Goal: Information Seeking & Learning: Learn about a topic

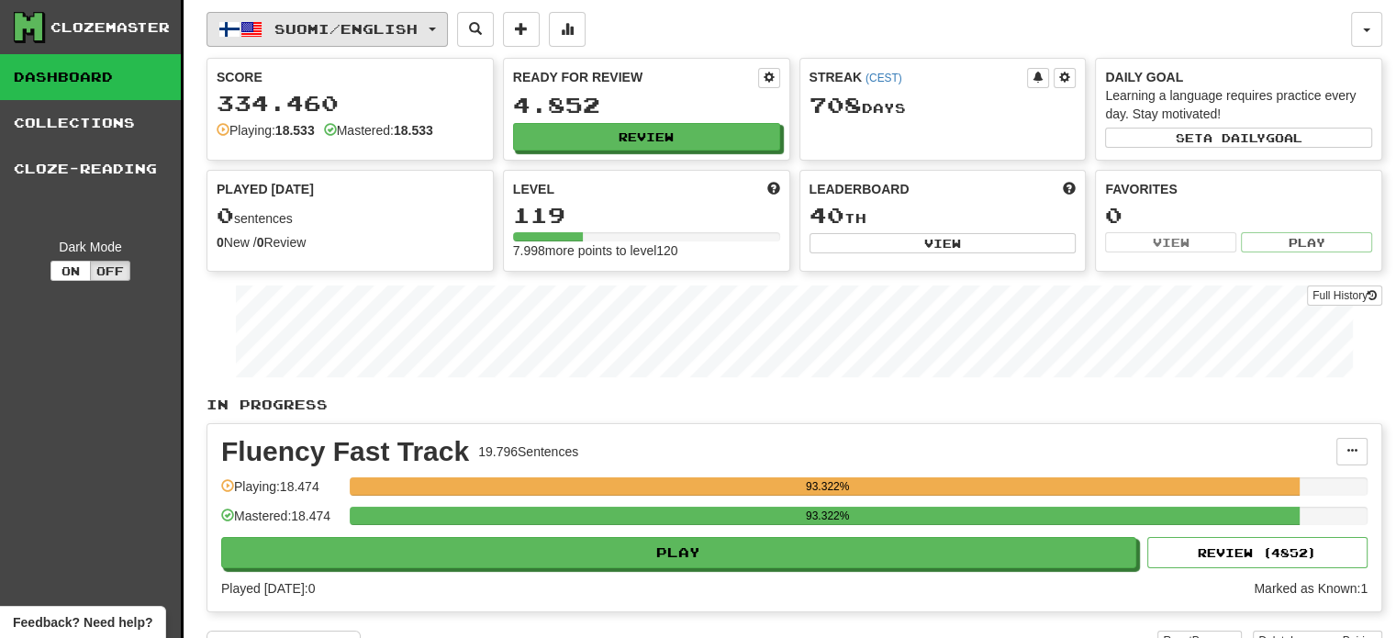
click at [375, 34] on span "Suomi / English" at bounding box center [345, 29] width 143 height 16
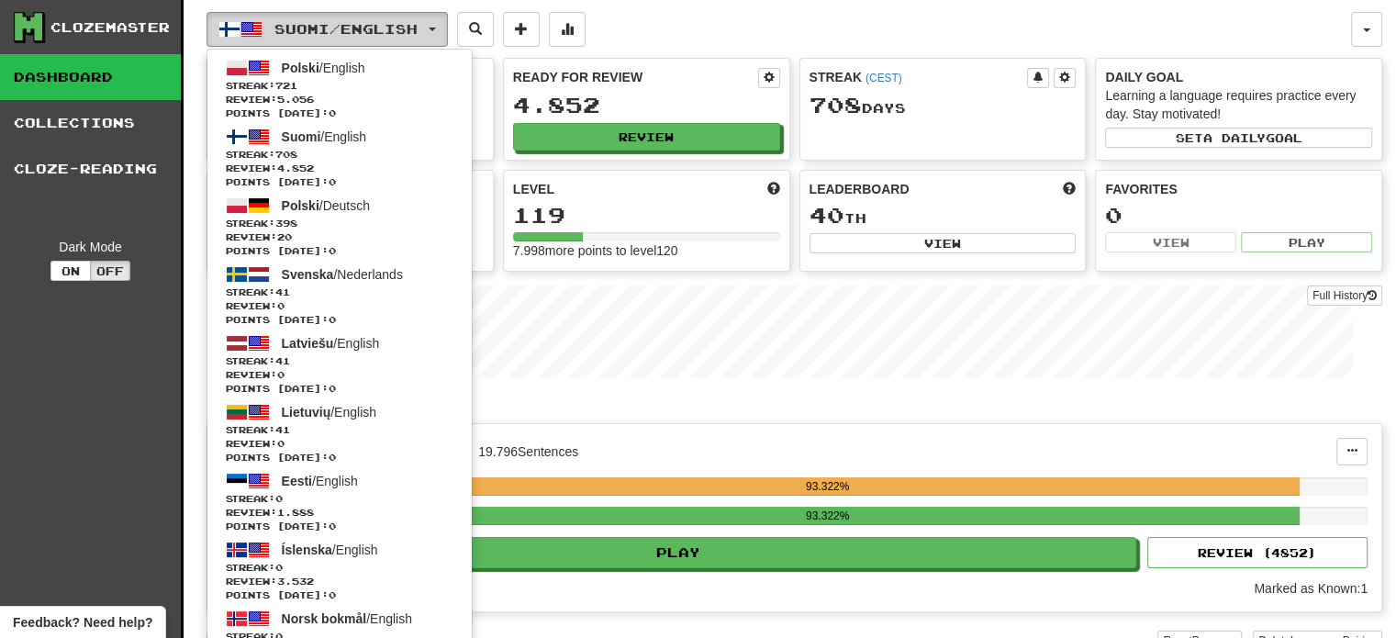
click at [374, 34] on span "Suomi / English" at bounding box center [345, 29] width 143 height 16
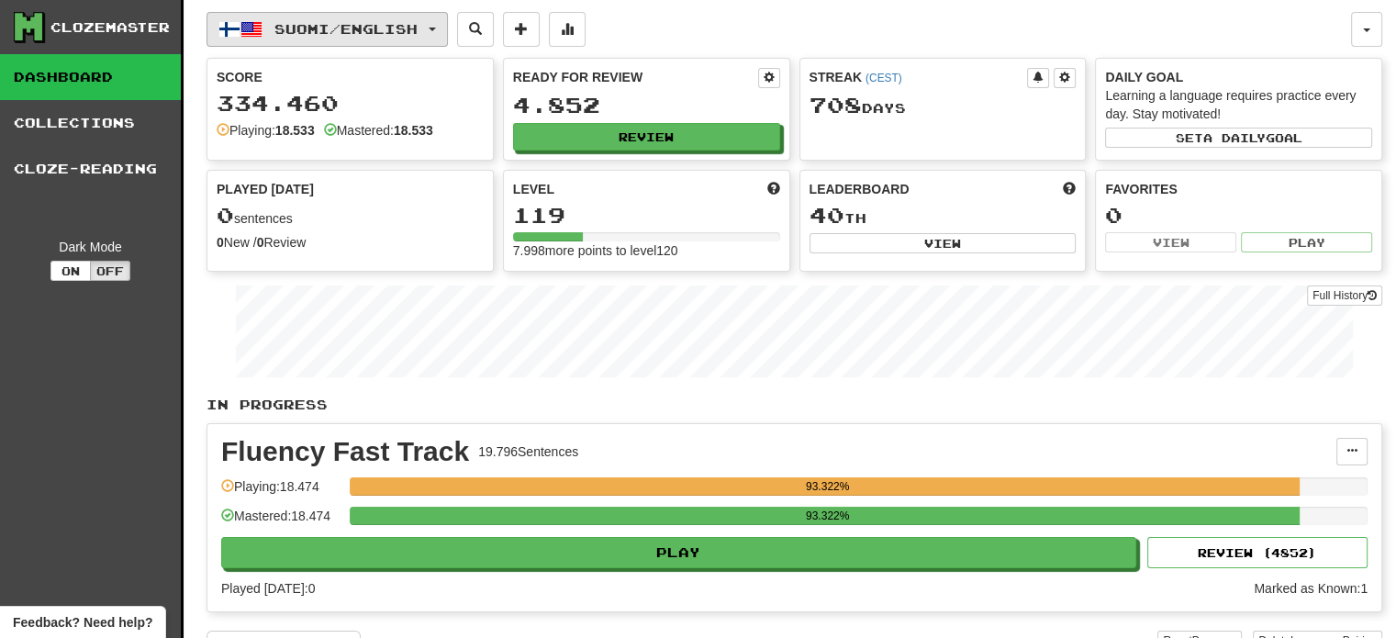
click at [366, 28] on span "Suomi / English" at bounding box center [345, 29] width 143 height 16
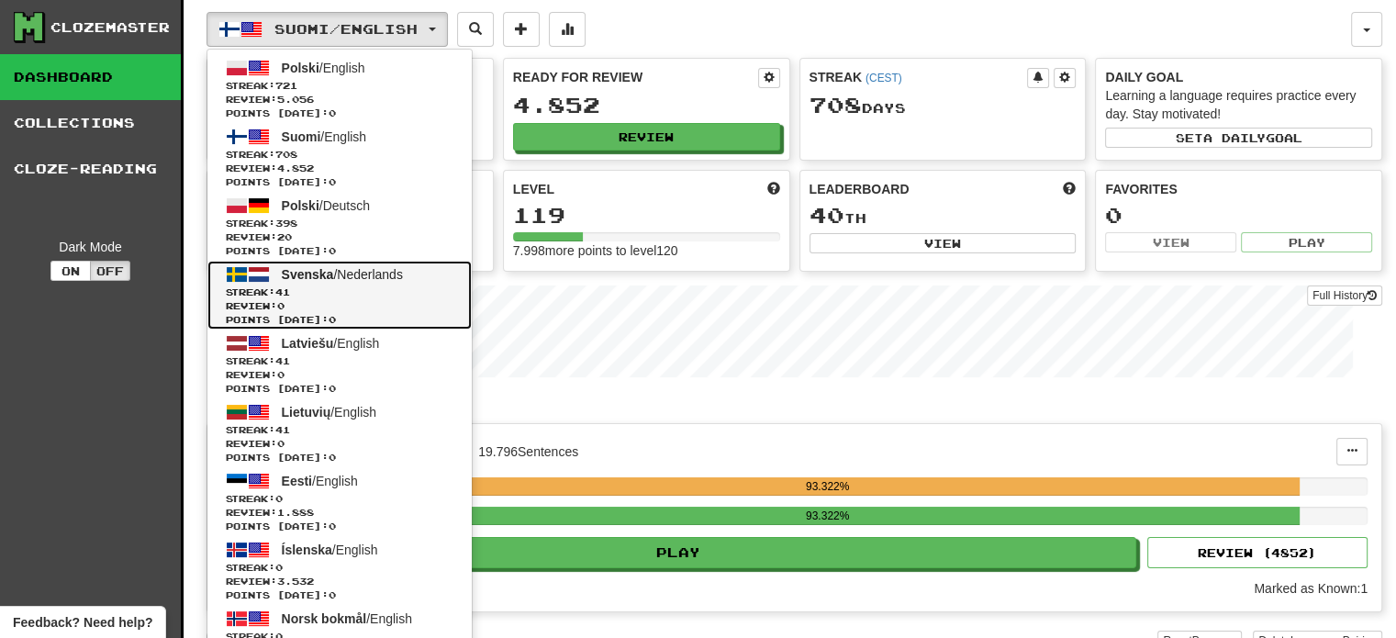
click at [346, 299] on span "Review: 0" at bounding box center [340, 306] width 228 height 14
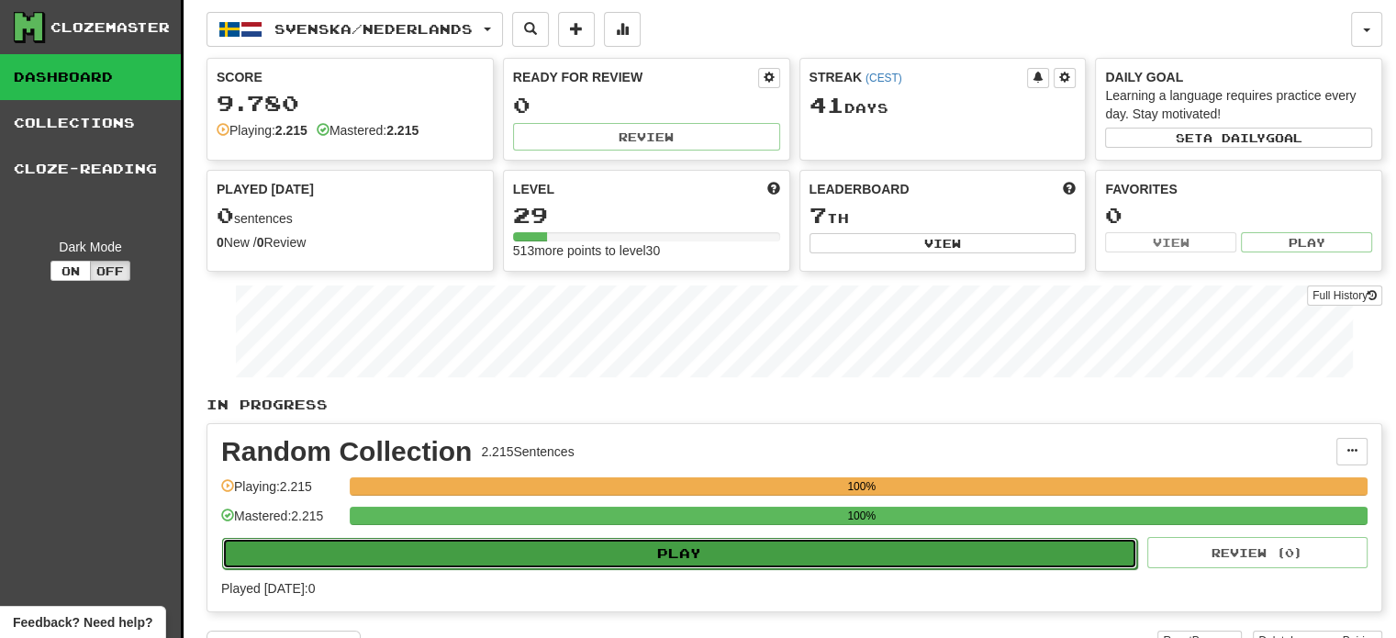
click at [654, 554] on button "Play" at bounding box center [679, 553] width 915 height 31
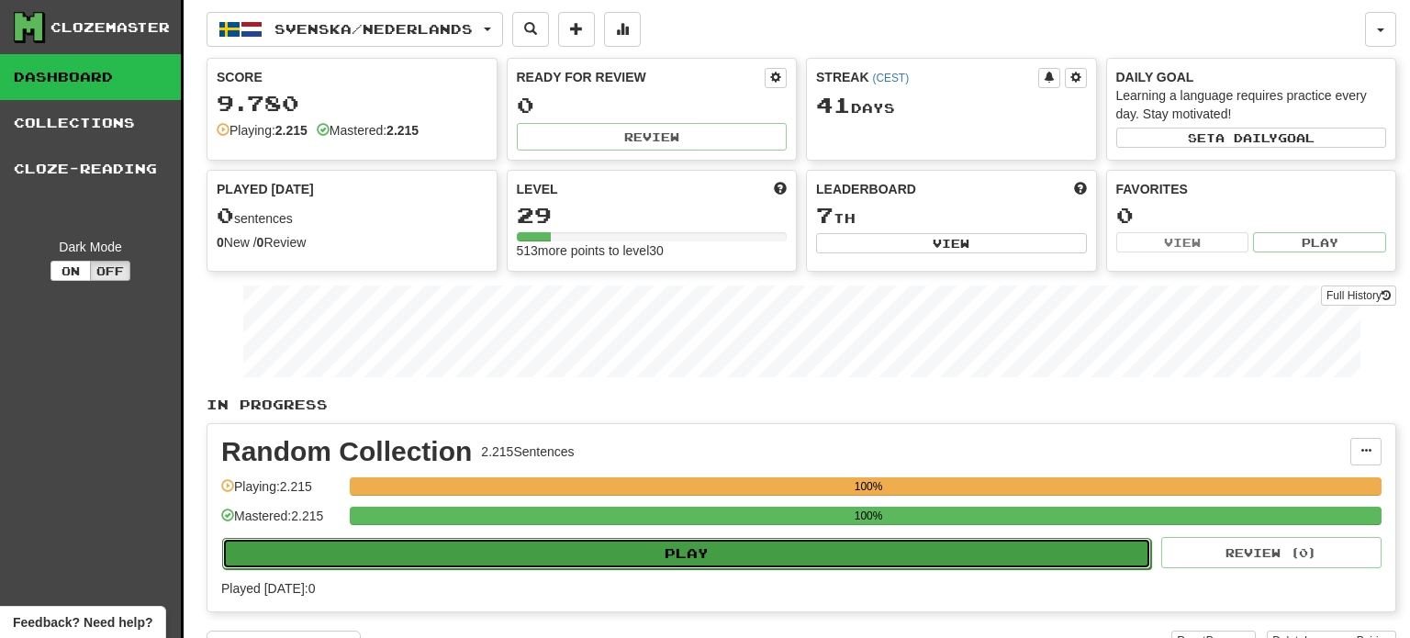
select select "**"
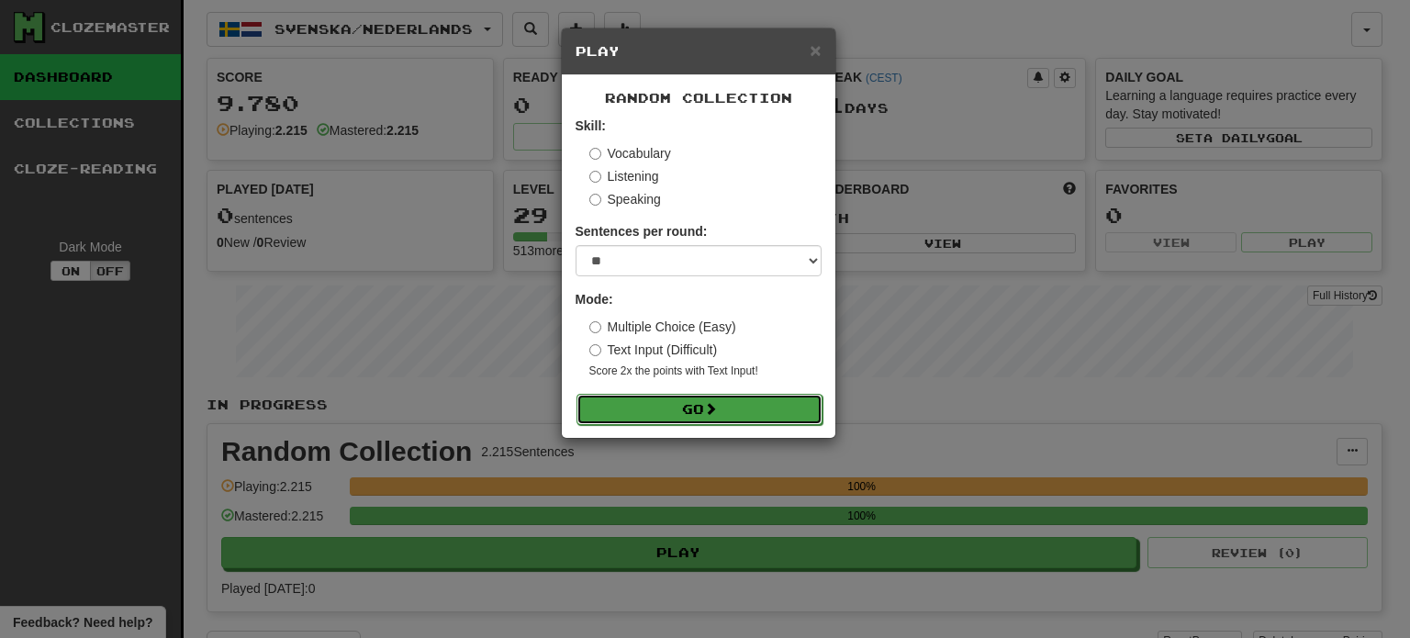
click at [693, 412] on button "Go" at bounding box center [700, 409] width 246 height 31
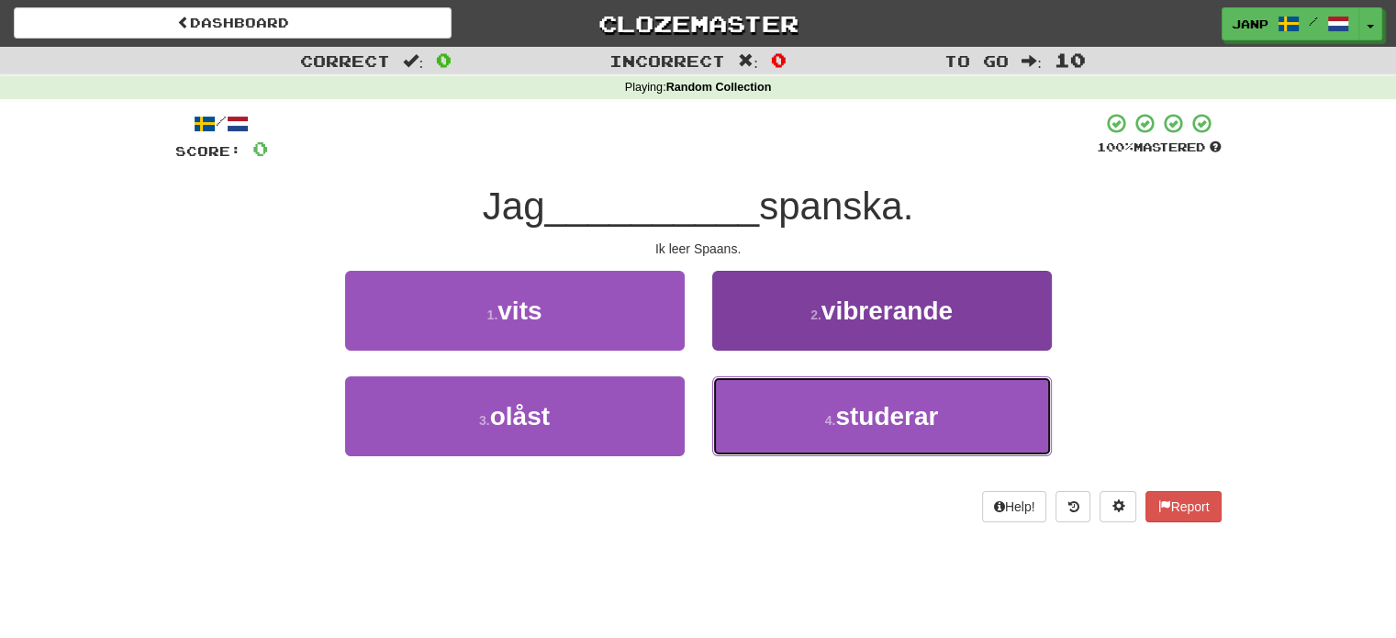
click at [769, 433] on button "4 . studerar" at bounding box center [882, 416] width 340 height 80
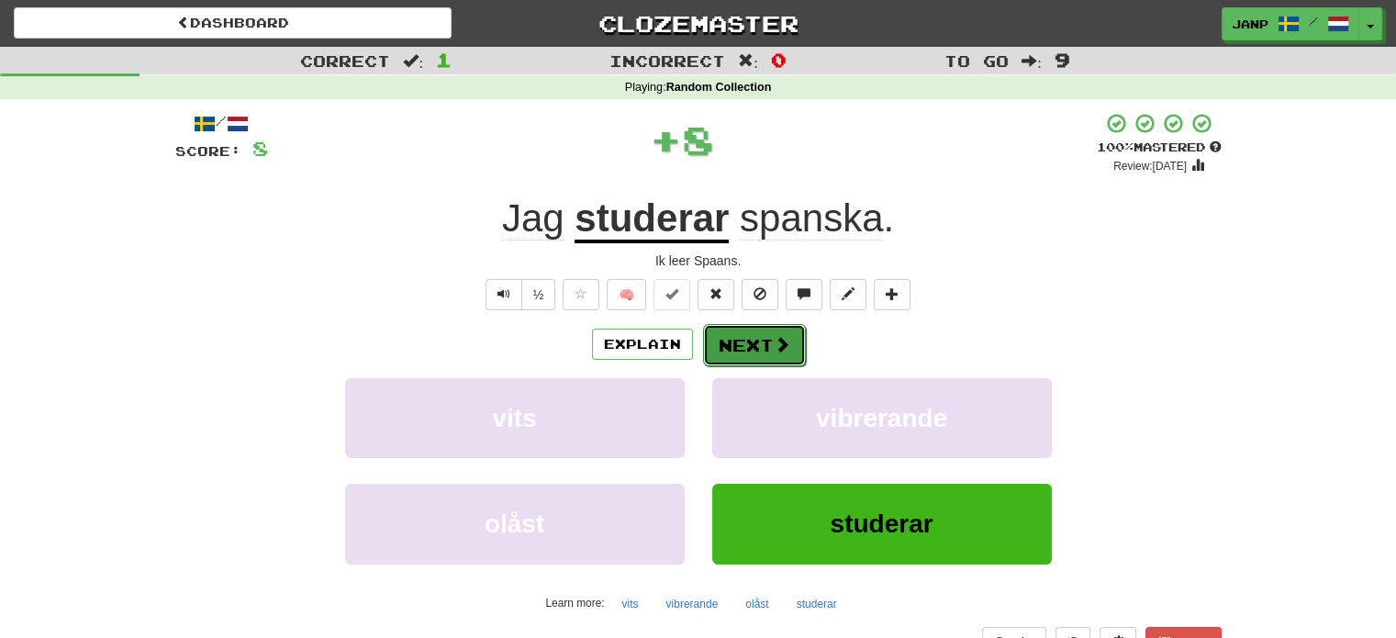
click at [734, 344] on button "Next" at bounding box center [754, 345] width 103 height 42
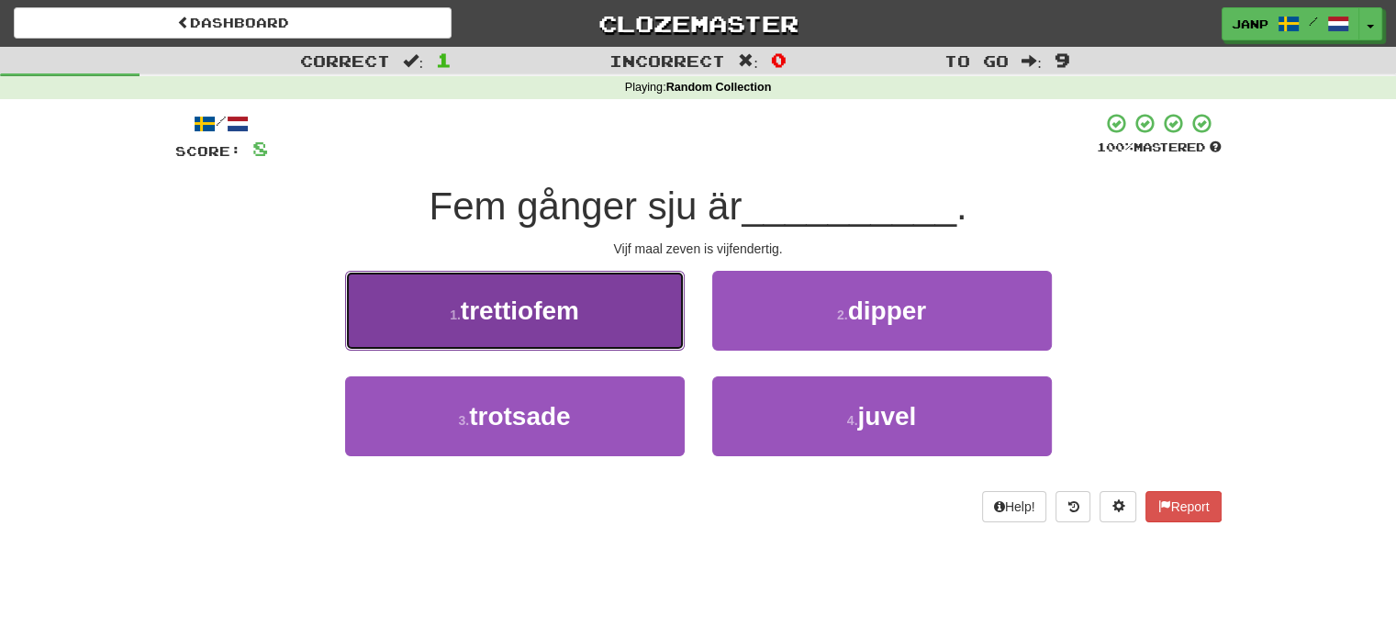
click at [623, 338] on button "1 . trettiofem" at bounding box center [515, 311] width 340 height 80
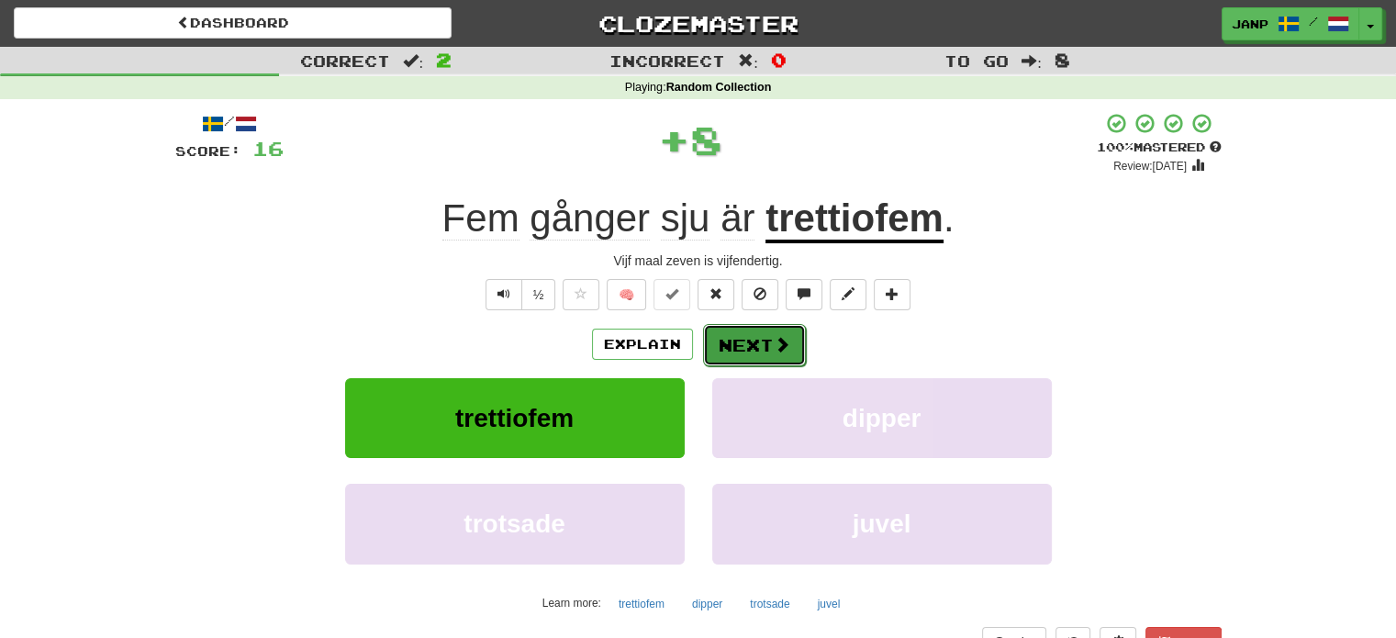
click at [723, 333] on button "Next" at bounding box center [754, 345] width 103 height 42
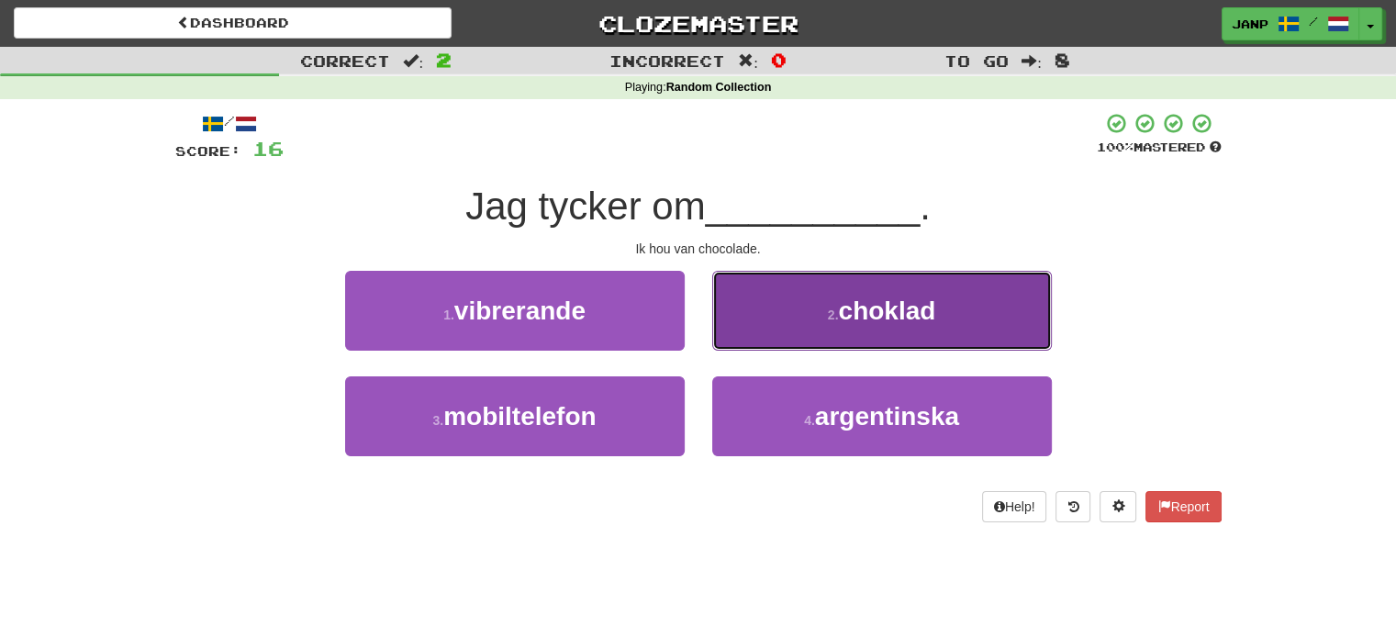
click at [794, 319] on button "2 . choklad" at bounding box center [882, 311] width 340 height 80
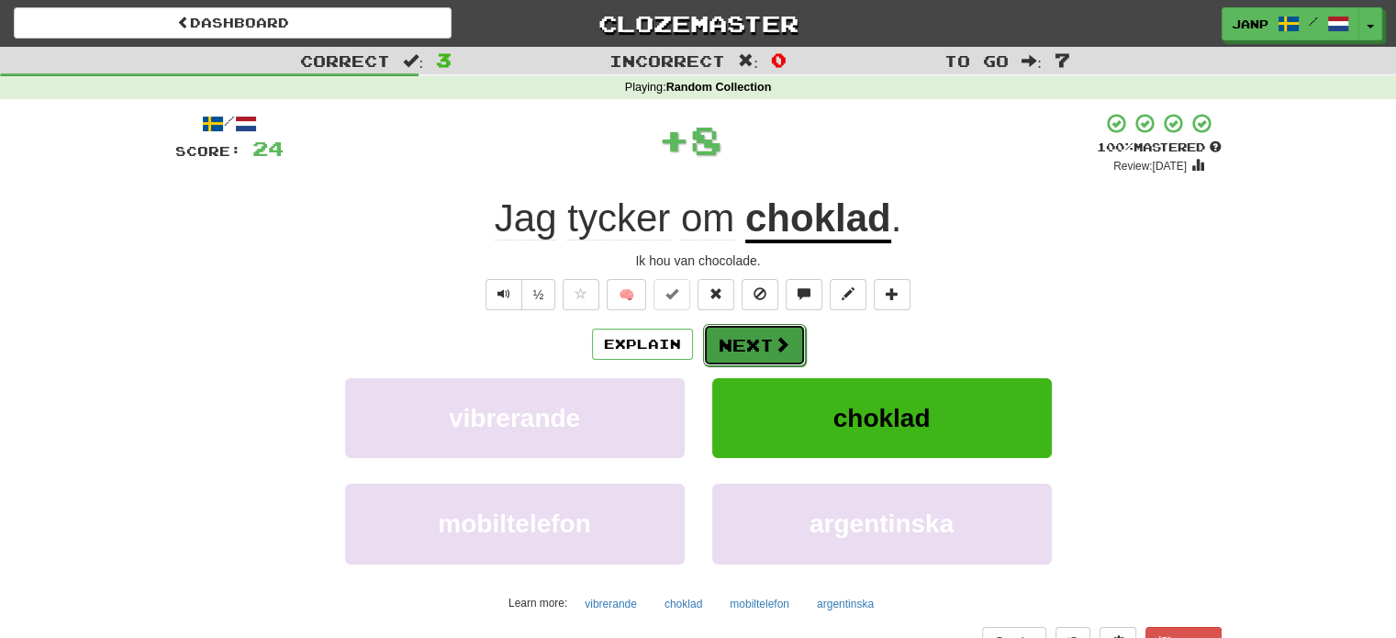
click at [734, 332] on button "Next" at bounding box center [754, 345] width 103 height 42
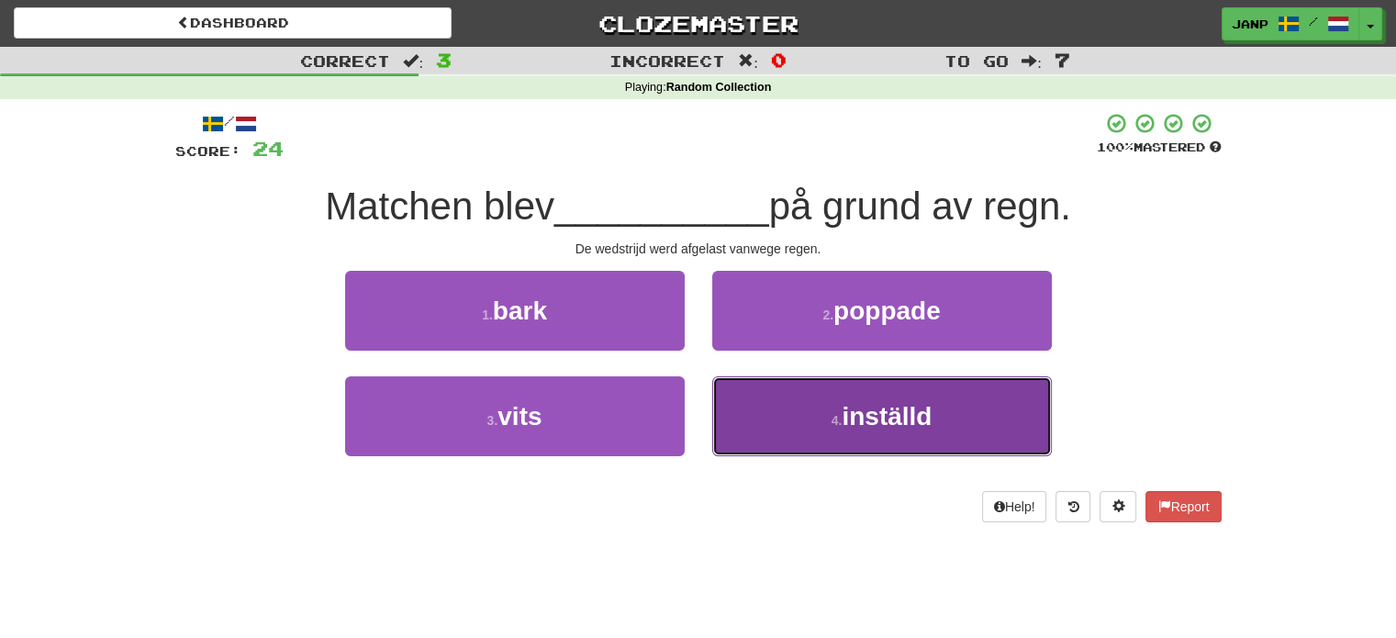
click at [870, 437] on button "4 . inställd" at bounding box center [882, 416] width 340 height 80
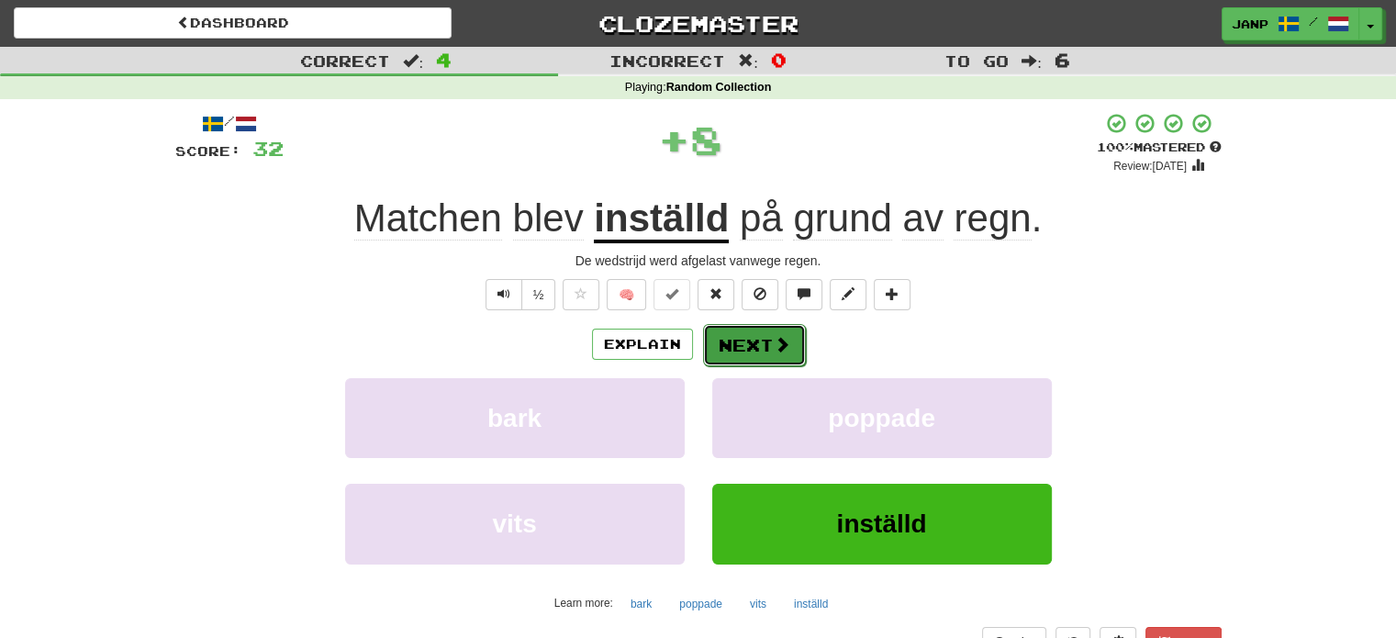
click at [738, 344] on button "Next" at bounding box center [754, 345] width 103 height 42
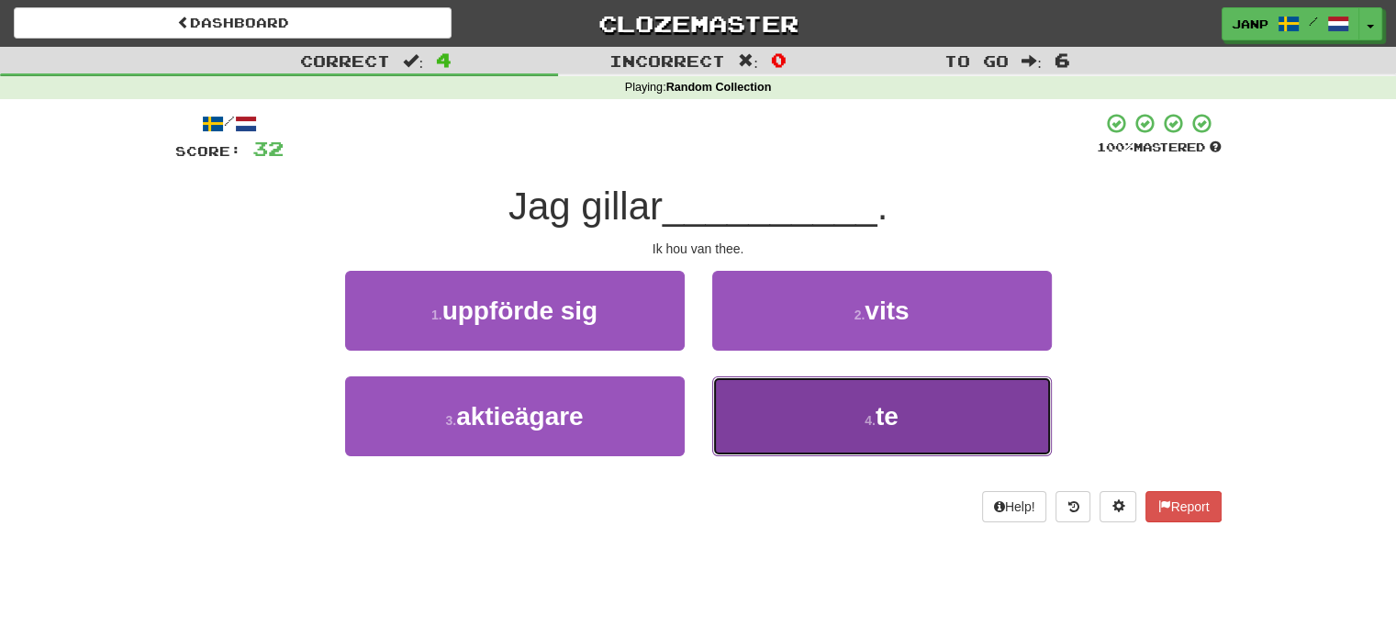
click at [841, 401] on button "4 . te" at bounding box center [882, 416] width 340 height 80
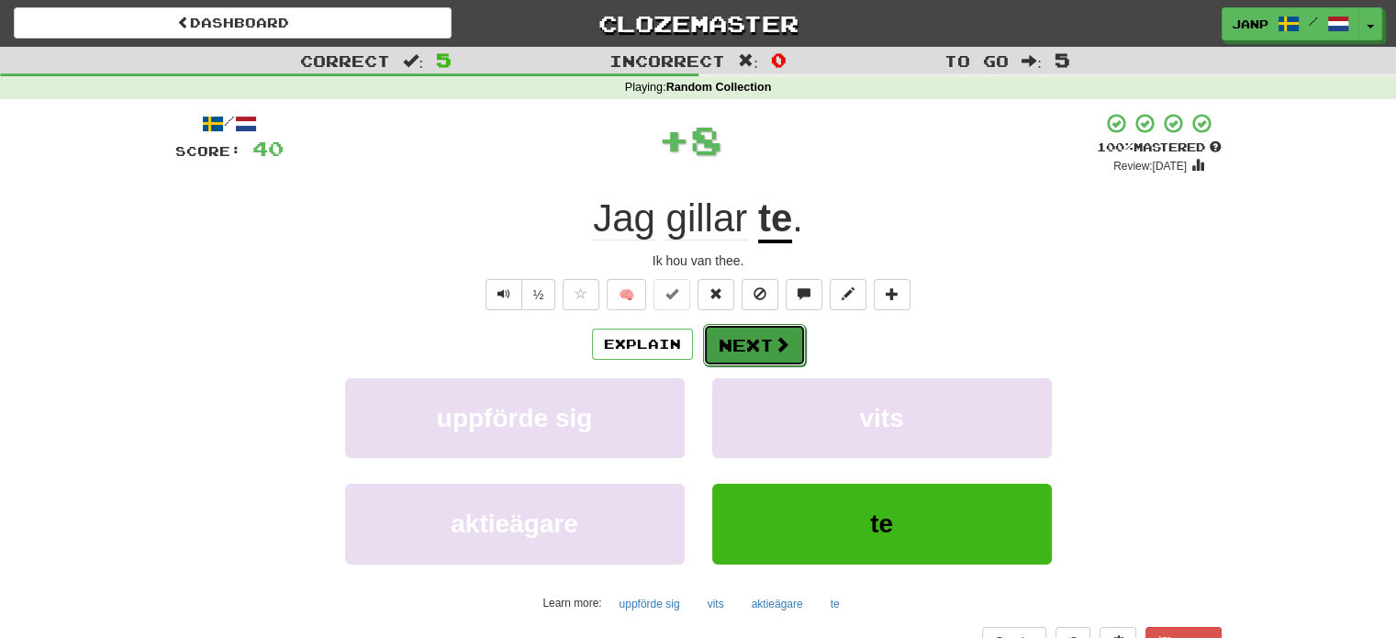
click at [732, 339] on button "Next" at bounding box center [754, 345] width 103 height 42
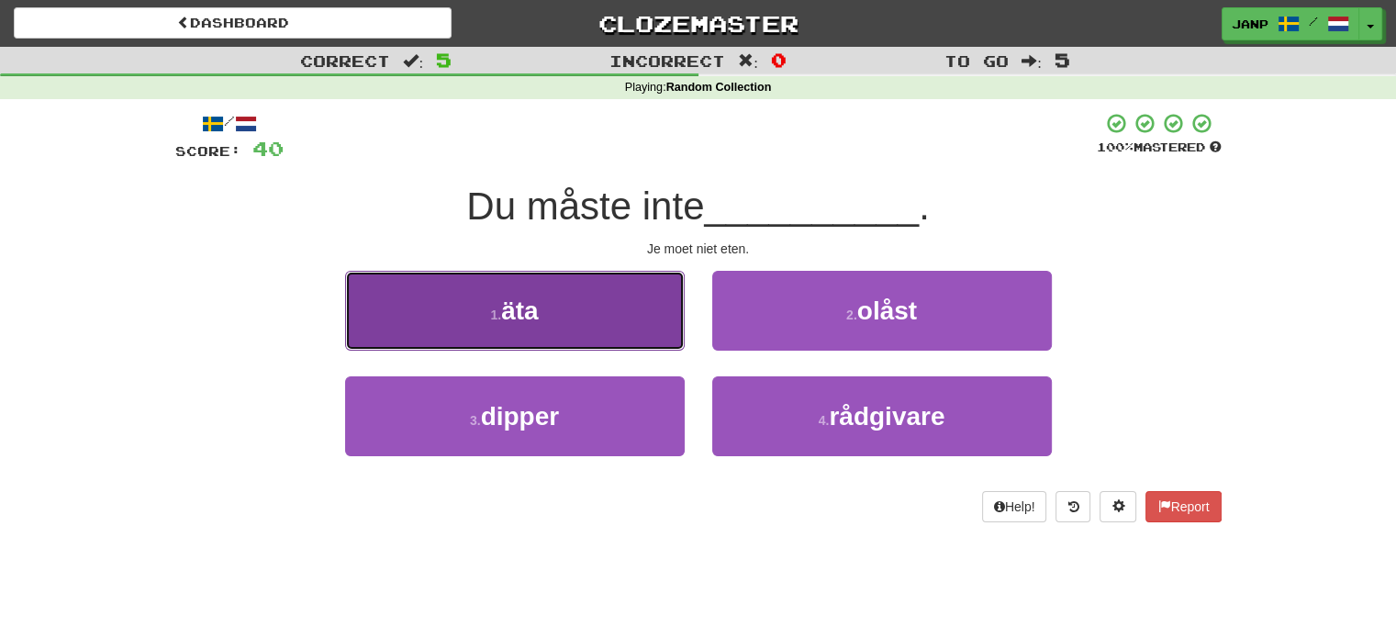
click at [625, 315] on button "1 . äta" at bounding box center [515, 311] width 340 height 80
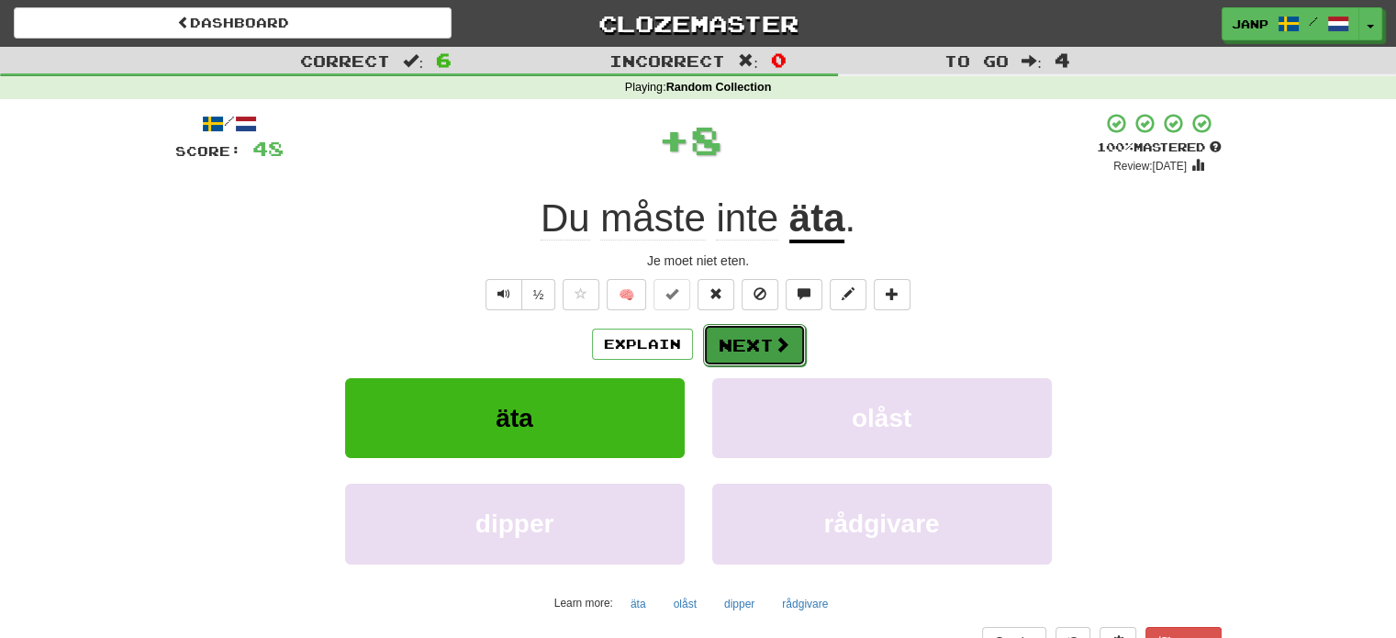
click at [753, 344] on button "Next" at bounding box center [754, 345] width 103 height 42
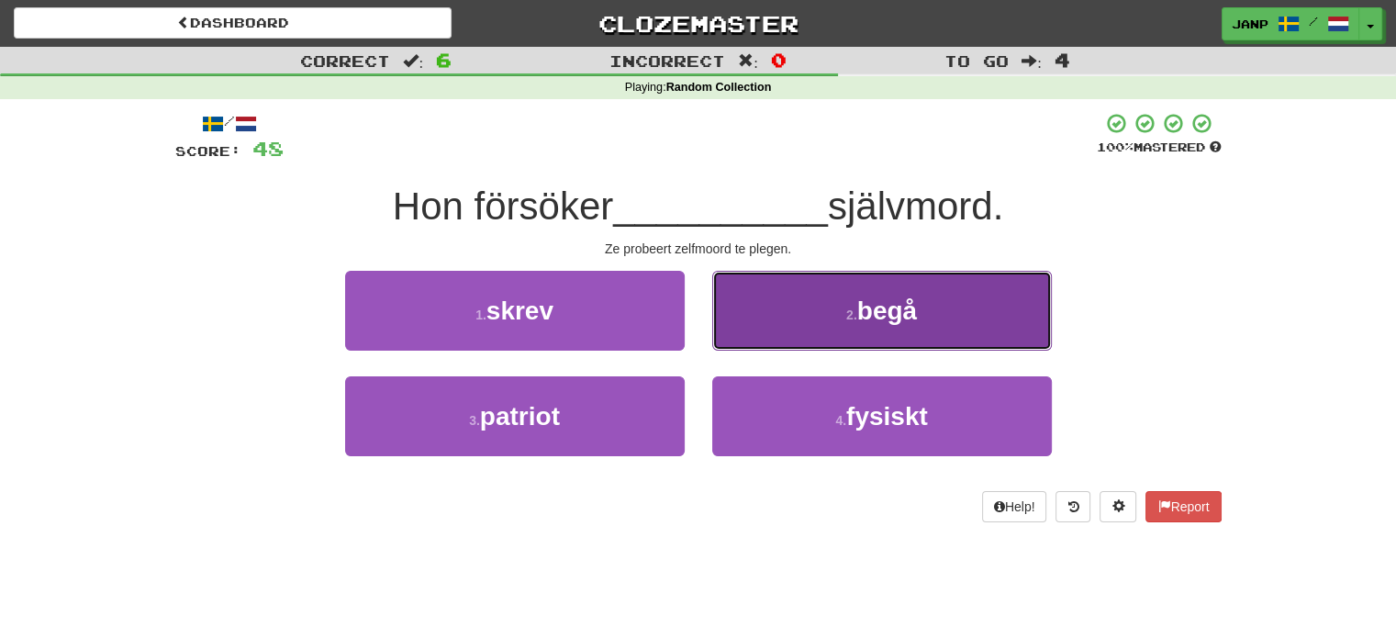
click at [763, 338] on button "2 . begå" at bounding box center [882, 311] width 340 height 80
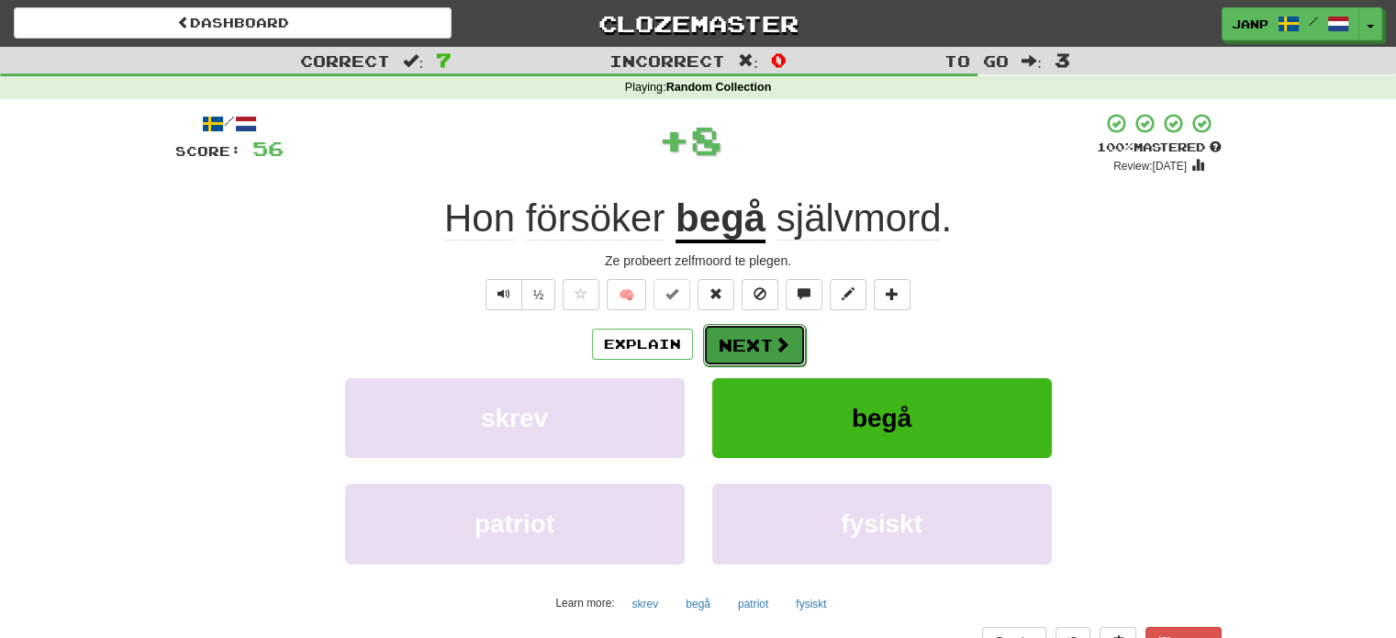
click at [740, 344] on button "Next" at bounding box center [754, 345] width 103 height 42
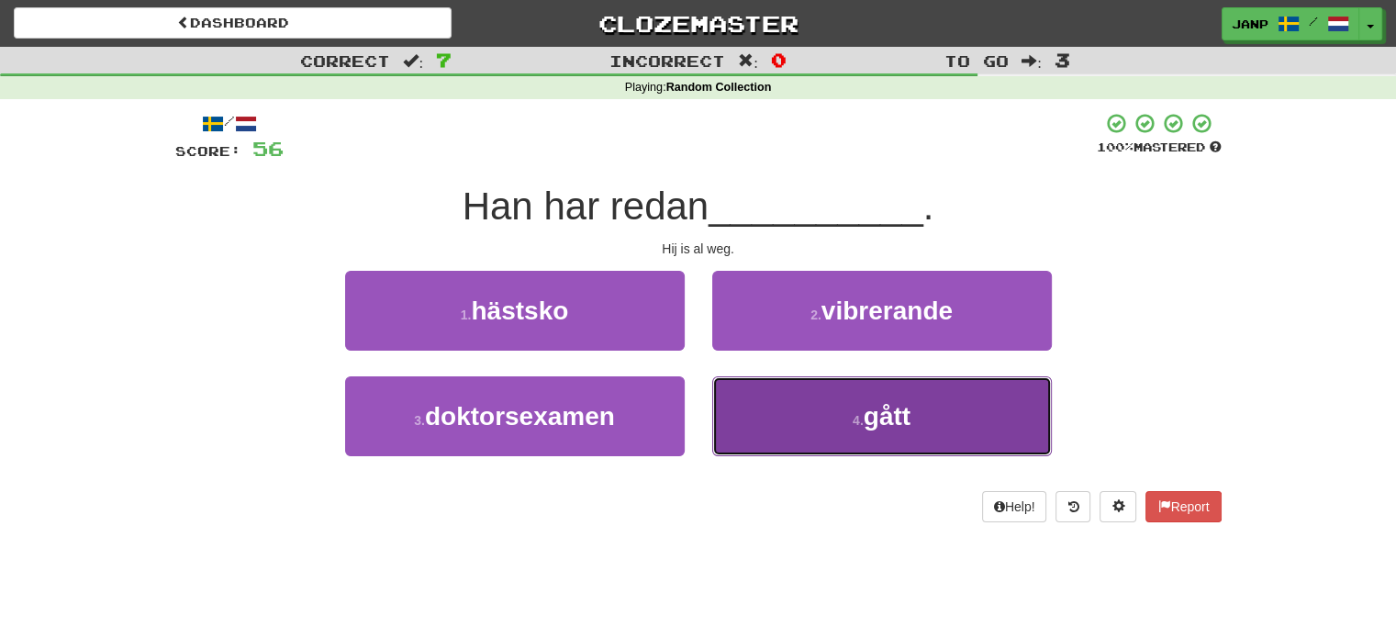
click at [745, 407] on button "4 . gått" at bounding box center [882, 416] width 340 height 80
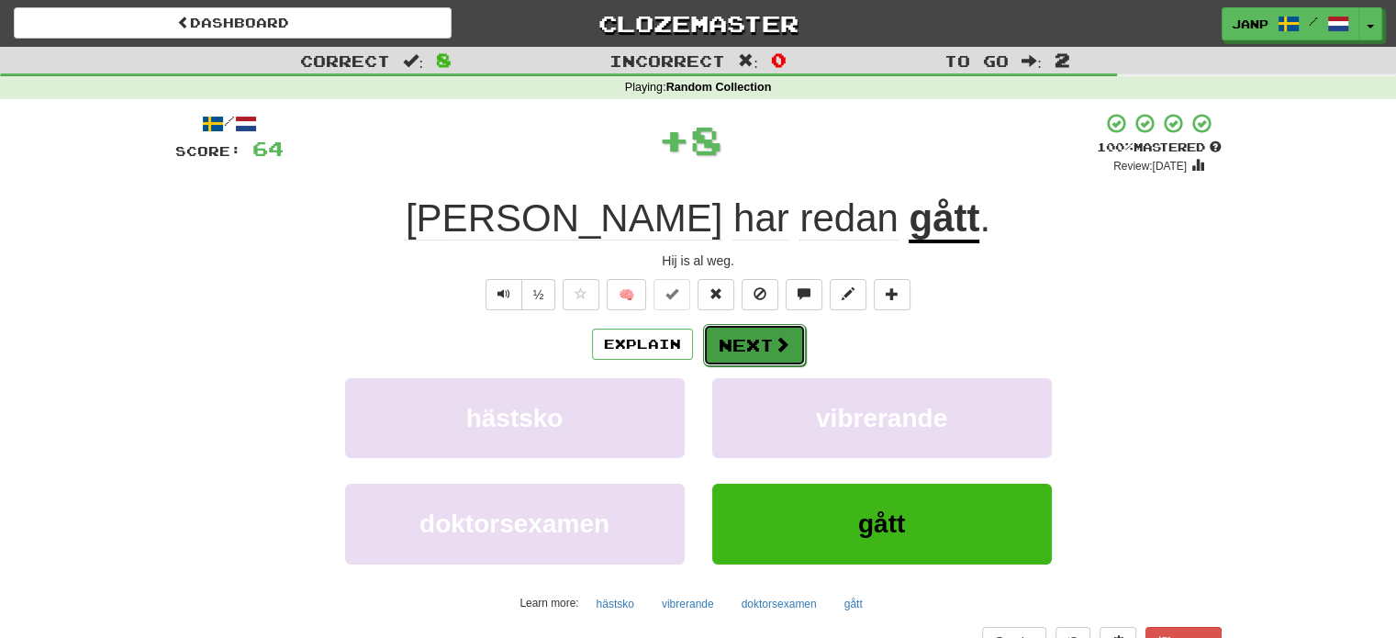
click at [736, 340] on button "Next" at bounding box center [754, 345] width 103 height 42
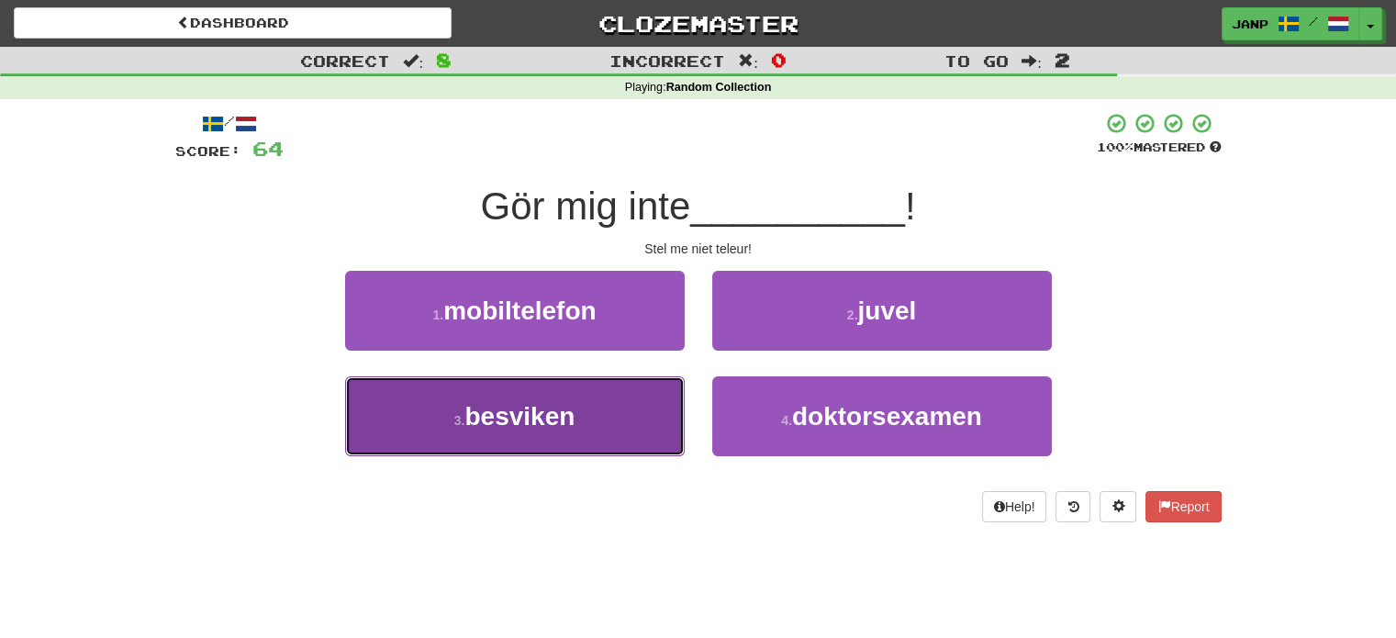
click at [633, 415] on button "3 . besviken" at bounding box center [515, 416] width 340 height 80
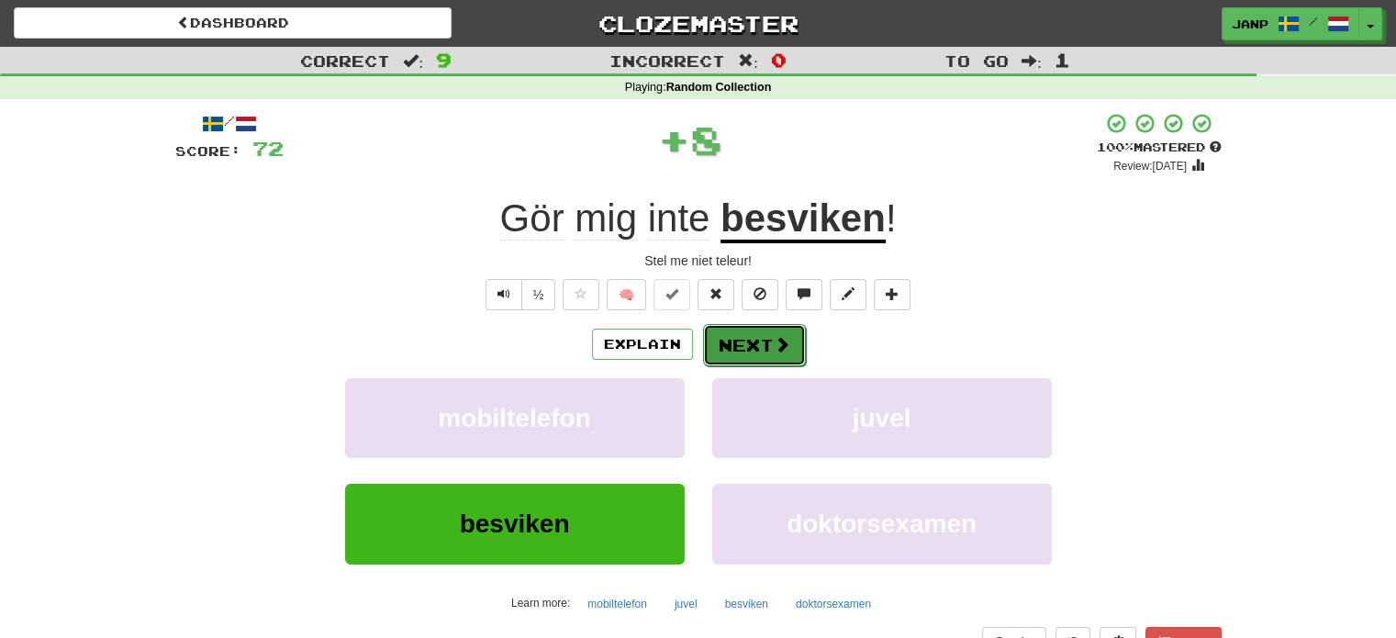
click at [734, 344] on button "Next" at bounding box center [754, 345] width 103 height 42
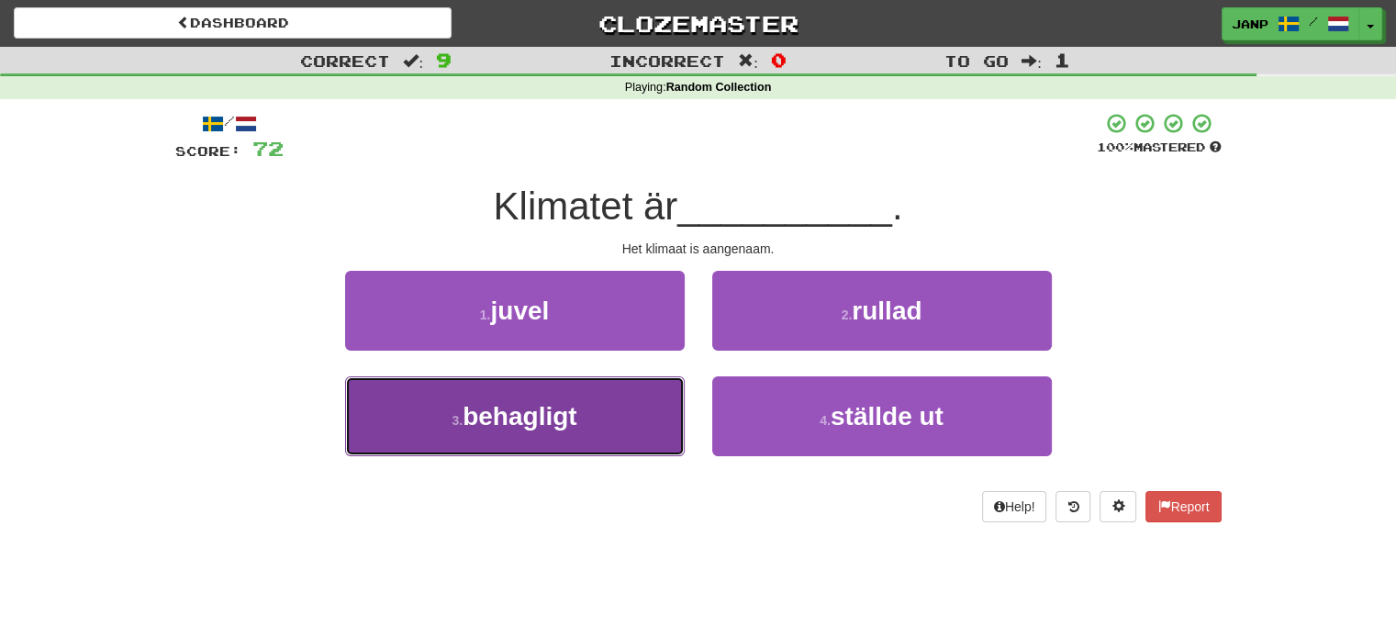
click at [621, 414] on button "3 . behagligt" at bounding box center [515, 416] width 340 height 80
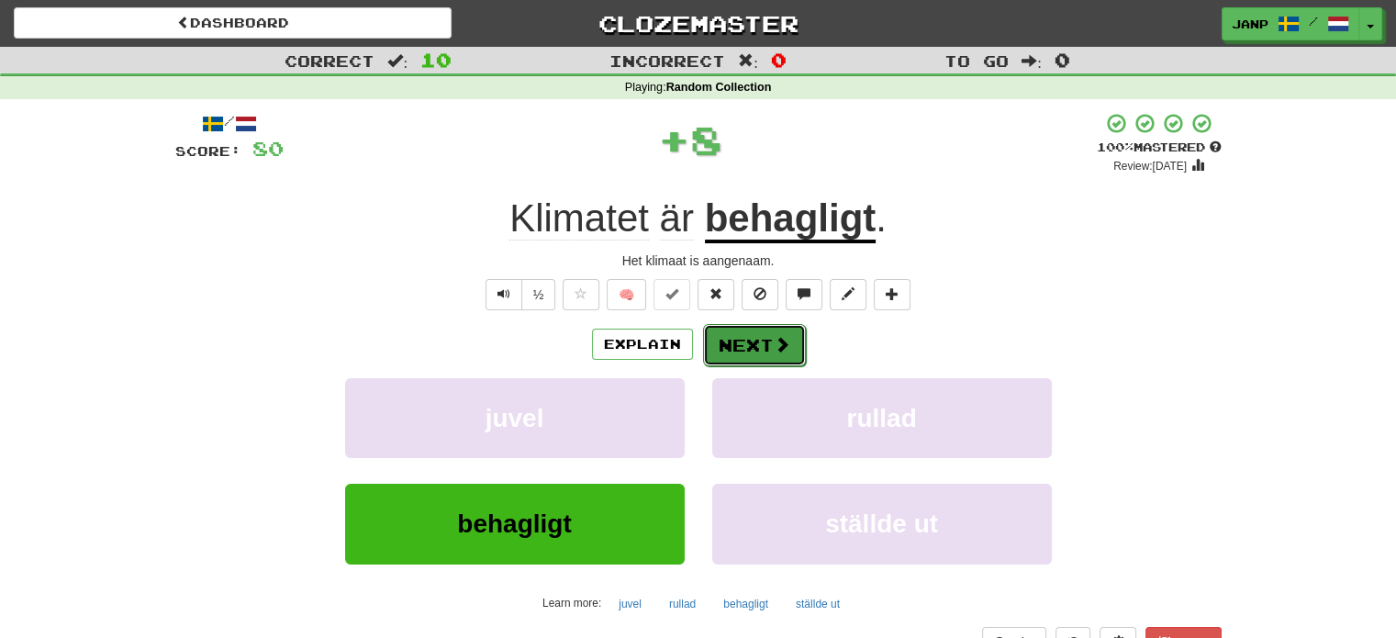
click at [726, 341] on button "Next" at bounding box center [754, 345] width 103 height 42
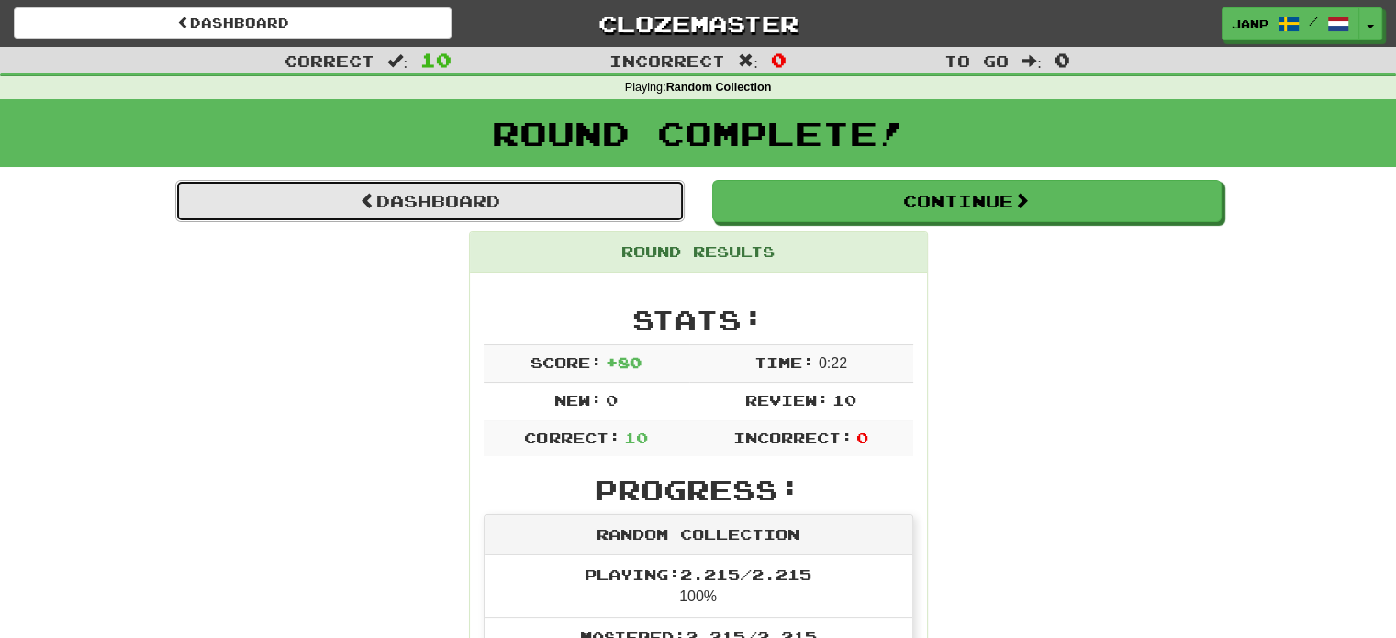
click at [543, 207] on link "Dashboard" at bounding box center [430, 201] width 510 height 42
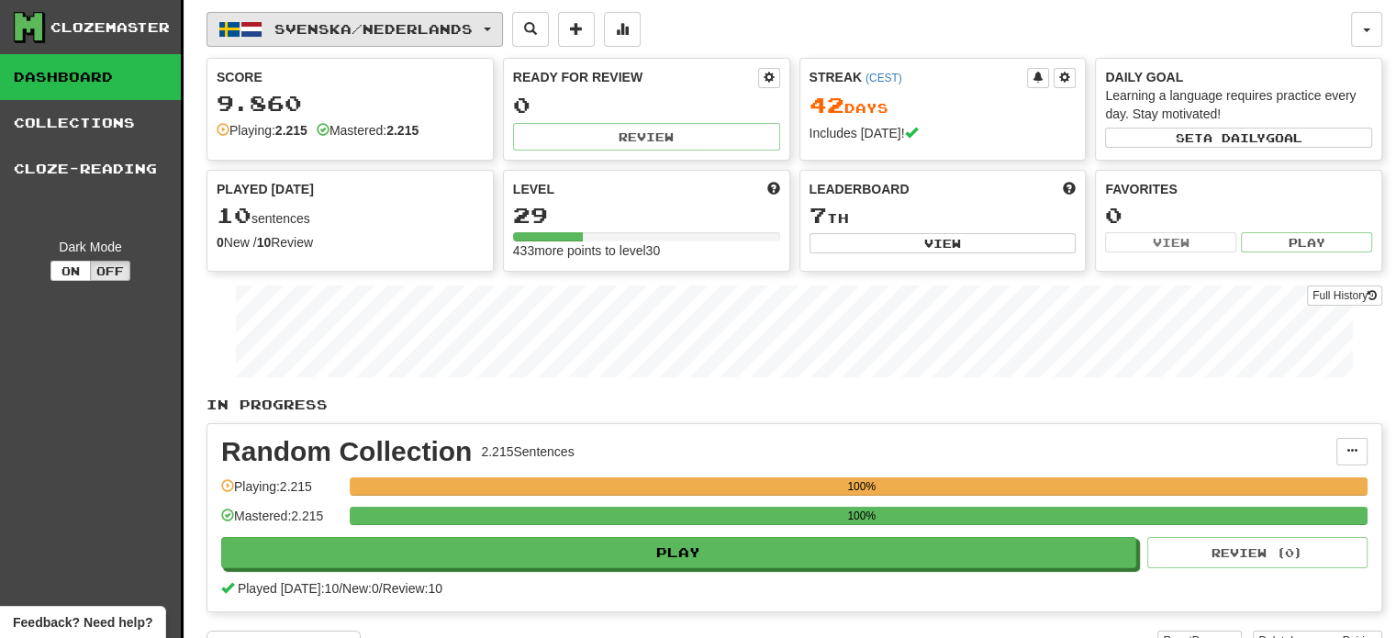
click at [365, 35] on span "Svenska / Nederlands" at bounding box center [373, 29] width 198 height 16
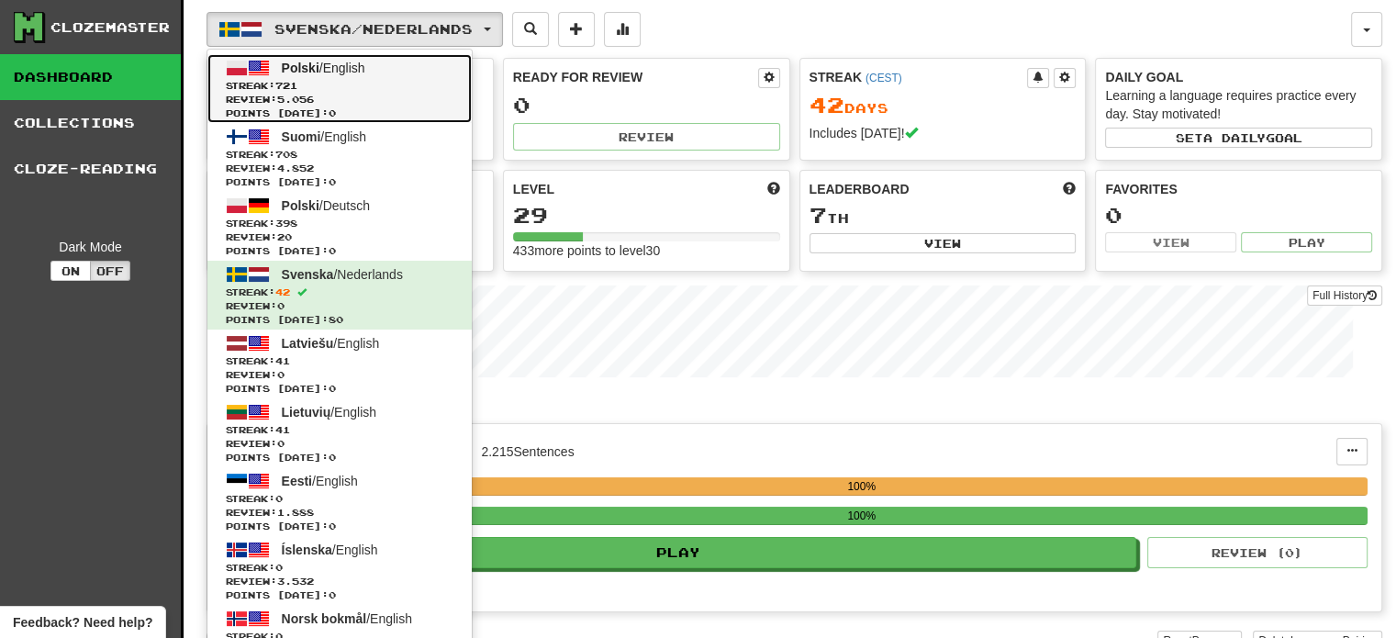
click at [443, 87] on span "Streak: 721" at bounding box center [340, 86] width 228 height 14
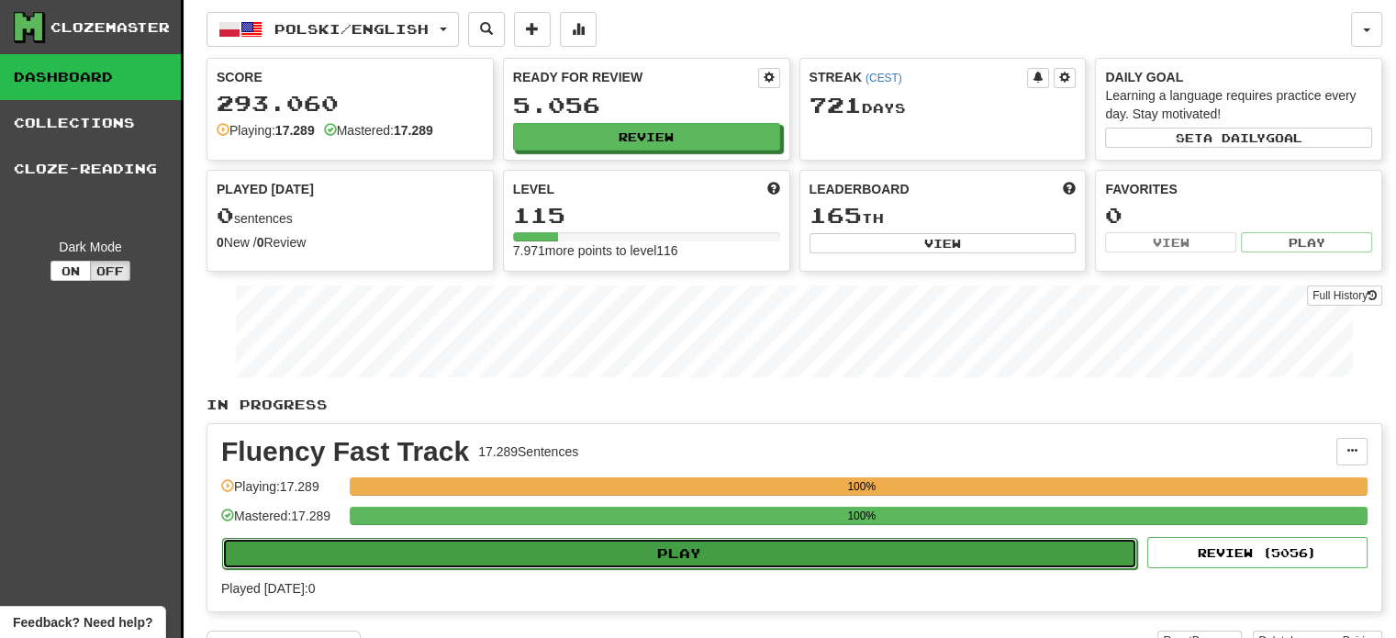
click at [692, 554] on button "Play" at bounding box center [679, 553] width 915 height 31
select select "**"
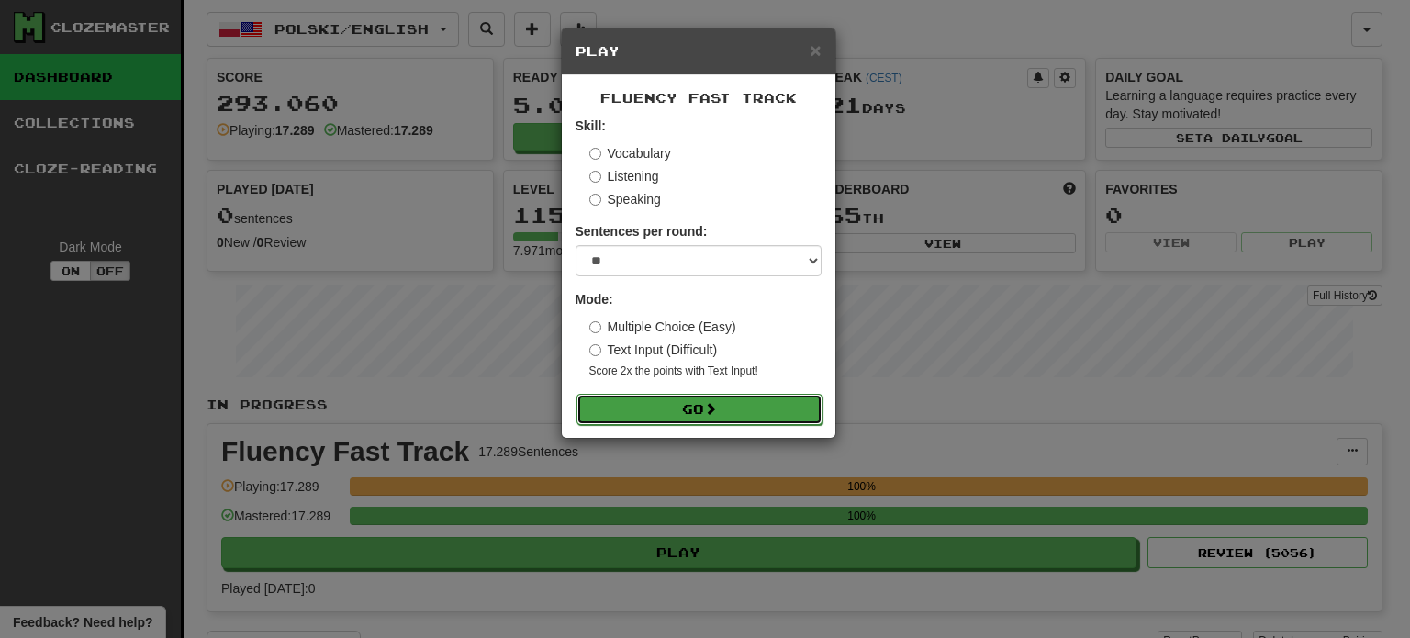
click at [676, 414] on button "Go" at bounding box center [700, 409] width 246 height 31
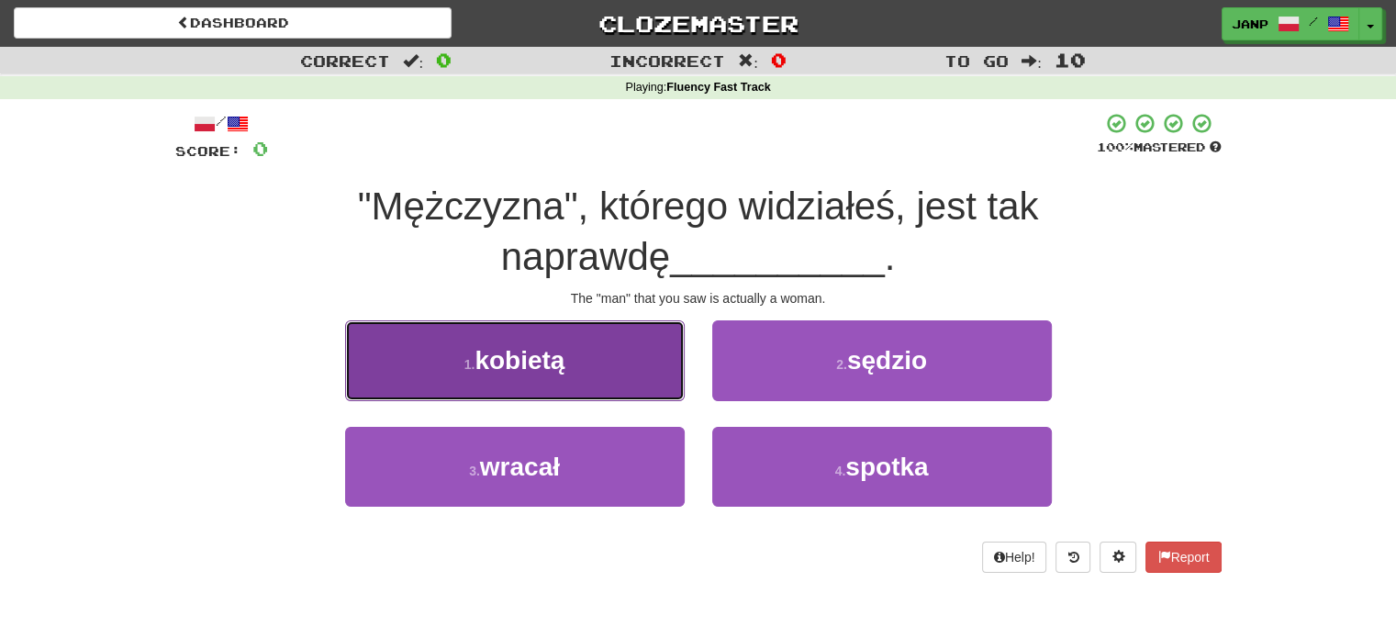
click at [571, 344] on button "1 . kobietą" at bounding box center [515, 360] width 340 height 80
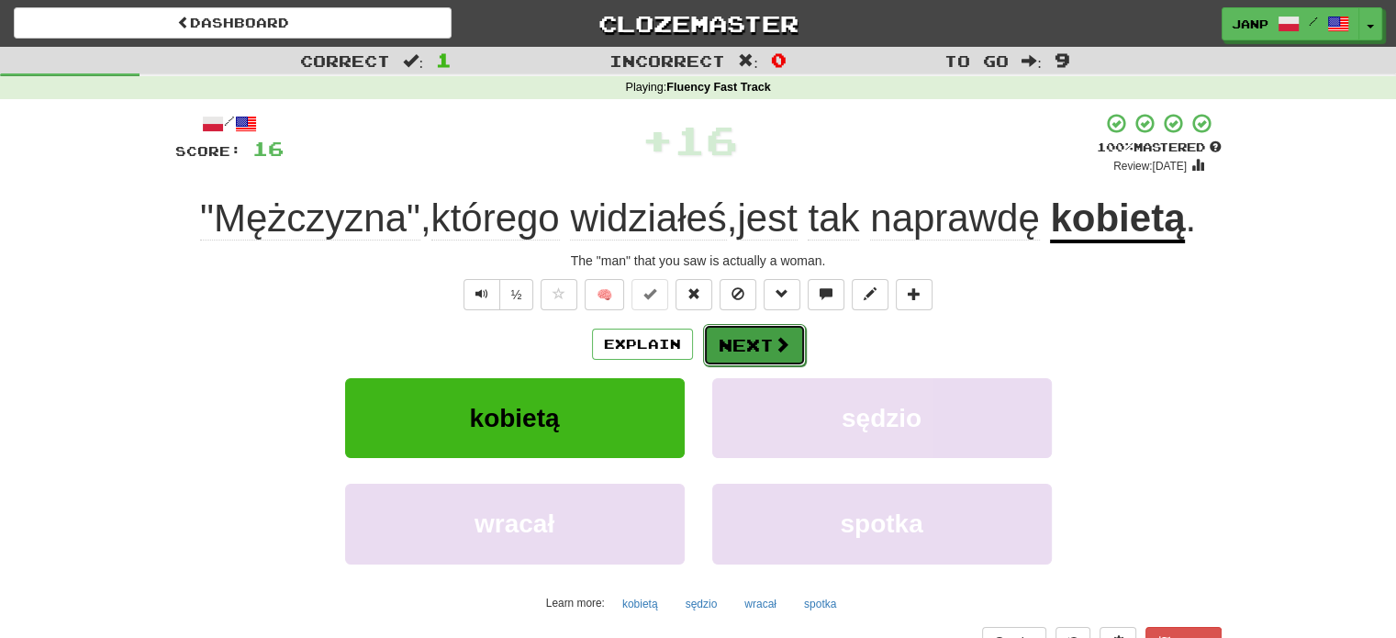
click at [758, 353] on button "Next" at bounding box center [754, 345] width 103 height 42
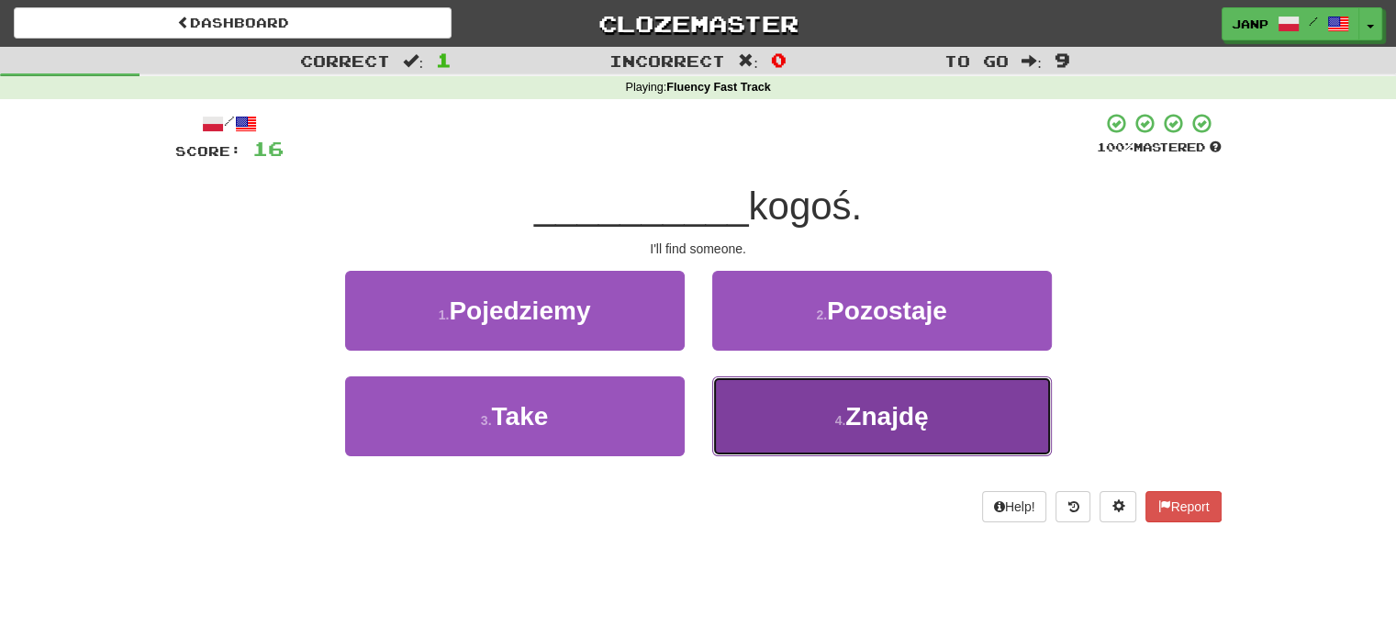
click at [792, 425] on button "4 . Znajdę" at bounding box center [882, 416] width 340 height 80
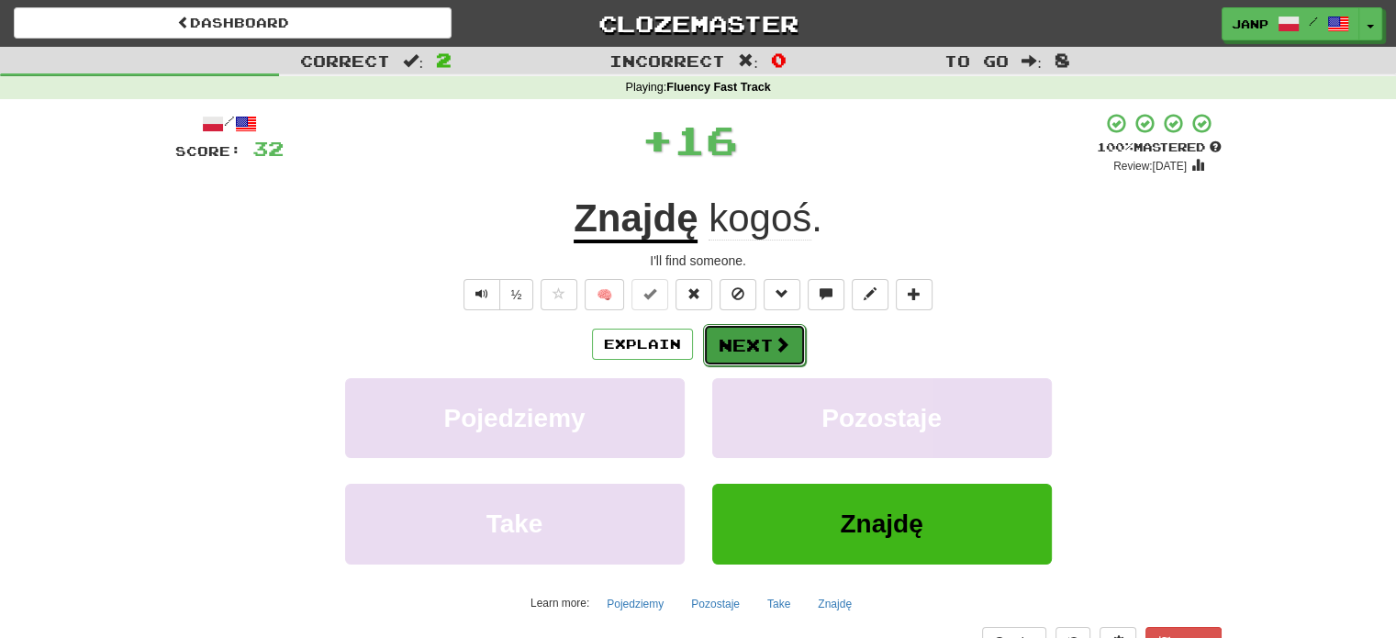
click at [760, 337] on button "Next" at bounding box center [754, 345] width 103 height 42
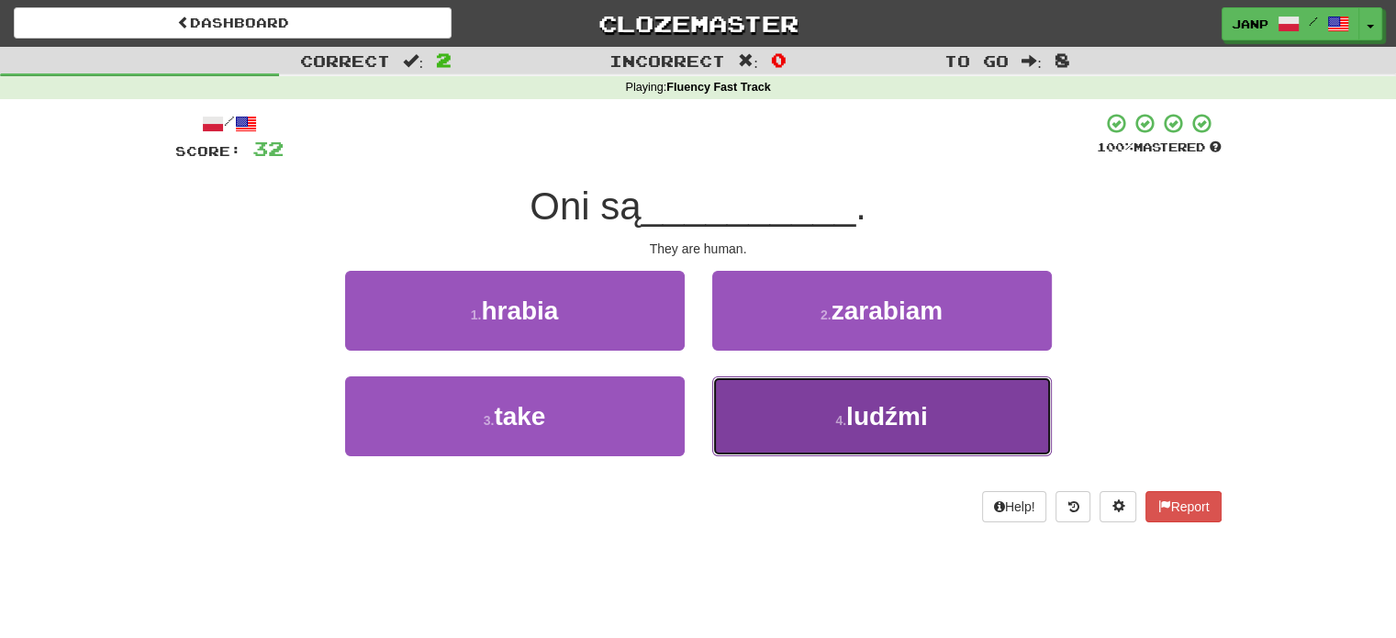
click at [785, 418] on button "4 . ludźmi" at bounding box center [882, 416] width 340 height 80
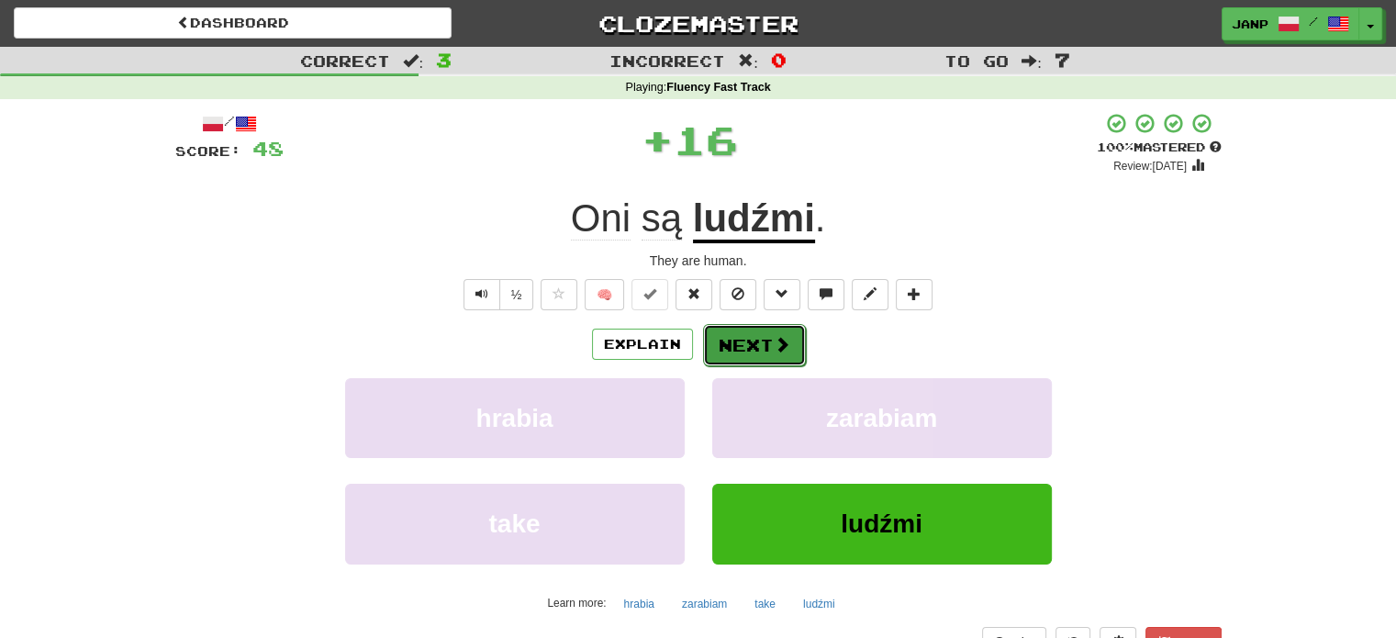
click at [744, 339] on button "Next" at bounding box center [754, 345] width 103 height 42
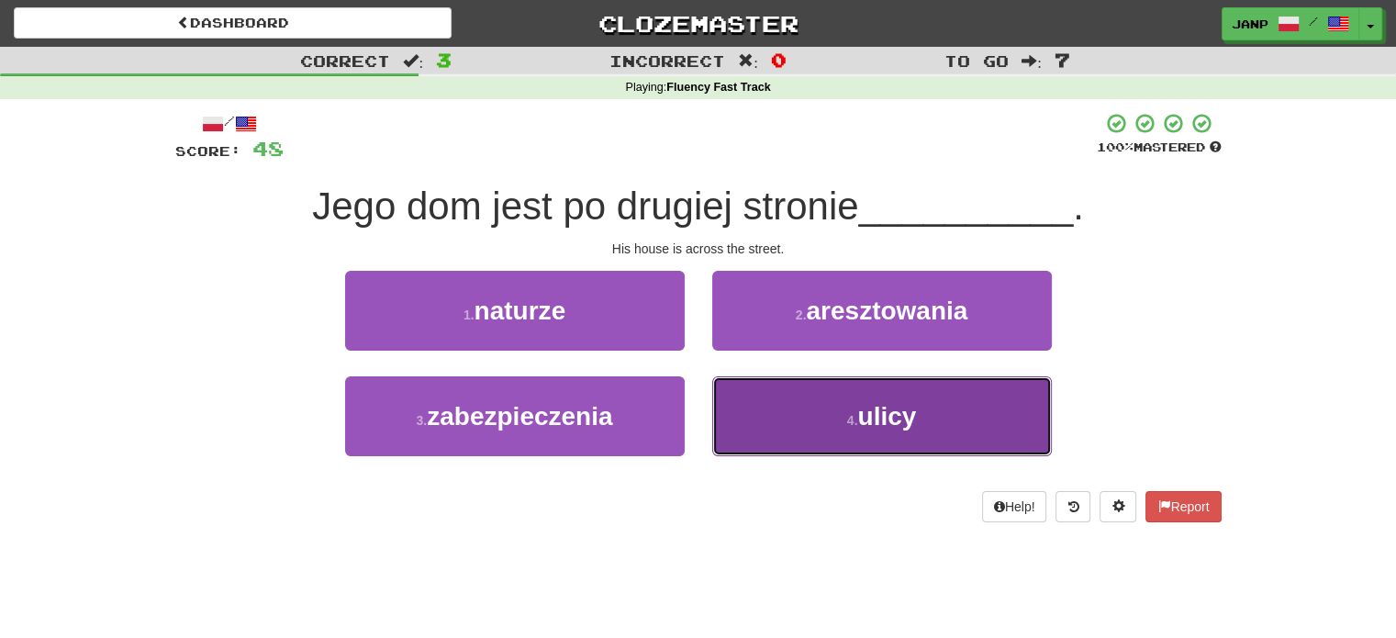
click at [756, 421] on button "4 . ulicy" at bounding box center [882, 416] width 340 height 80
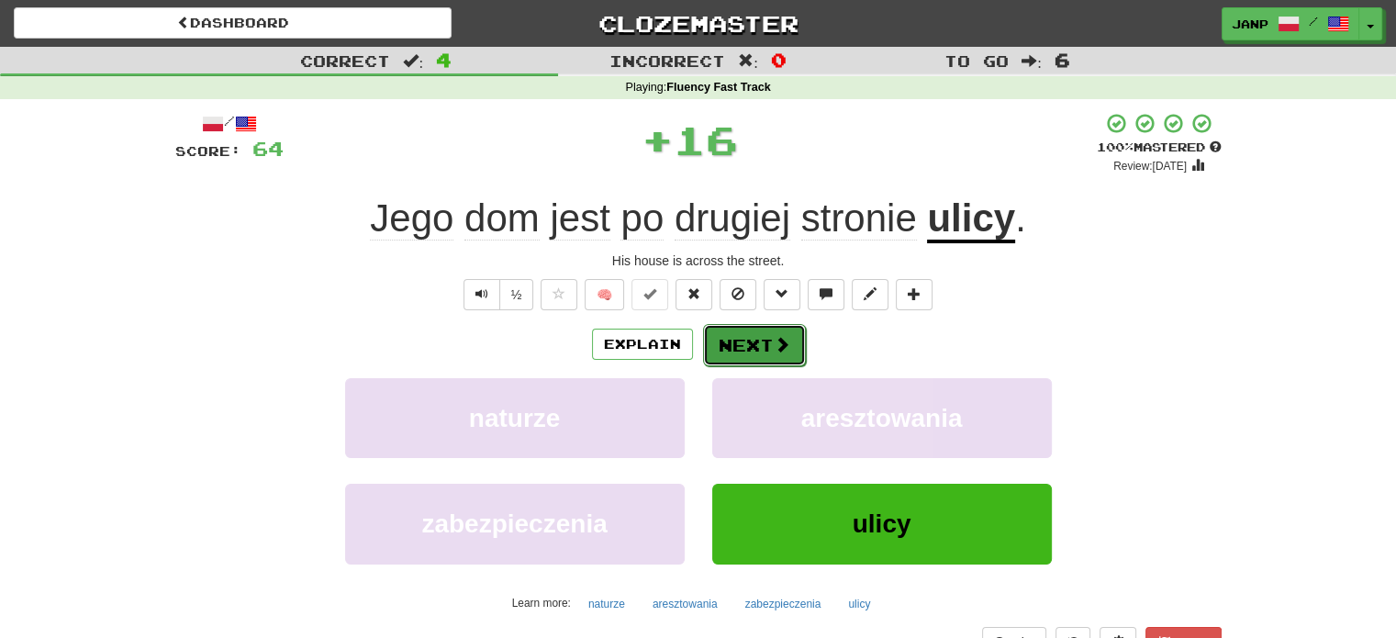
click at [745, 344] on button "Next" at bounding box center [754, 345] width 103 height 42
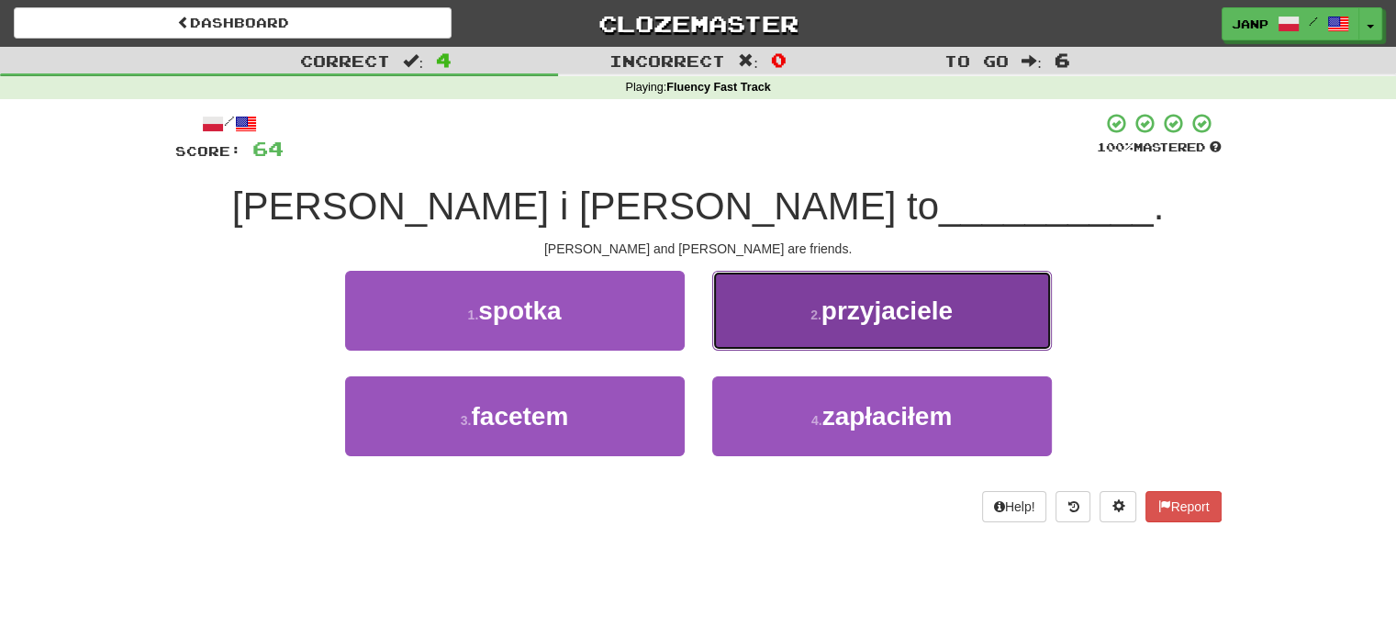
click at [772, 323] on button "2 . przyjaciele" at bounding box center [882, 311] width 340 height 80
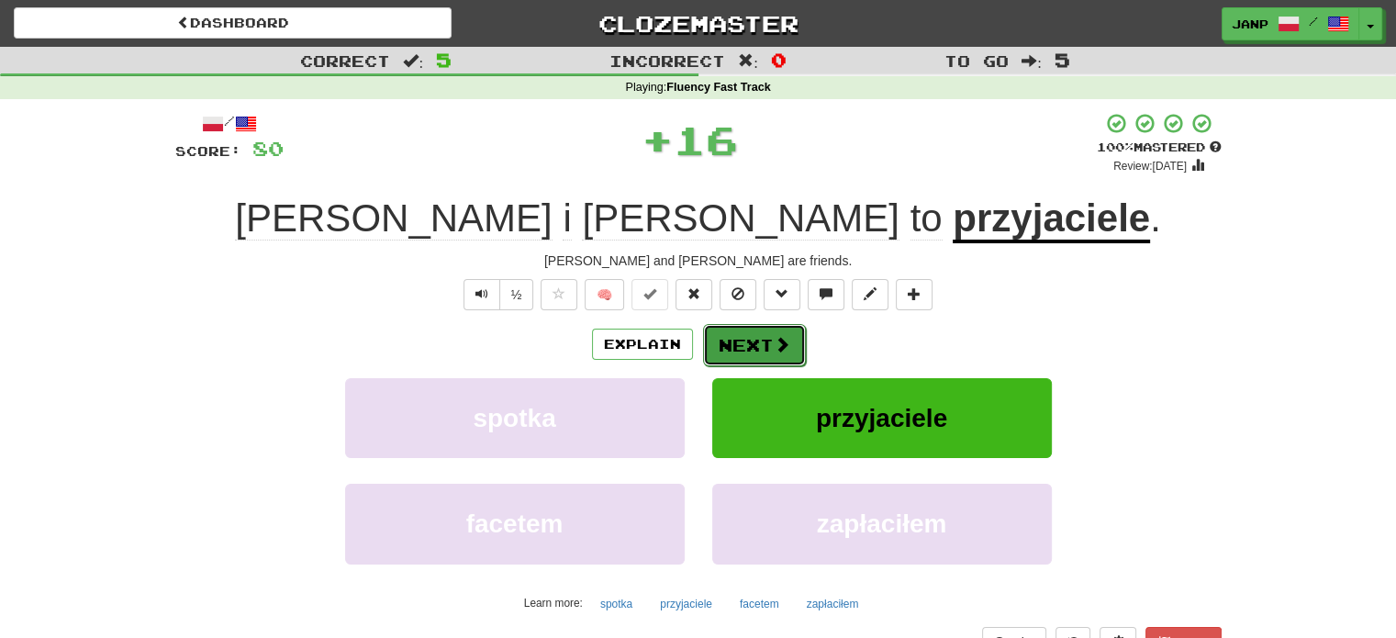
click at [733, 331] on button "Next" at bounding box center [754, 345] width 103 height 42
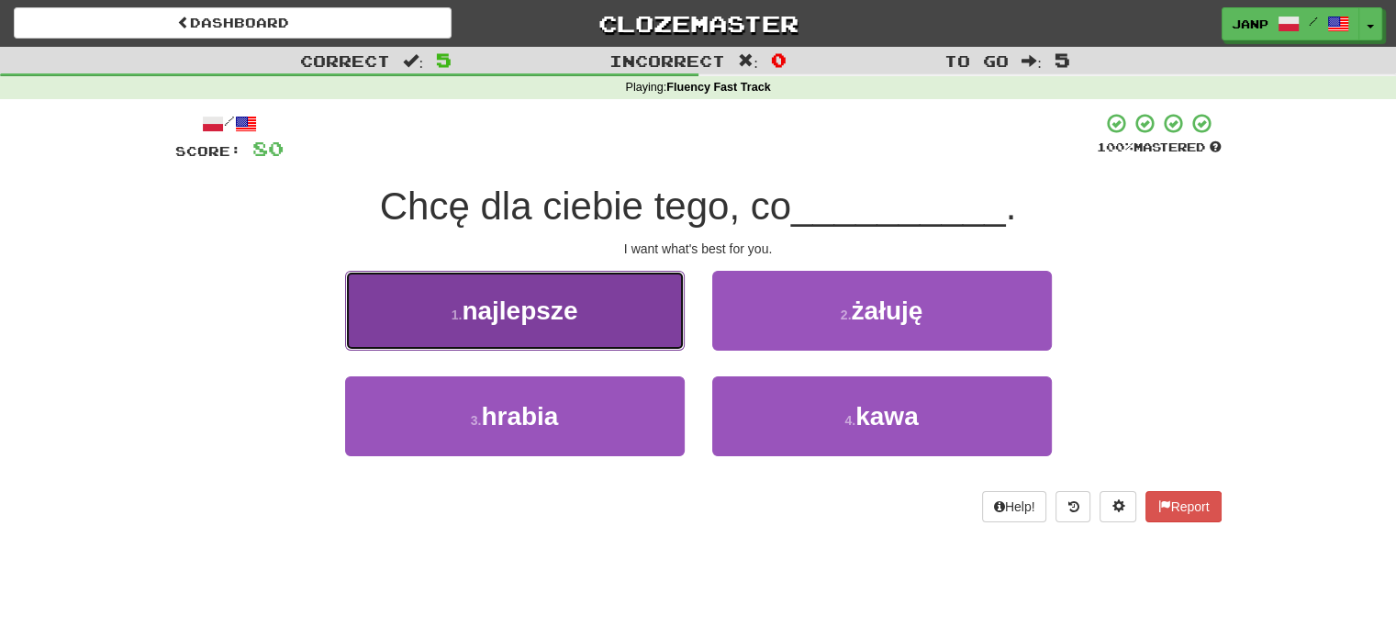
click at [623, 324] on button "1 . najlepsze" at bounding box center [515, 311] width 340 height 80
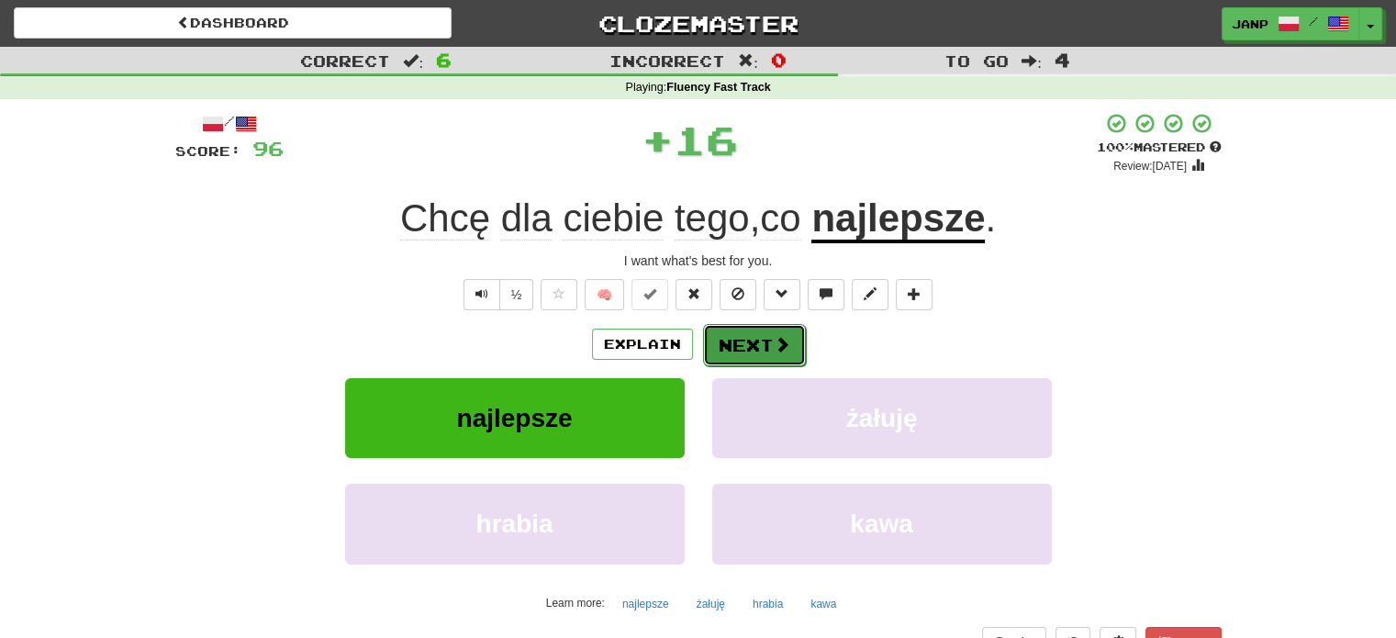
click at [745, 339] on button "Next" at bounding box center [754, 345] width 103 height 42
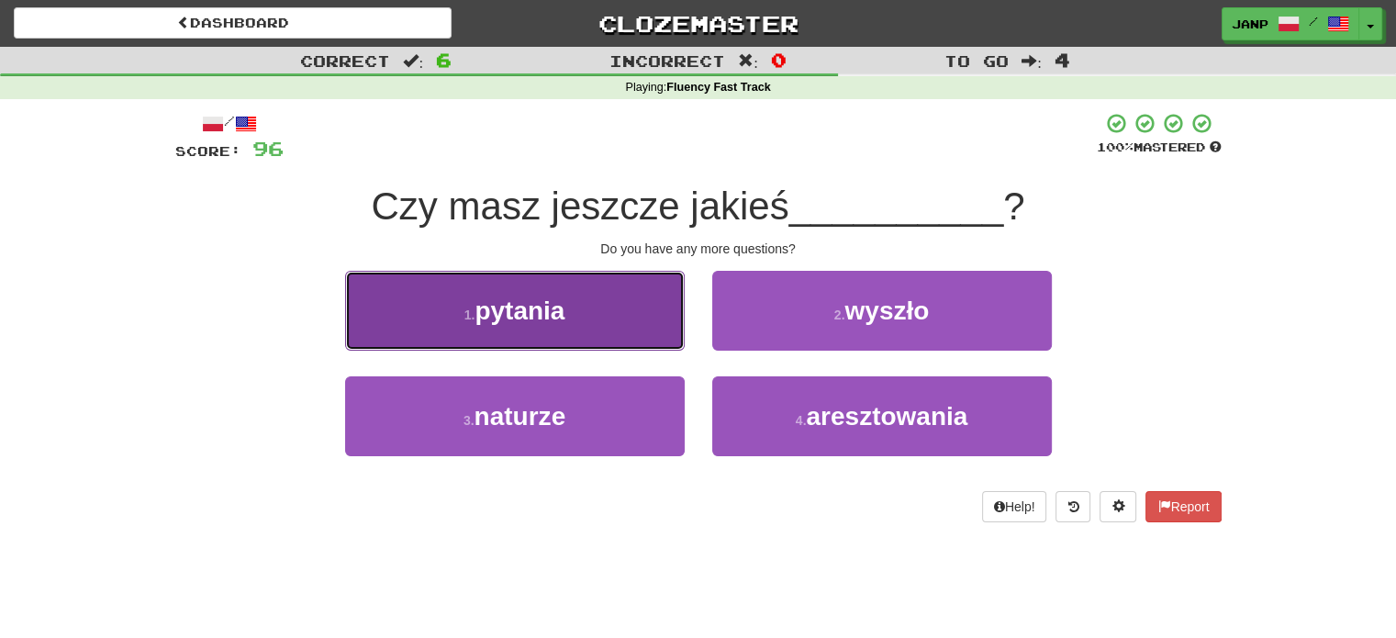
click at [610, 340] on button "1 . pytania" at bounding box center [515, 311] width 340 height 80
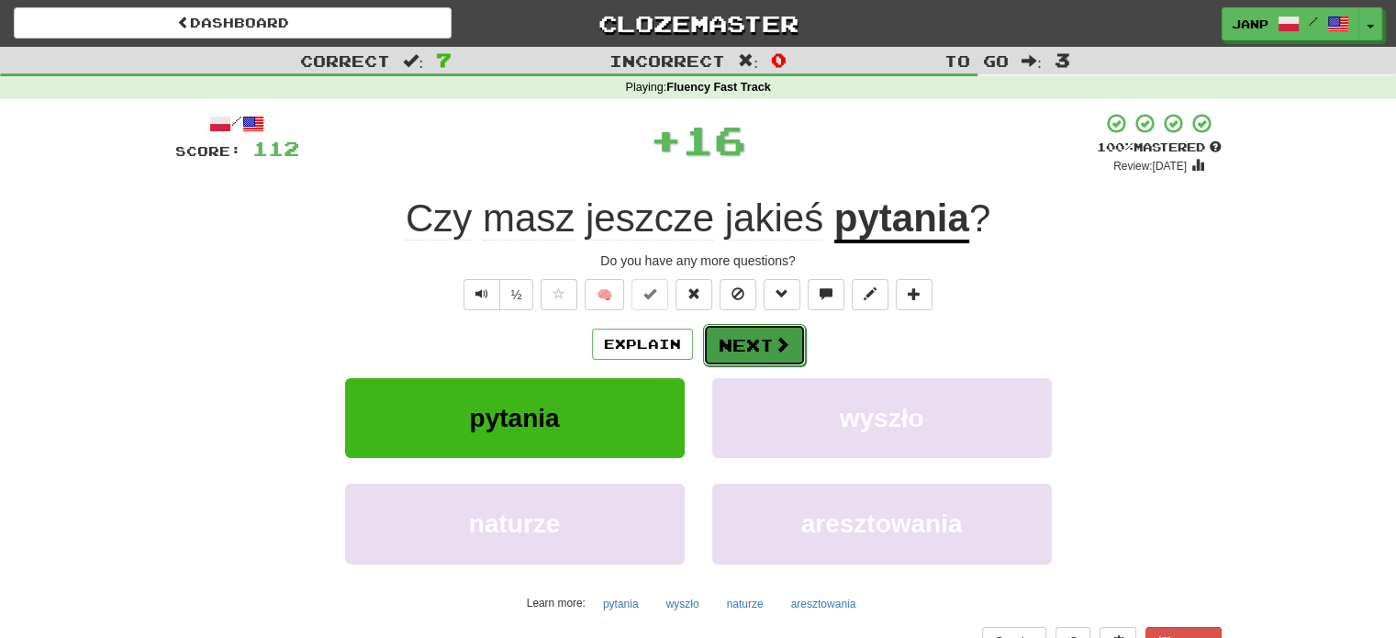
click at [723, 342] on button "Next" at bounding box center [754, 345] width 103 height 42
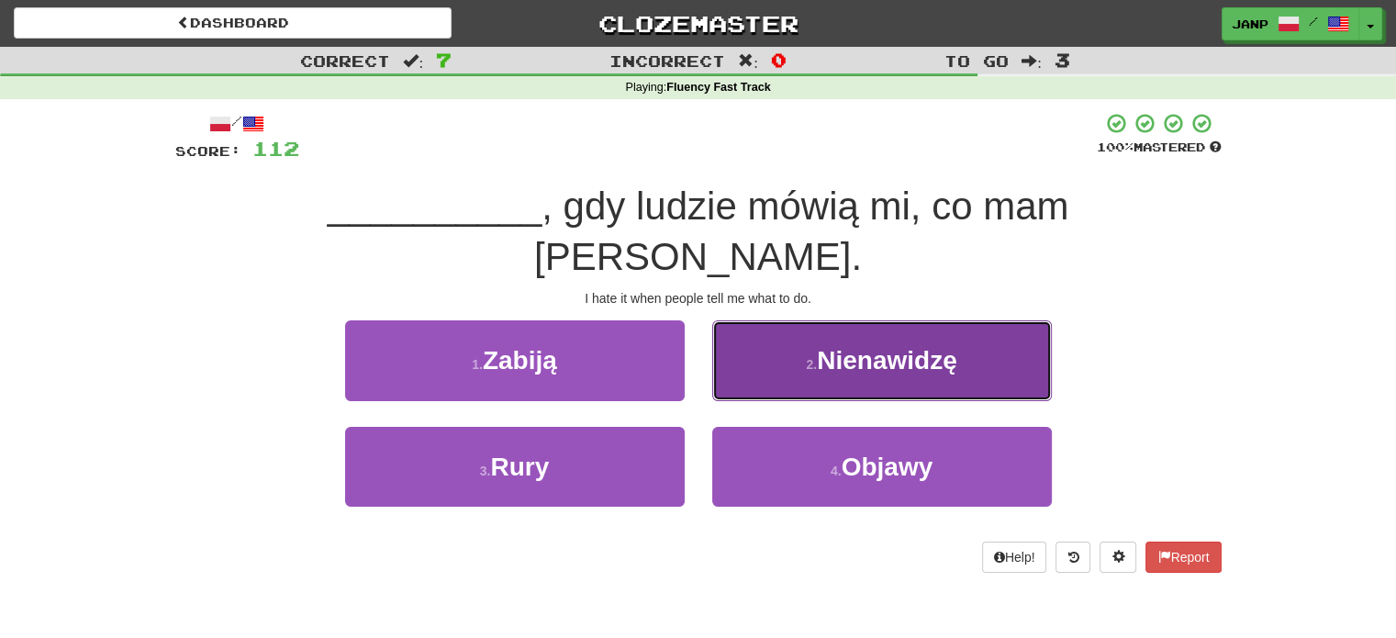
click at [757, 333] on button "2 . Nienawidzę" at bounding box center [882, 360] width 340 height 80
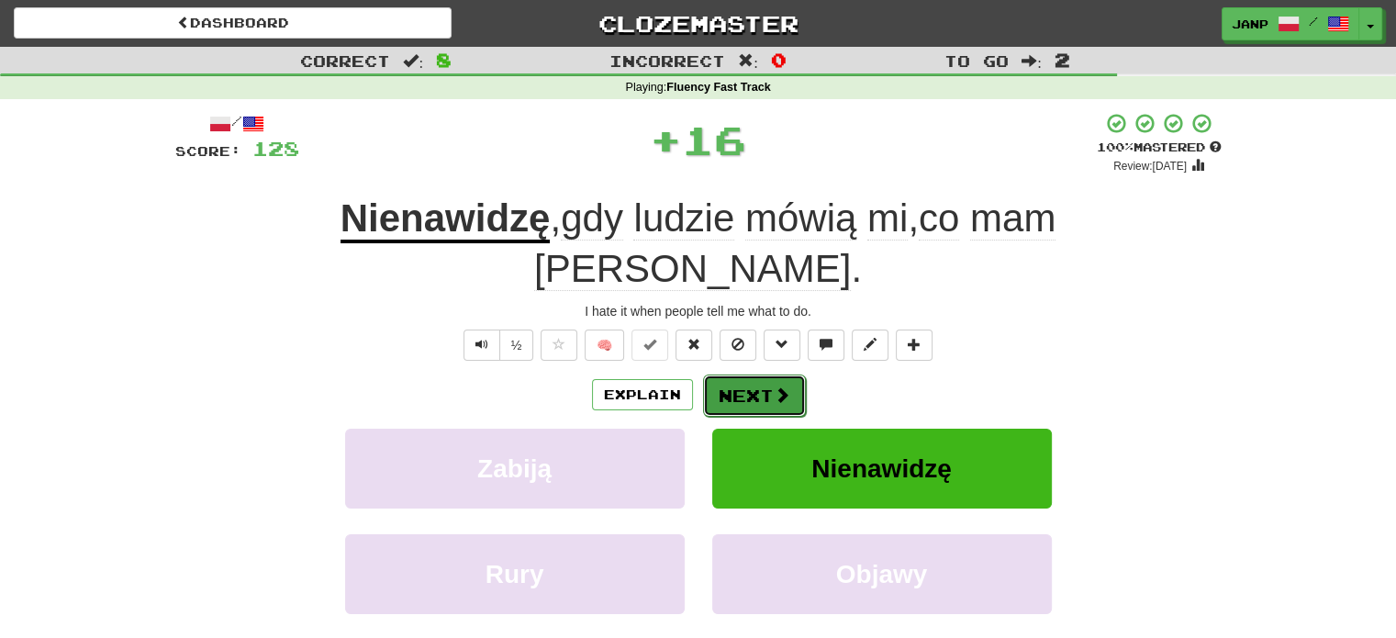
click at [749, 375] on button "Next" at bounding box center [754, 396] width 103 height 42
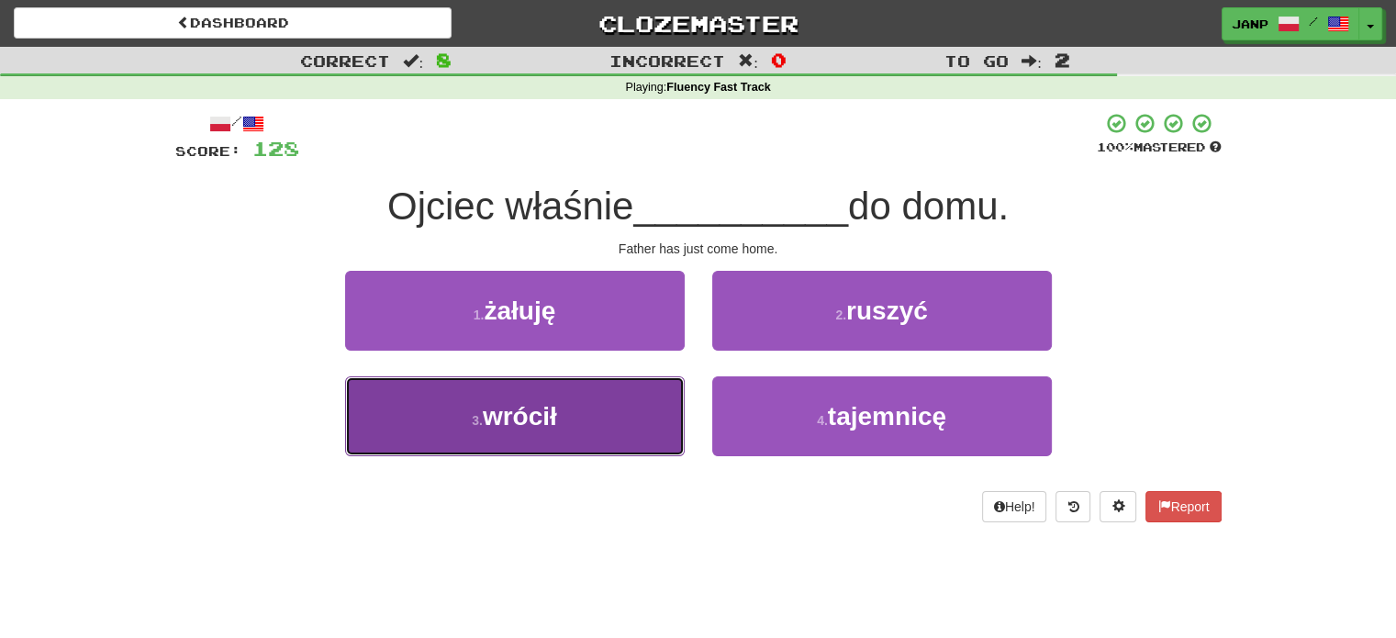
click at [638, 434] on button "3 . wrócił" at bounding box center [515, 416] width 340 height 80
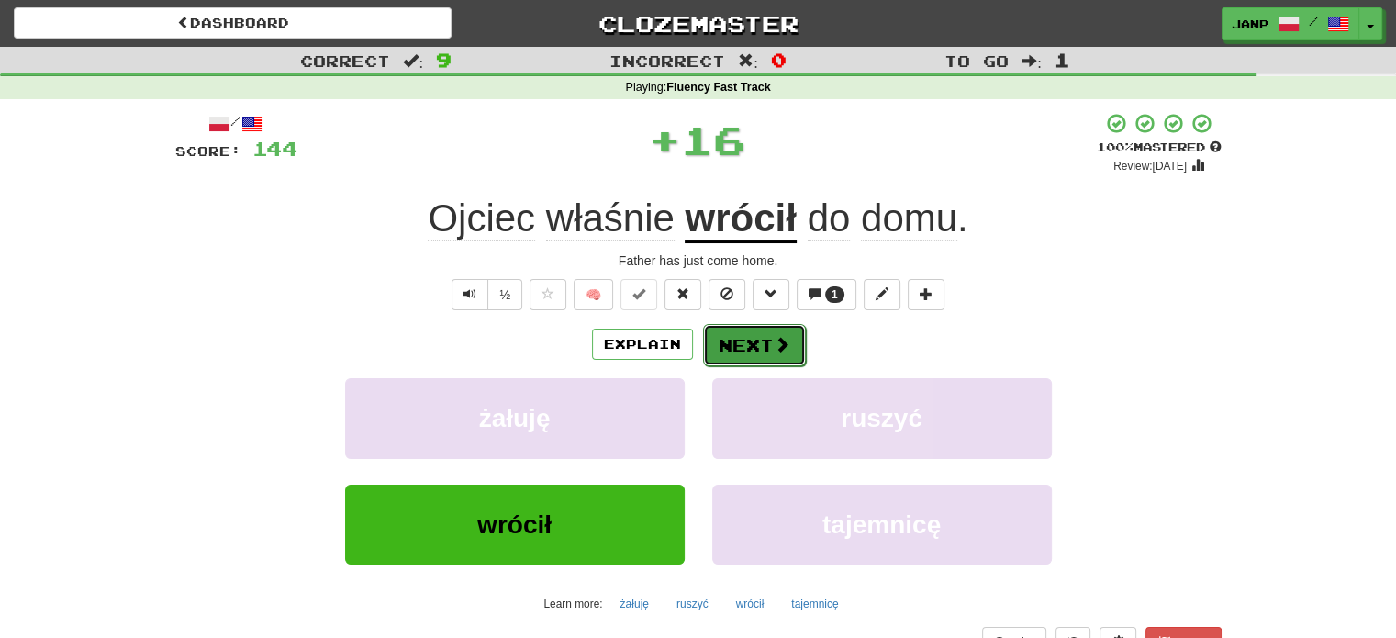
click at [776, 342] on span at bounding box center [782, 344] width 17 height 17
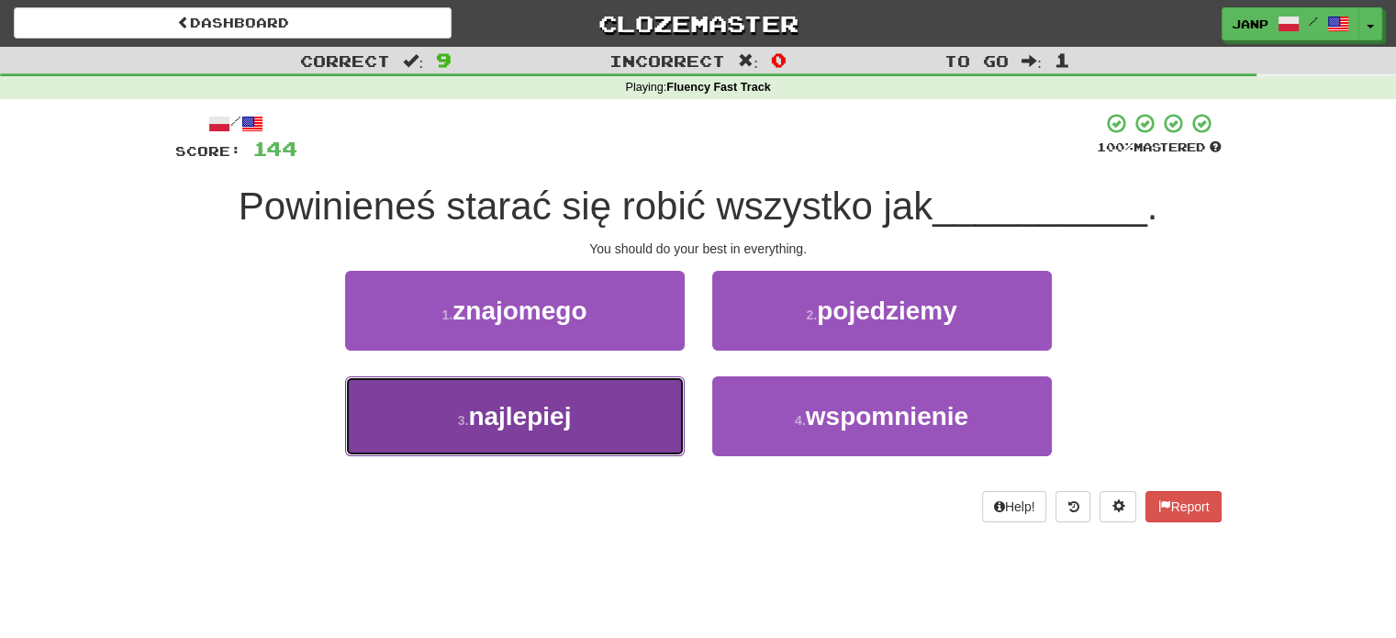
click at [643, 403] on button "3 . najlepiej" at bounding box center [515, 416] width 340 height 80
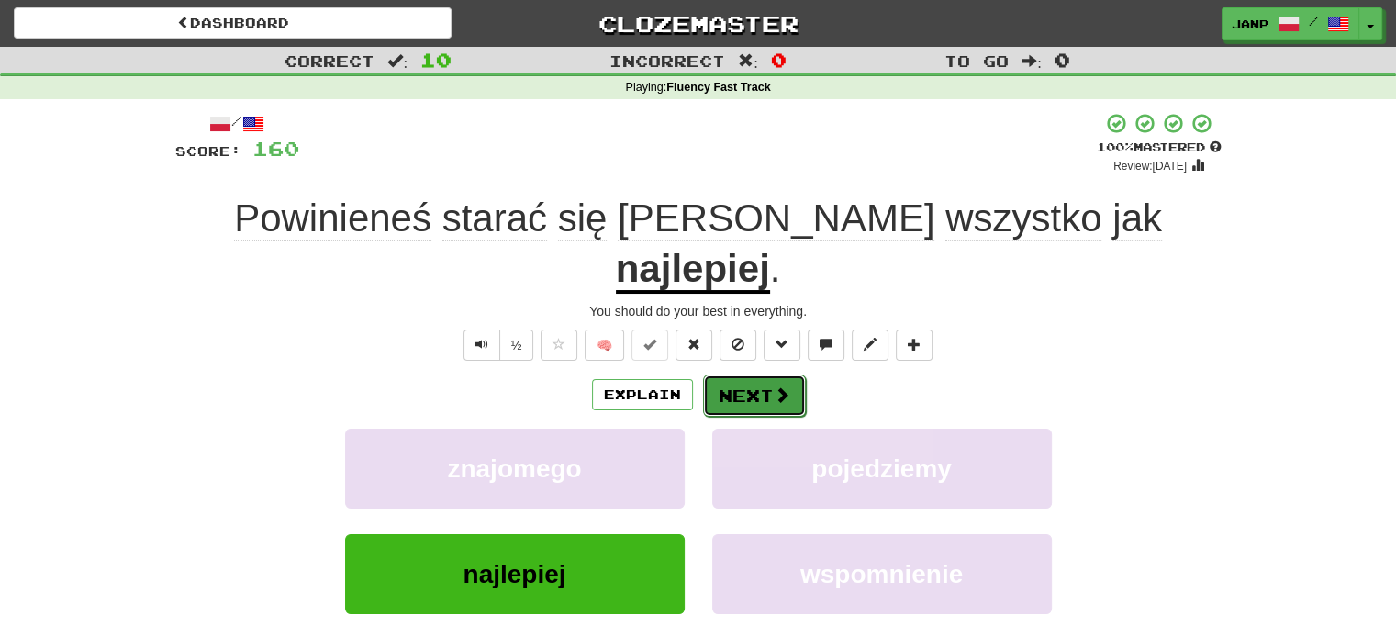
click at [757, 375] on button "Next" at bounding box center [754, 396] width 103 height 42
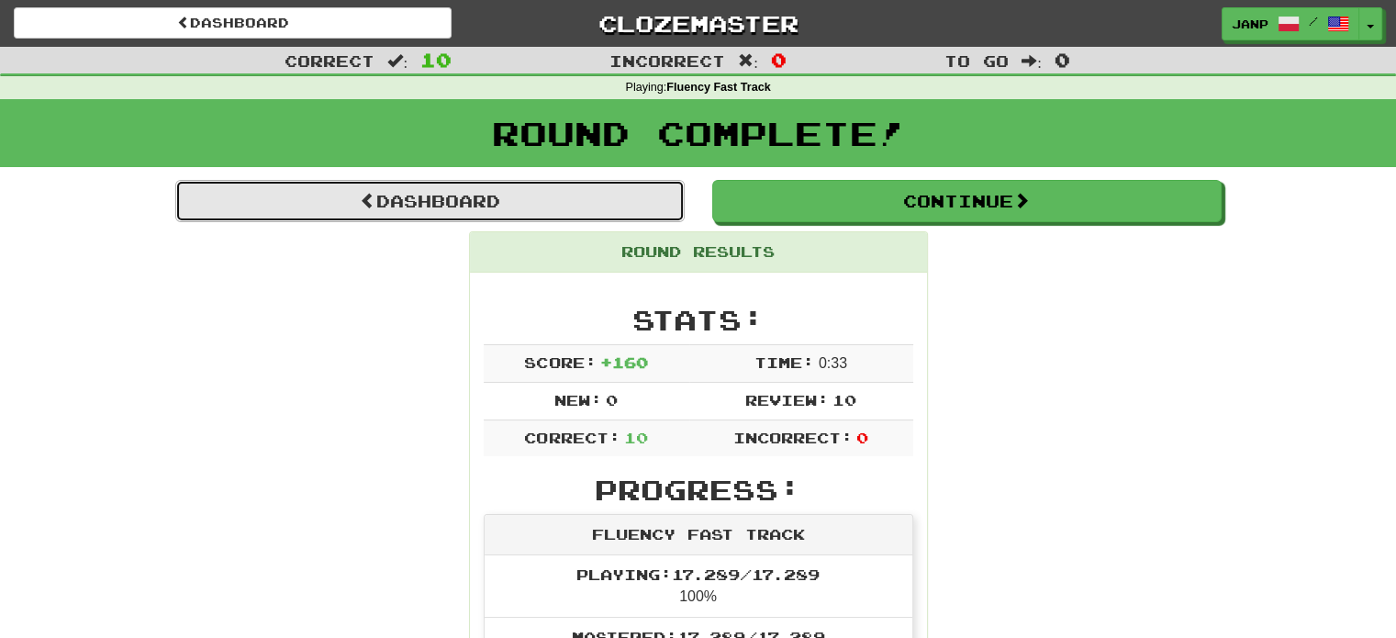
click at [532, 204] on link "Dashboard" at bounding box center [430, 201] width 510 height 42
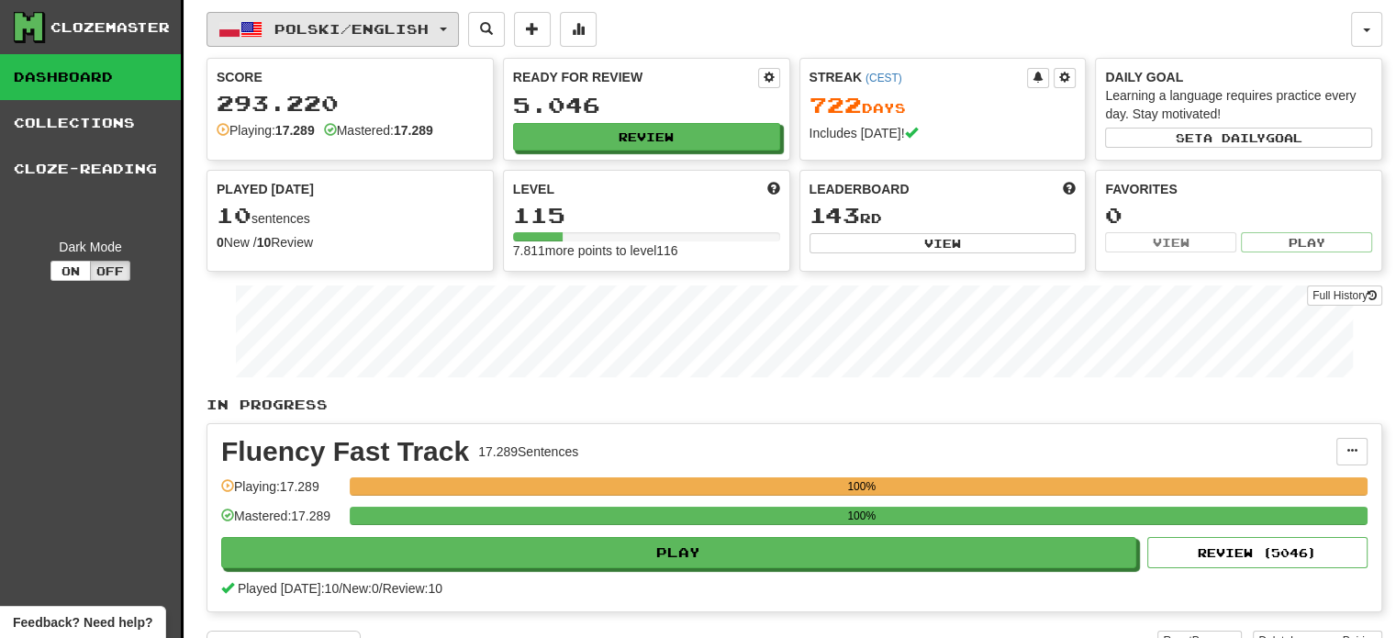
click at [389, 38] on button "Polski / English" at bounding box center [333, 29] width 252 height 35
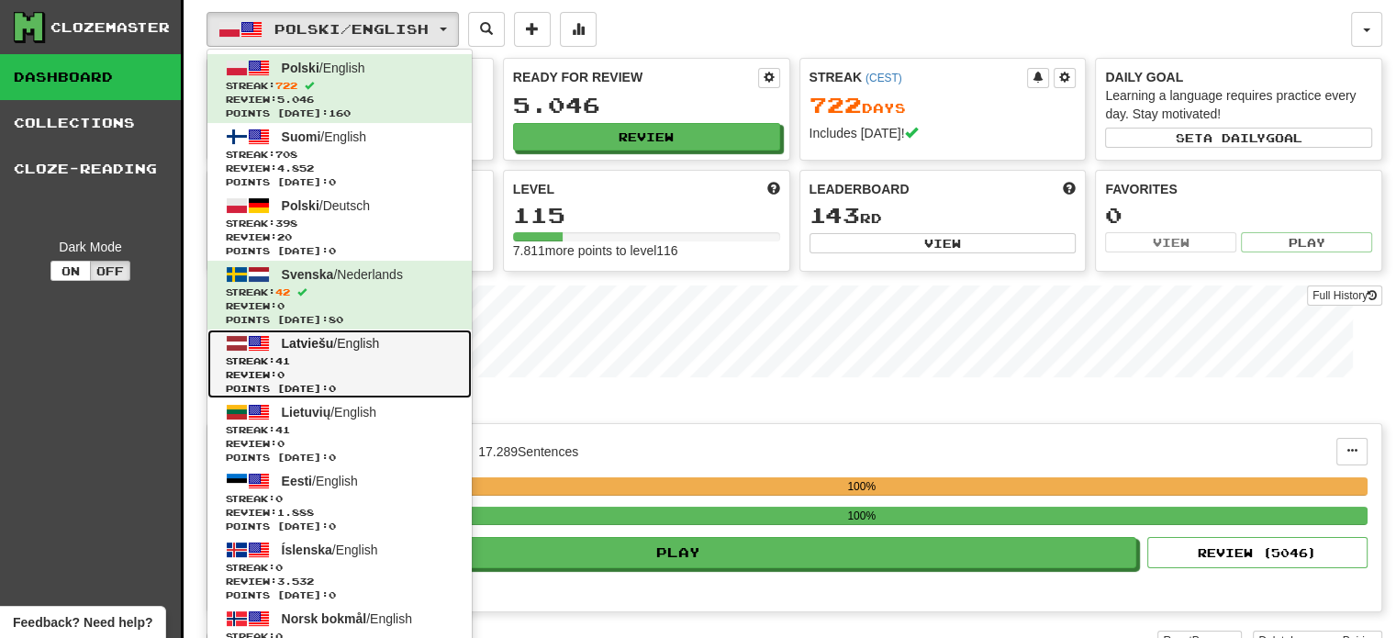
click at [375, 358] on span "Streak: 41" at bounding box center [340, 361] width 228 height 14
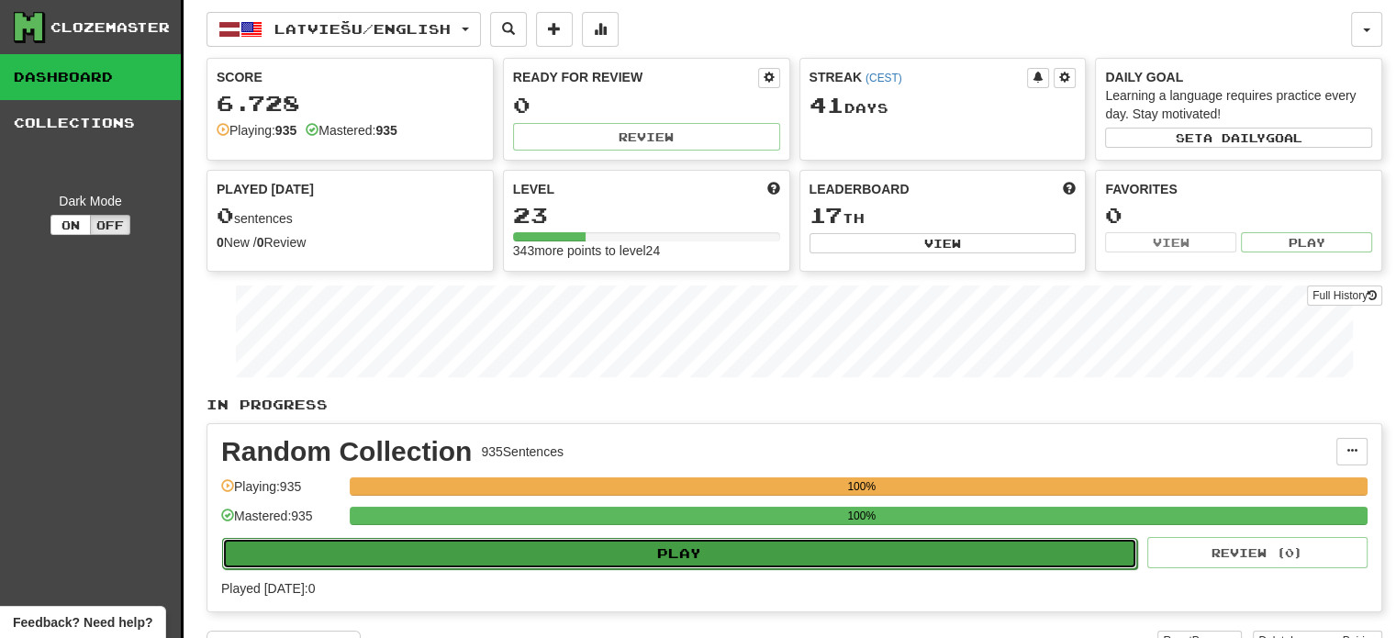
click at [608, 562] on button "Play" at bounding box center [679, 553] width 915 height 31
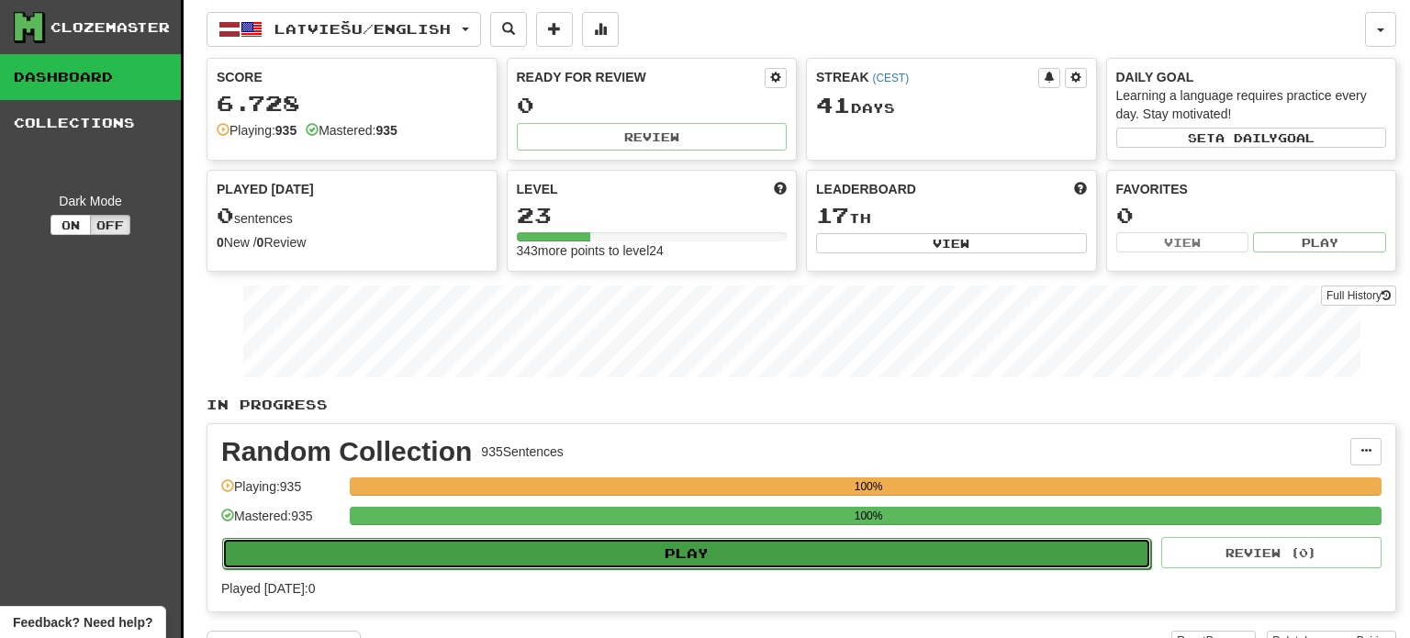
select select "**"
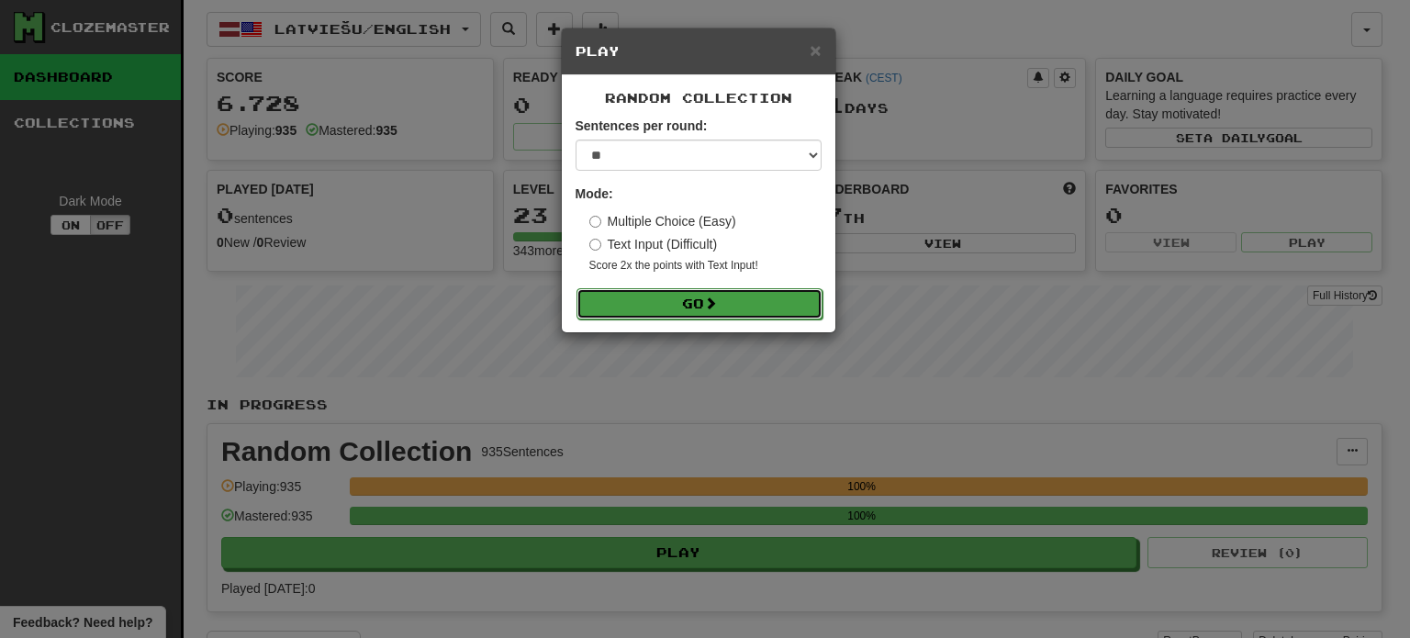
click at [661, 303] on button "Go" at bounding box center [700, 303] width 246 height 31
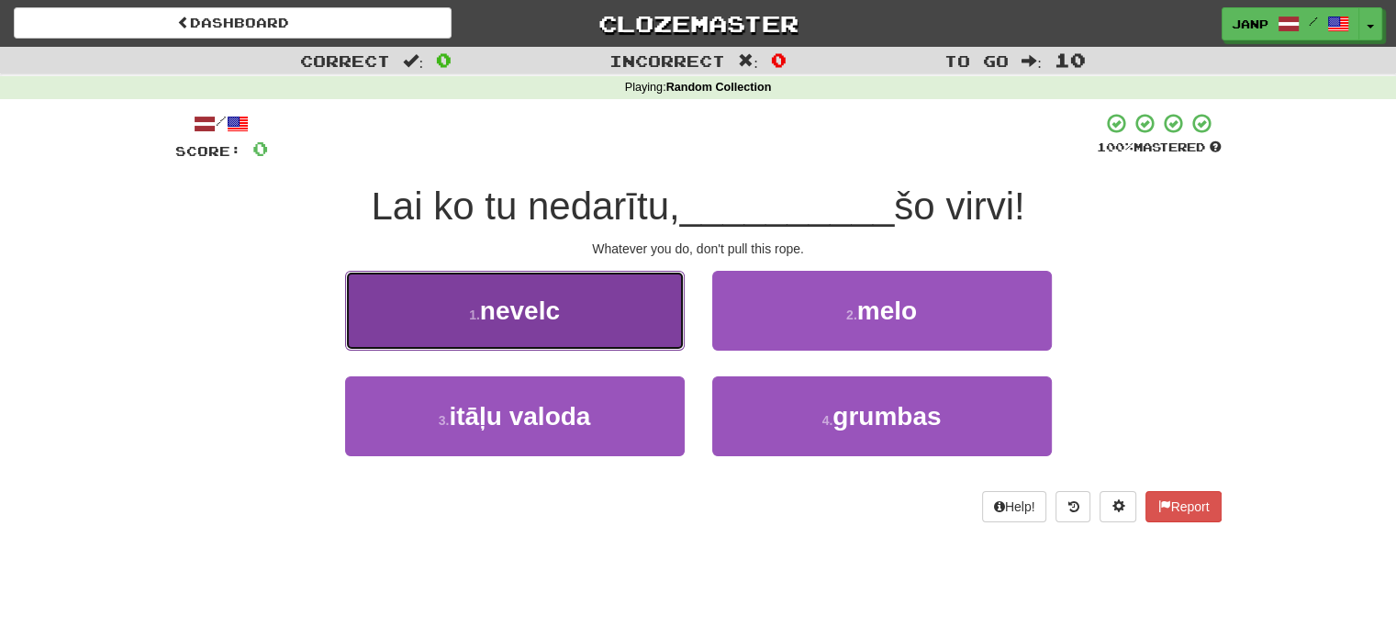
click at [631, 319] on button "1 . nevelc" at bounding box center [515, 311] width 340 height 80
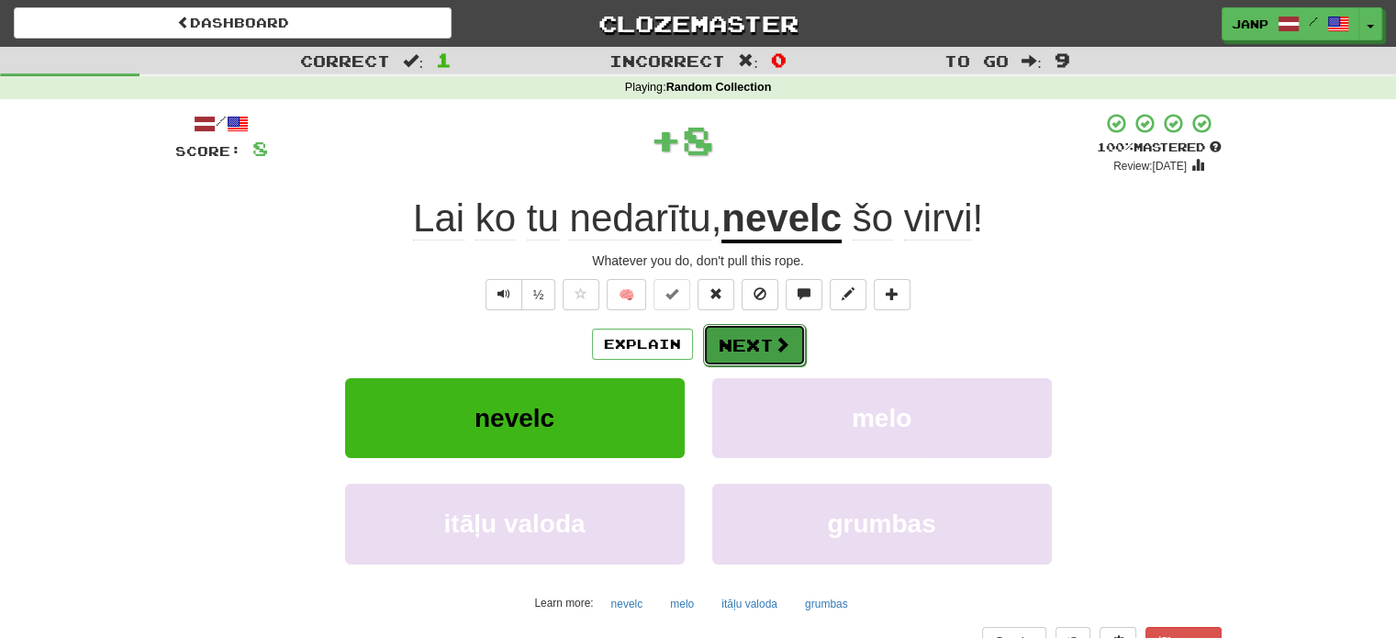
click at [754, 351] on button "Next" at bounding box center [754, 345] width 103 height 42
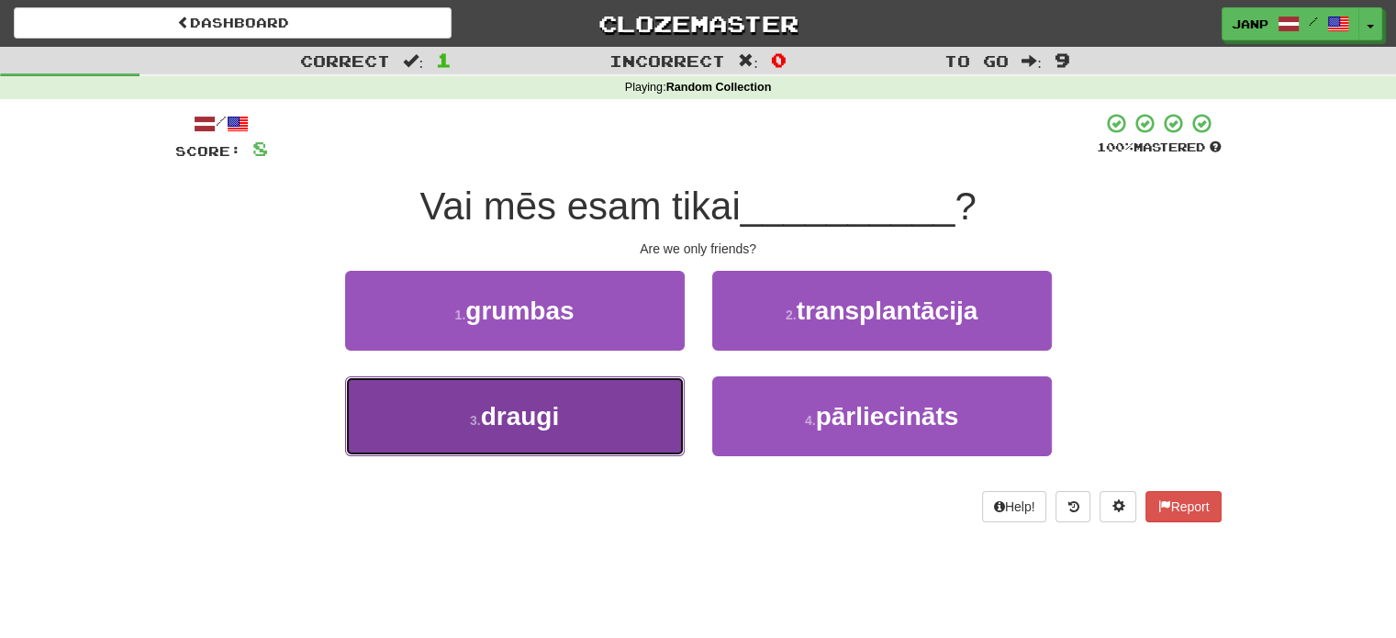
click at [620, 398] on button "3 . draugi" at bounding box center [515, 416] width 340 height 80
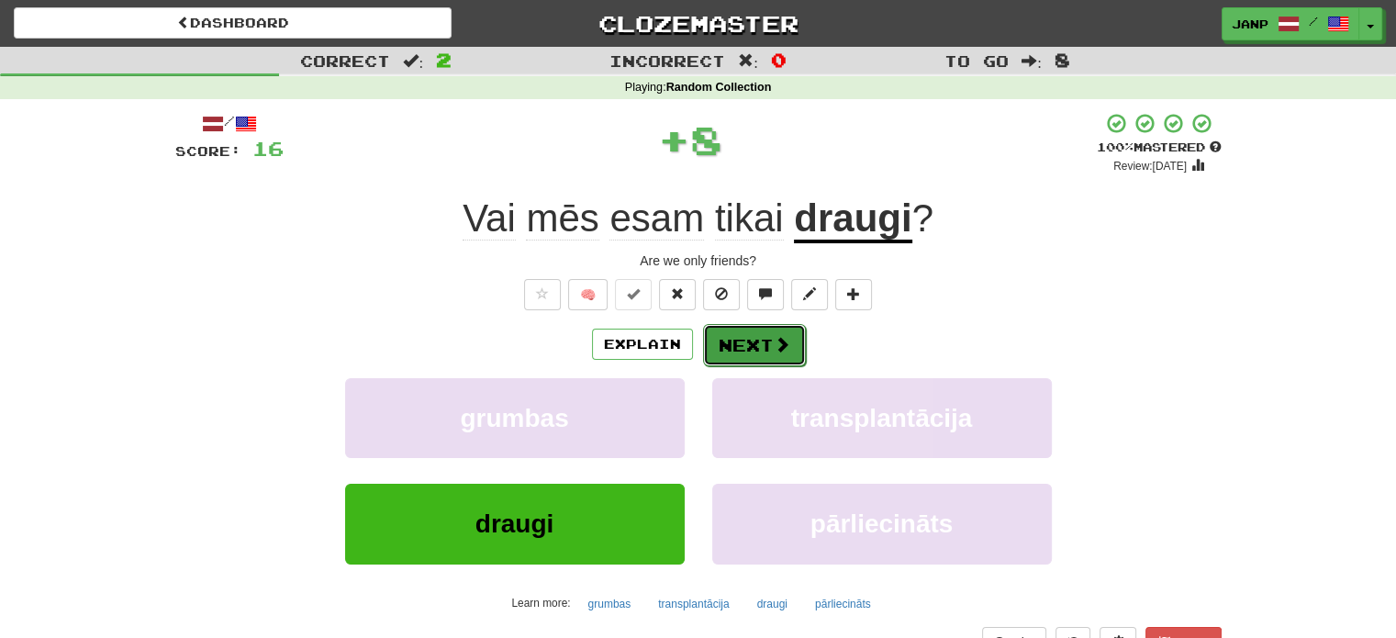
click at [742, 348] on button "Next" at bounding box center [754, 345] width 103 height 42
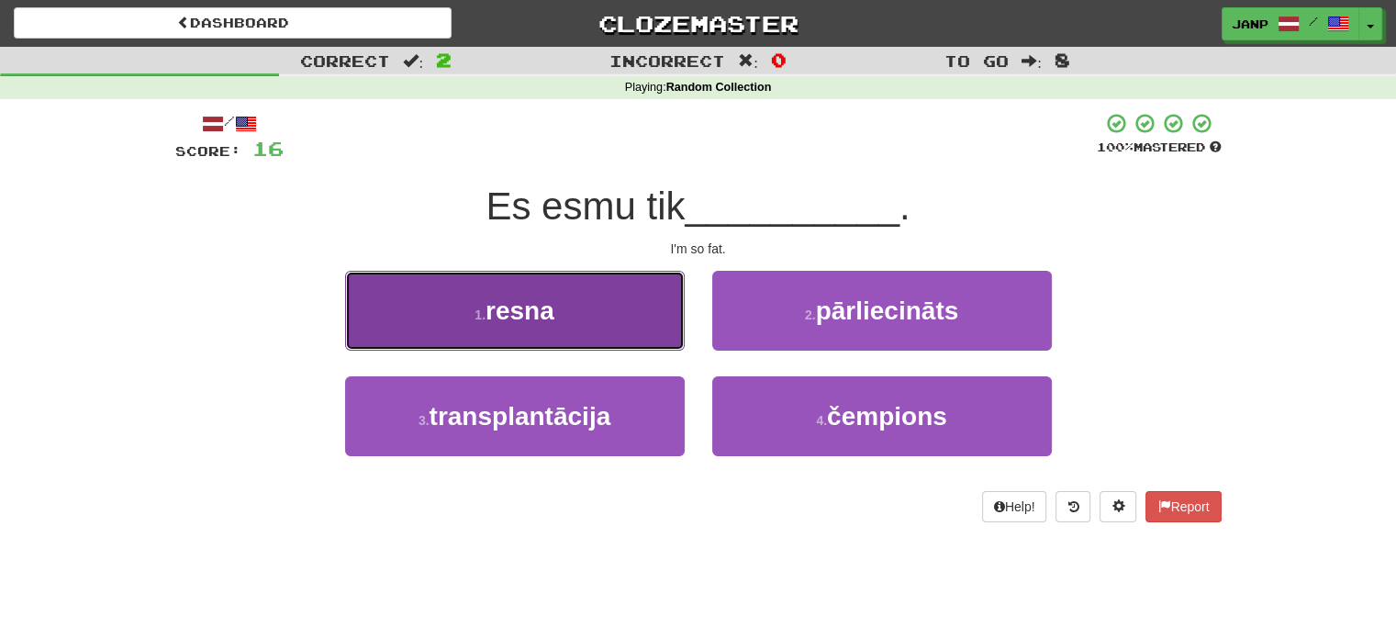
click at [650, 337] on button "1 . resna" at bounding box center [515, 311] width 340 height 80
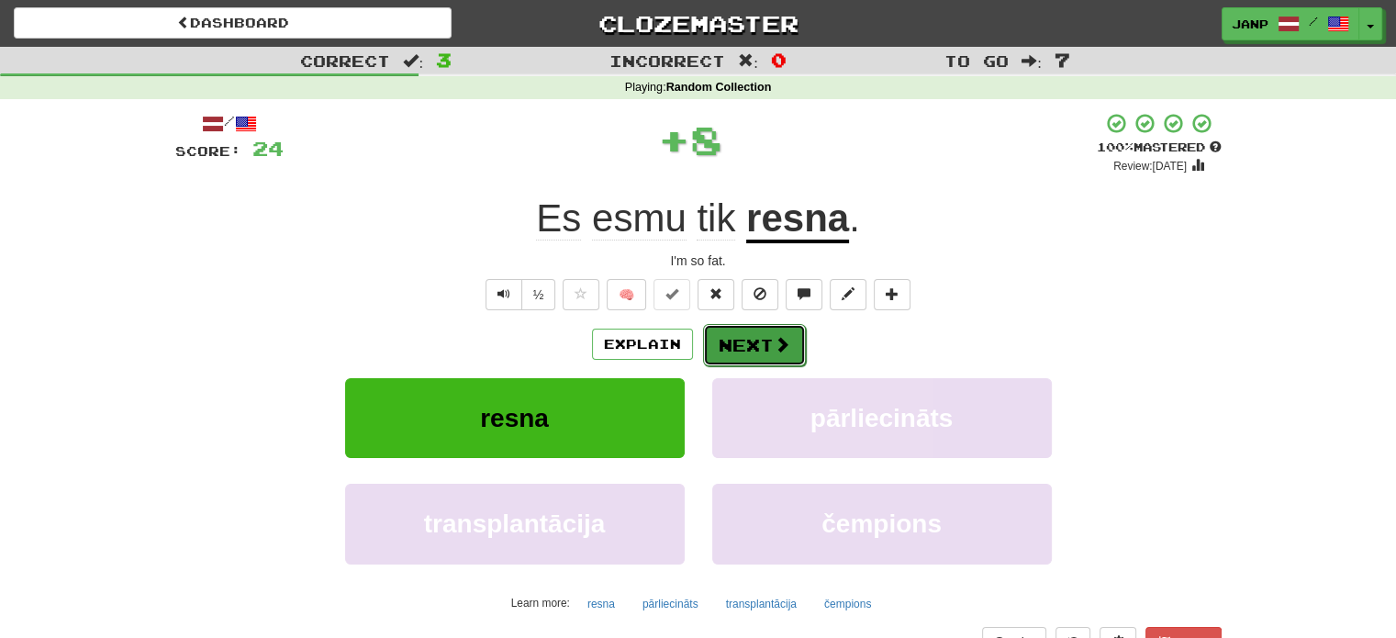
click at [743, 342] on button "Next" at bounding box center [754, 345] width 103 height 42
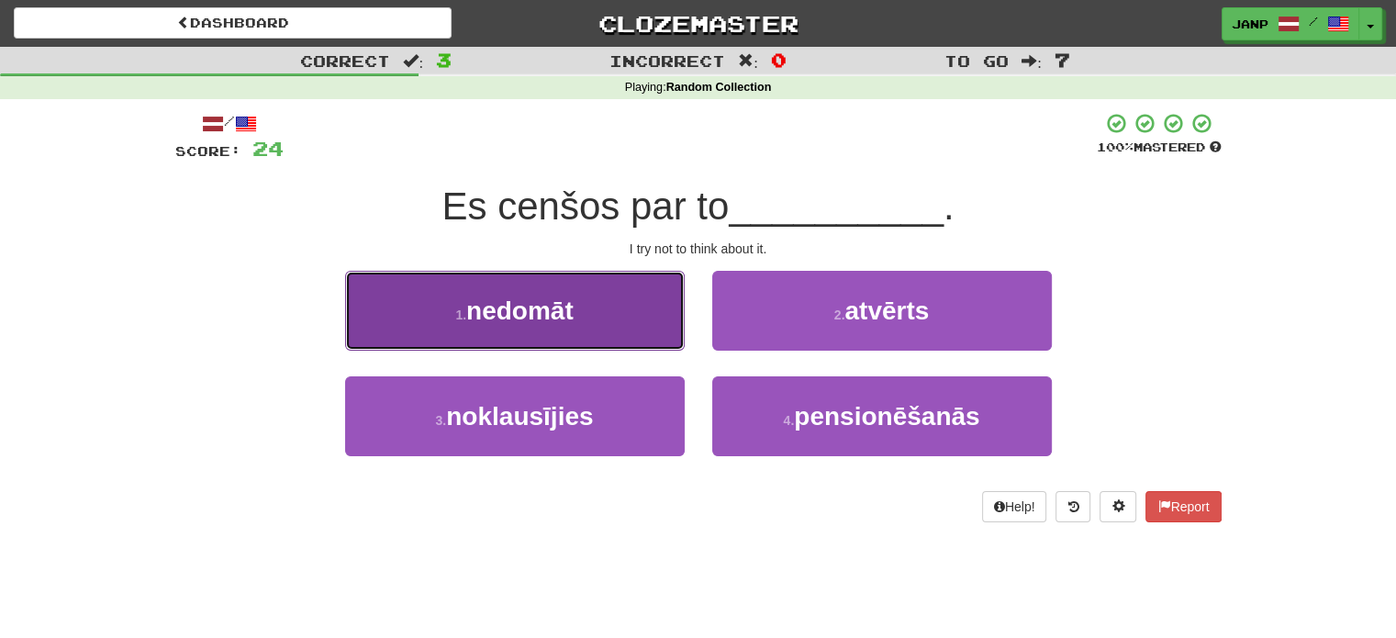
click at [624, 296] on button "1 . nedomāt" at bounding box center [515, 311] width 340 height 80
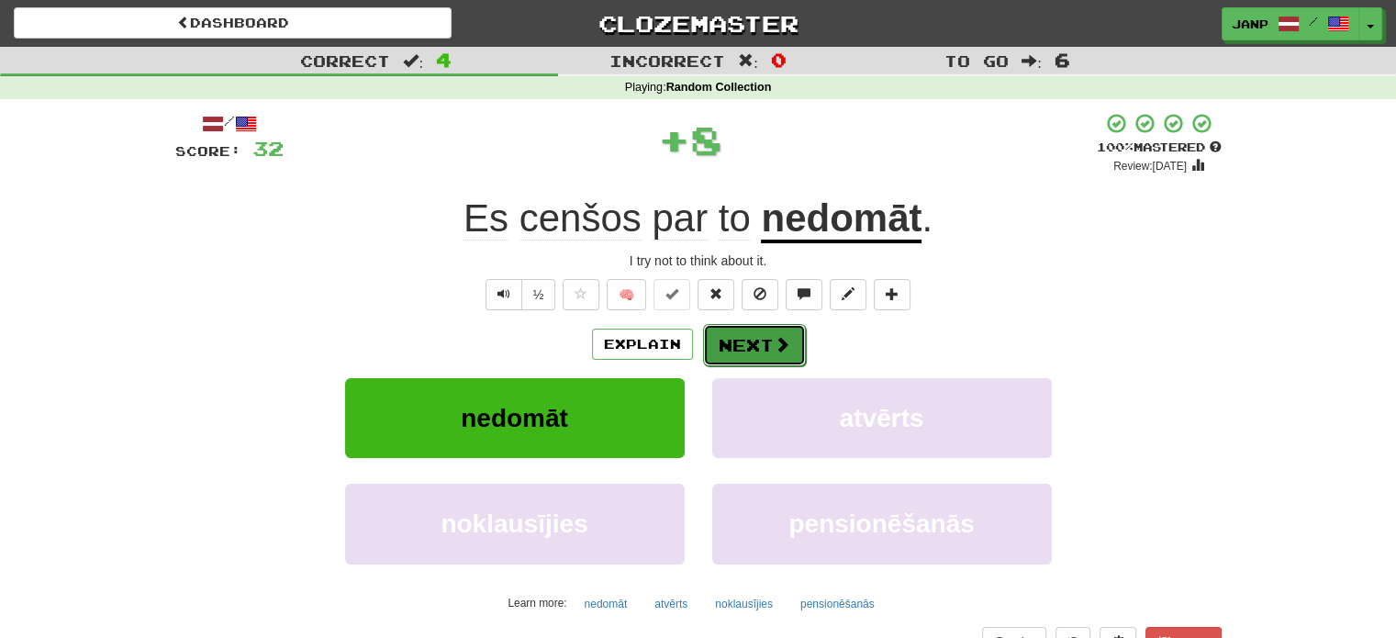
click at [735, 339] on button "Next" at bounding box center [754, 345] width 103 height 42
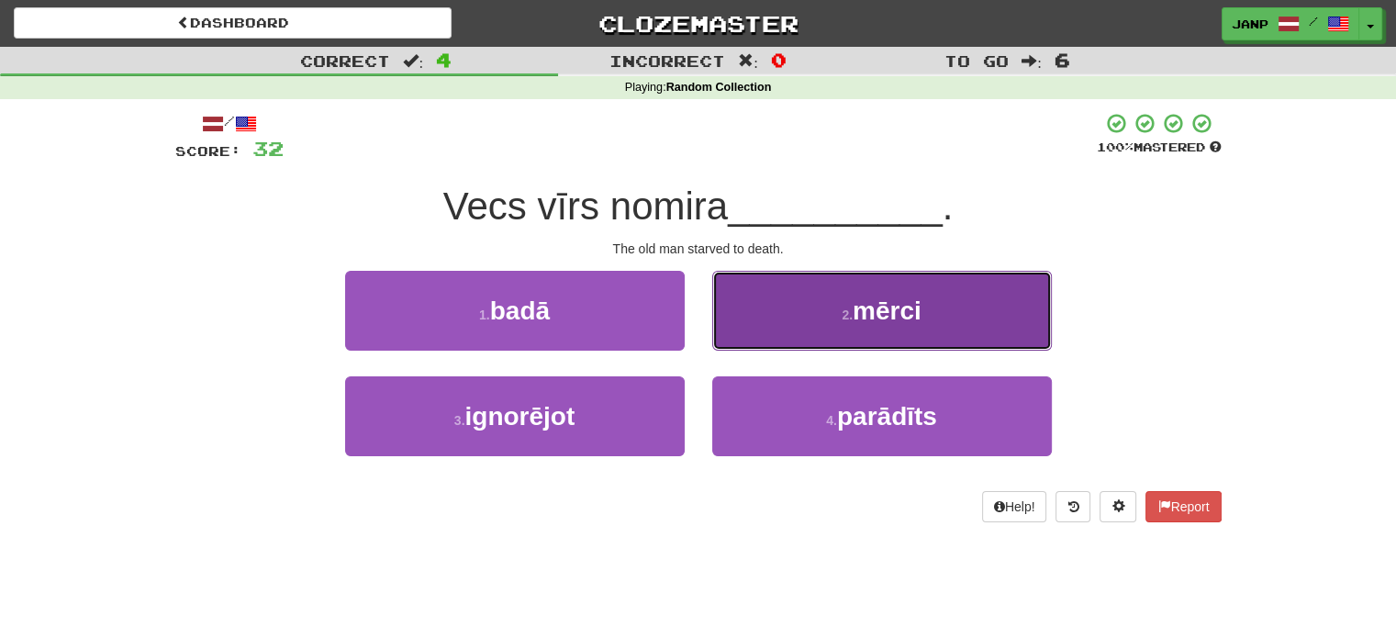
click at [768, 329] on button "2 . mērci" at bounding box center [882, 311] width 340 height 80
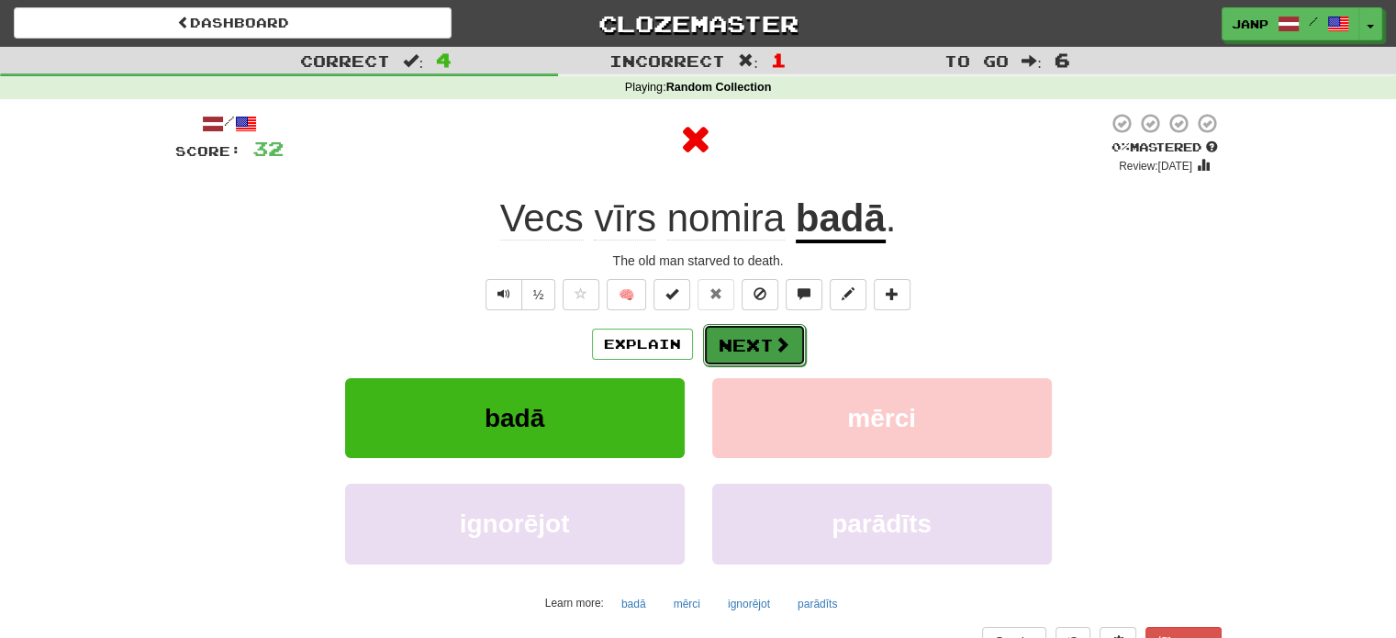
click at [734, 348] on button "Next" at bounding box center [754, 345] width 103 height 42
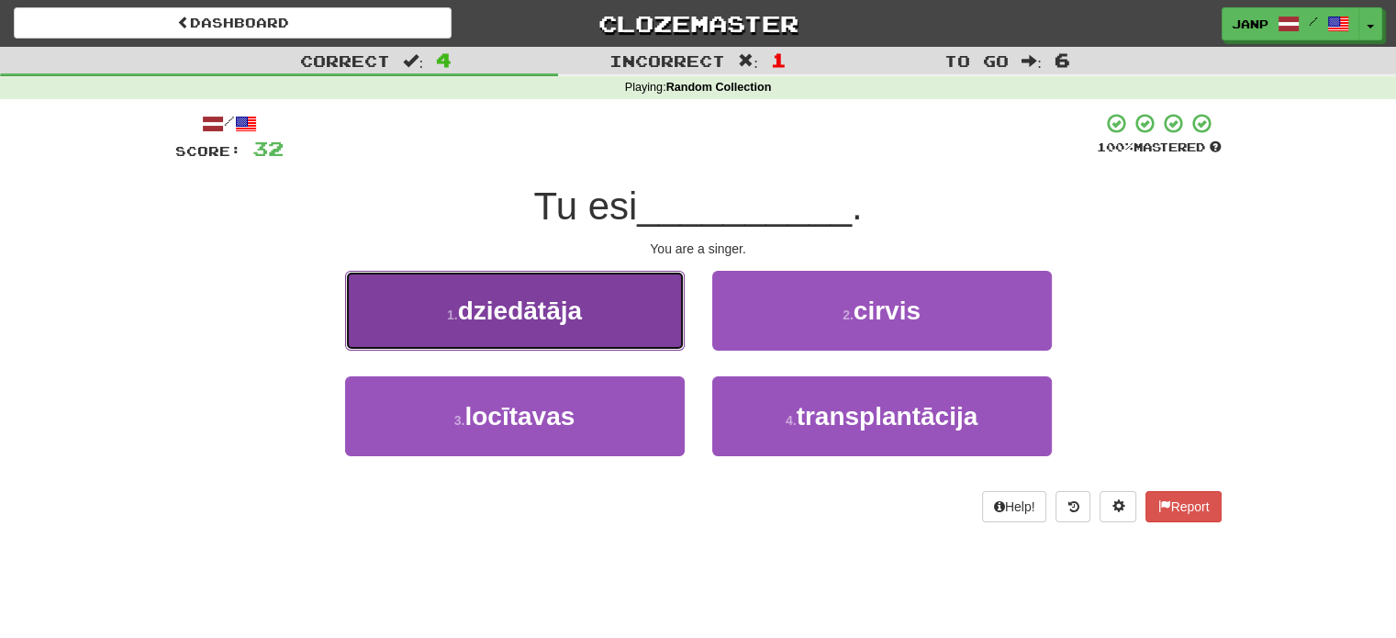
click at [624, 334] on button "1 . dziedātāja" at bounding box center [515, 311] width 340 height 80
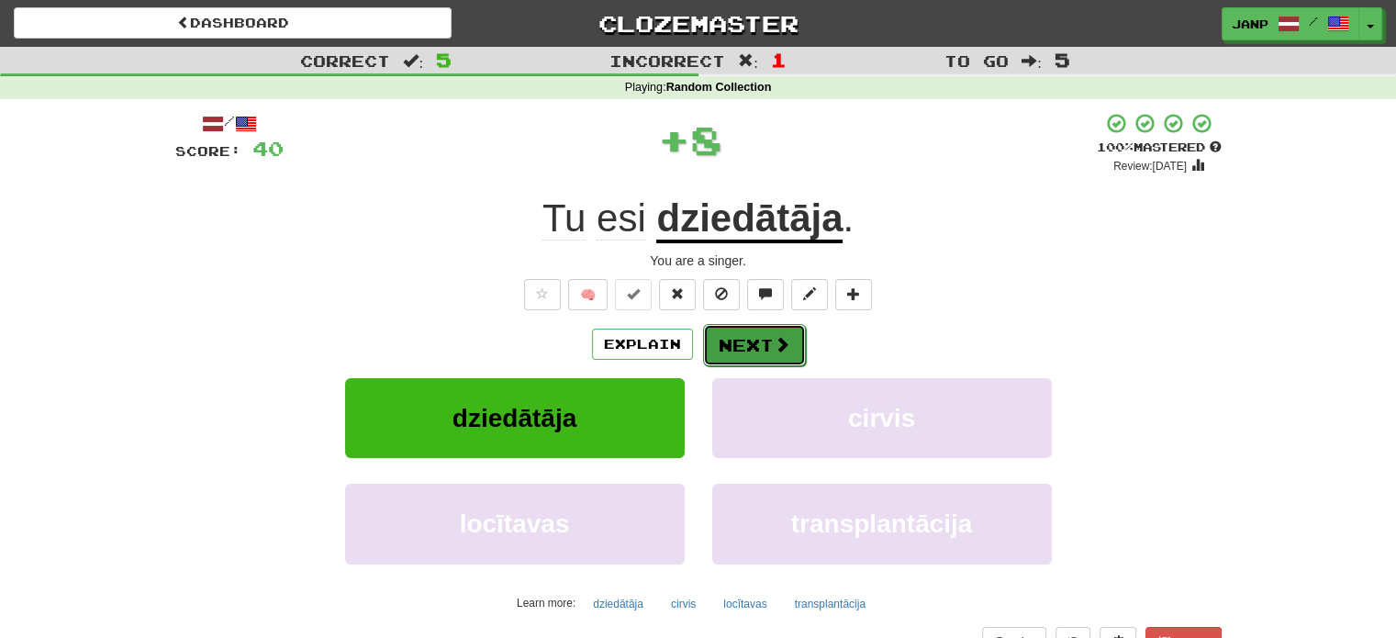
click at [743, 337] on button "Next" at bounding box center [754, 345] width 103 height 42
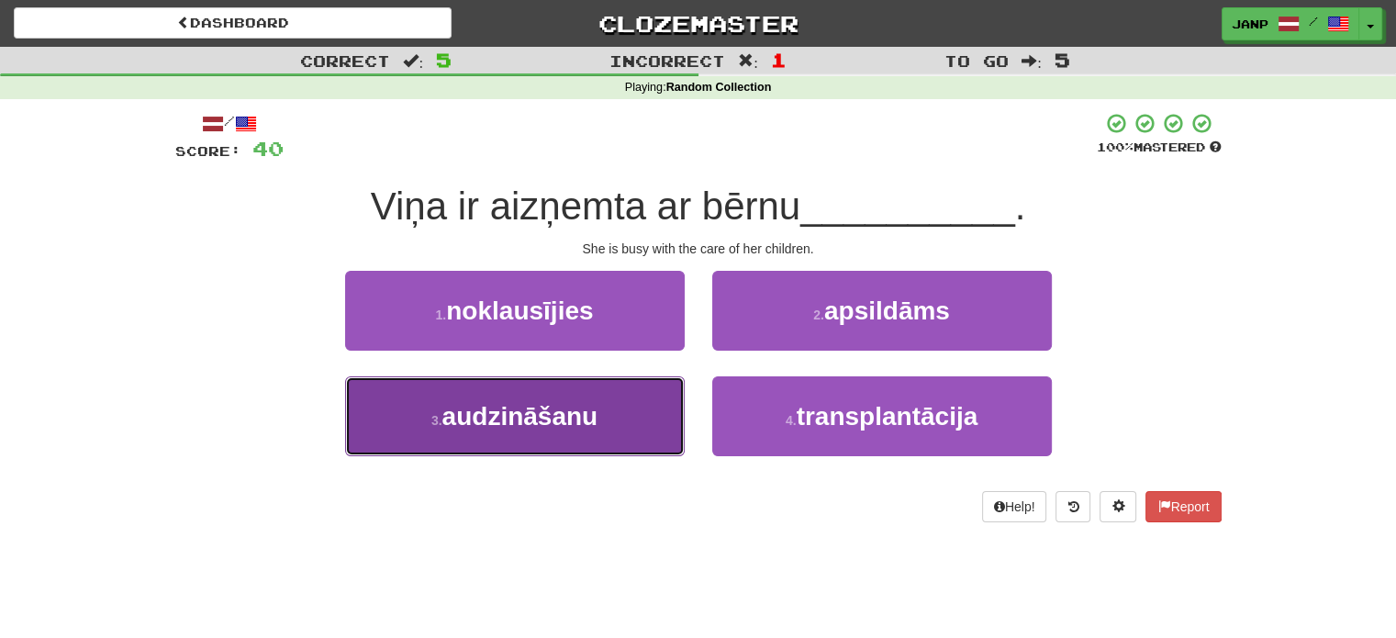
click at [654, 414] on button "3 . audzināšanu" at bounding box center [515, 416] width 340 height 80
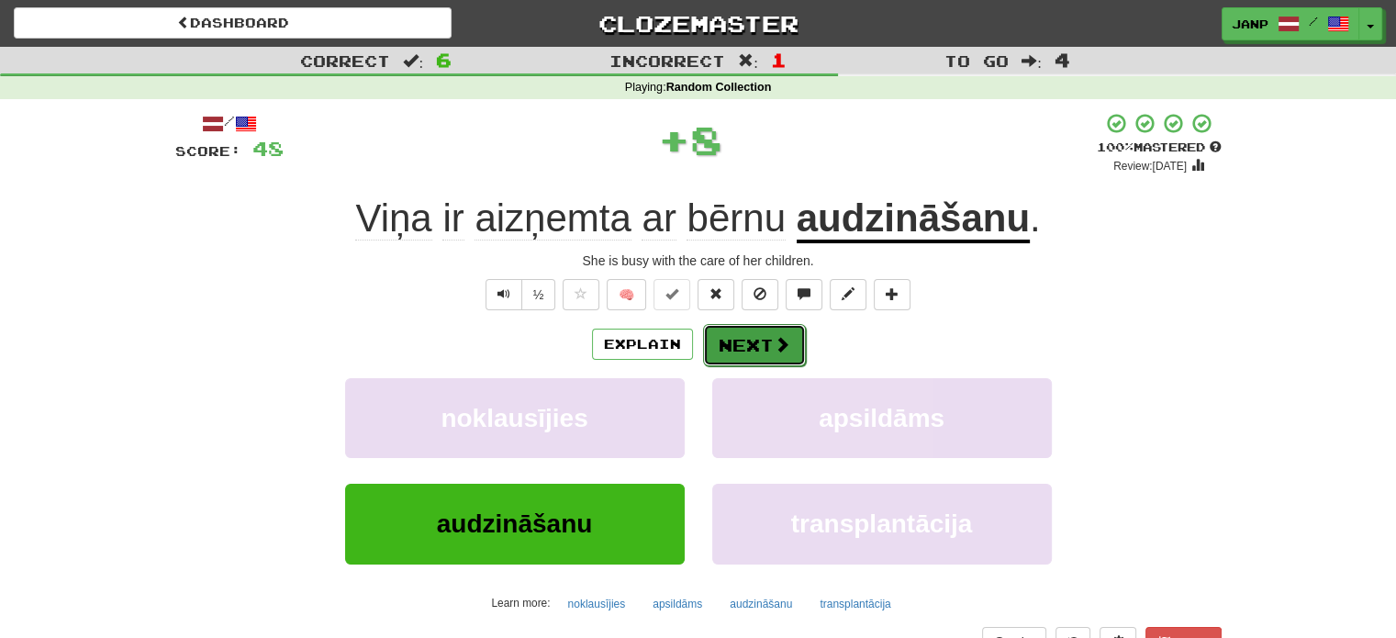
click at [733, 341] on button "Next" at bounding box center [754, 345] width 103 height 42
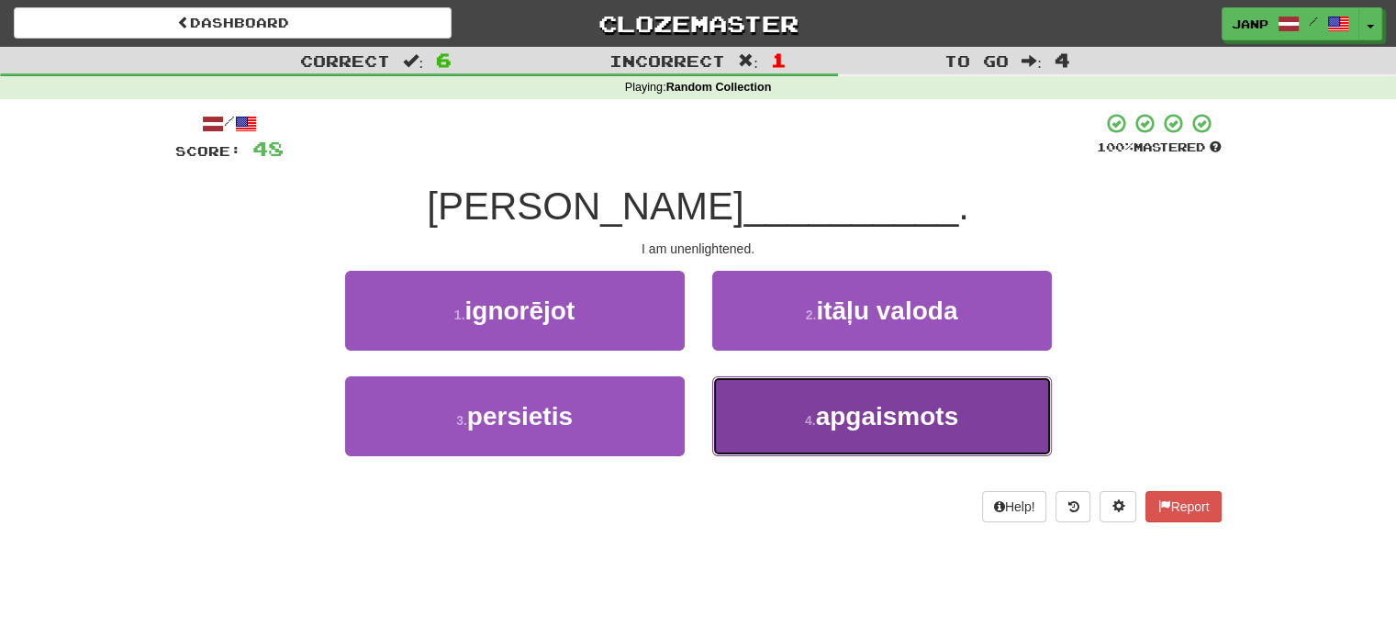
click at [720, 420] on button "4 . apgaismots" at bounding box center [882, 416] width 340 height 80
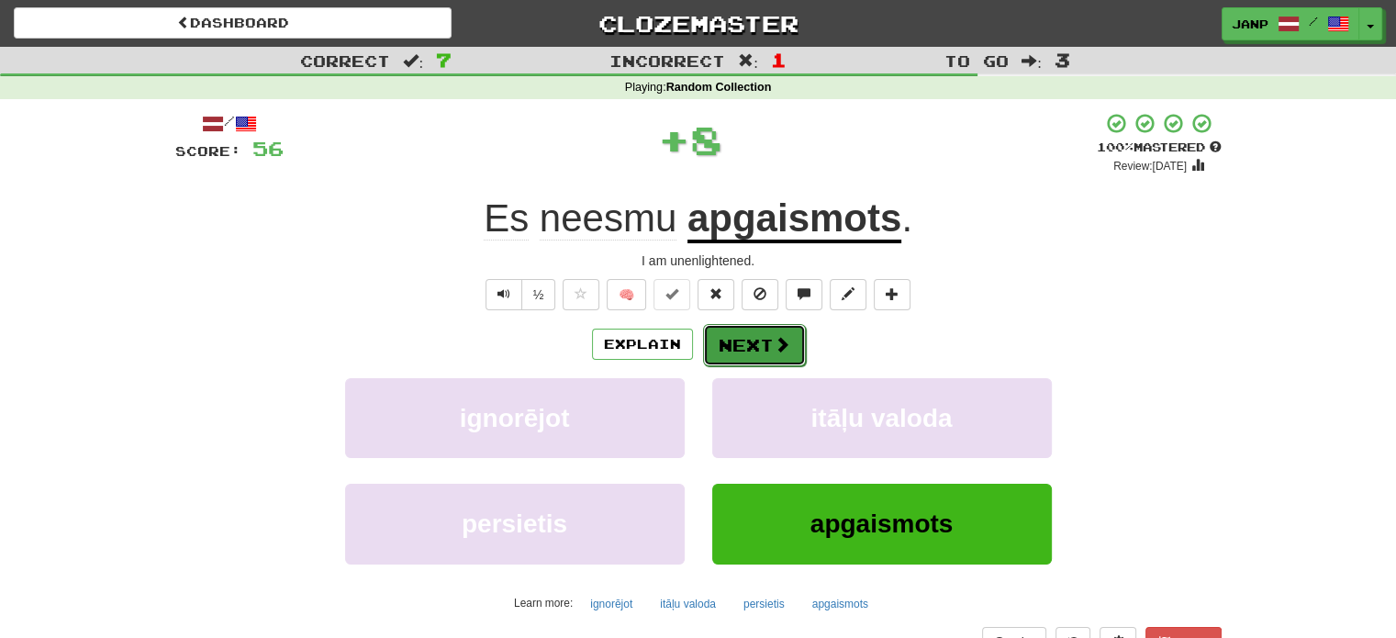
click at [736, 337] on button "Next" at bounding box center [754, 345] width 103 height 42
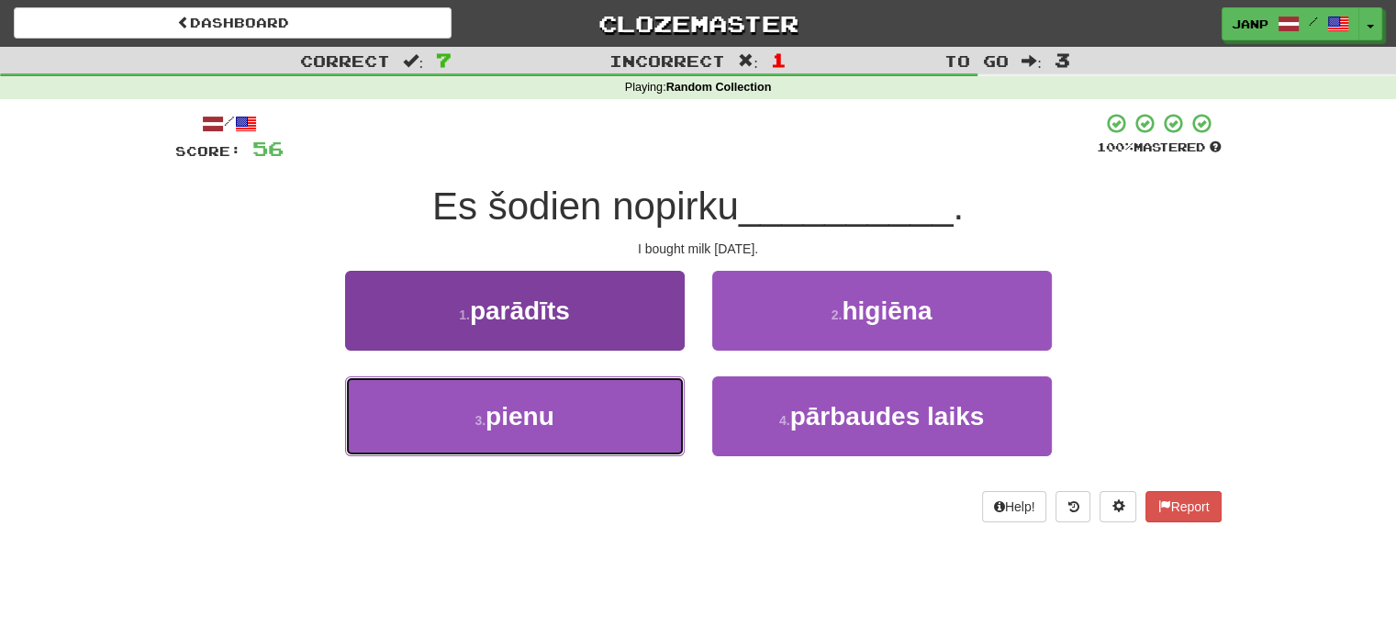
click at [646, 411] on button "3 . pienu" at bounding box center [515, 416] width 340 height 80
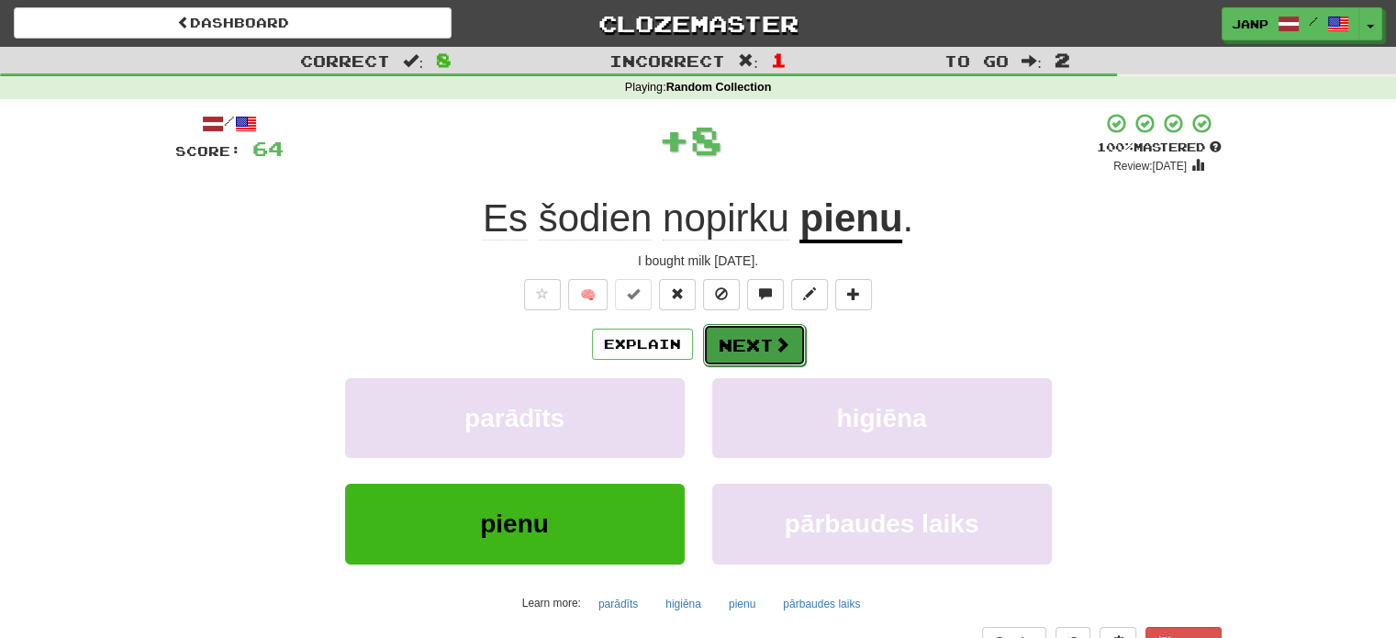
click at [745, 346] on button "Next" at bounding box center [754, 345] width 103 height 42
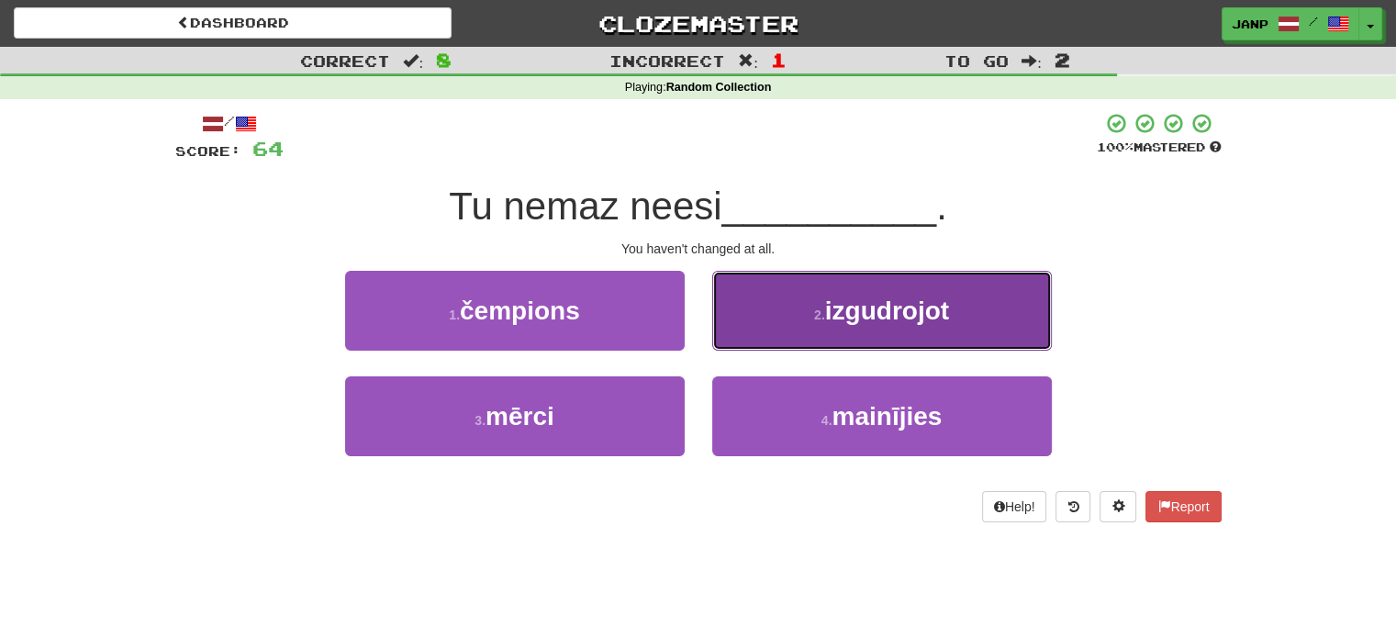
click at [775, 327] on button "2 . izgudrojot" at bounding box center [882, 311] width 340 height 80
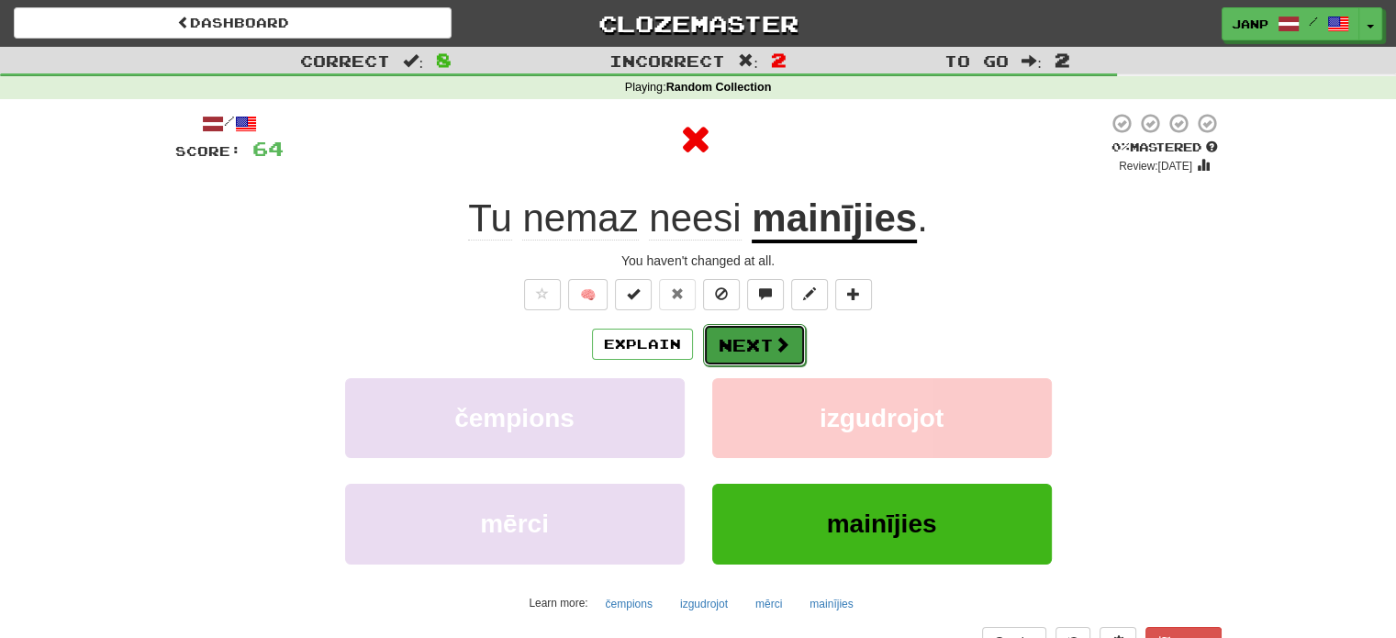
click at [749, 342] on button "Next" at bounding box center [754, 345] width 103 height 42
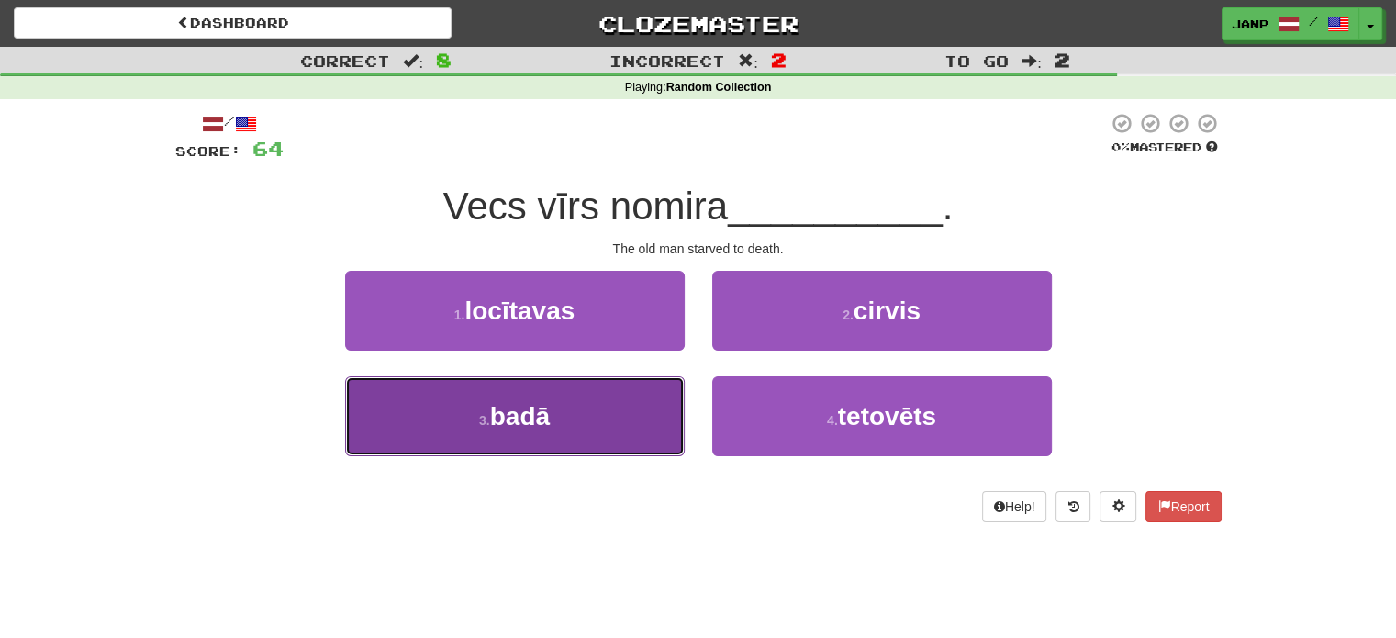
click at [649, 410] on button "3 . badā" at bounding box center [515, 416] width 340 height 80
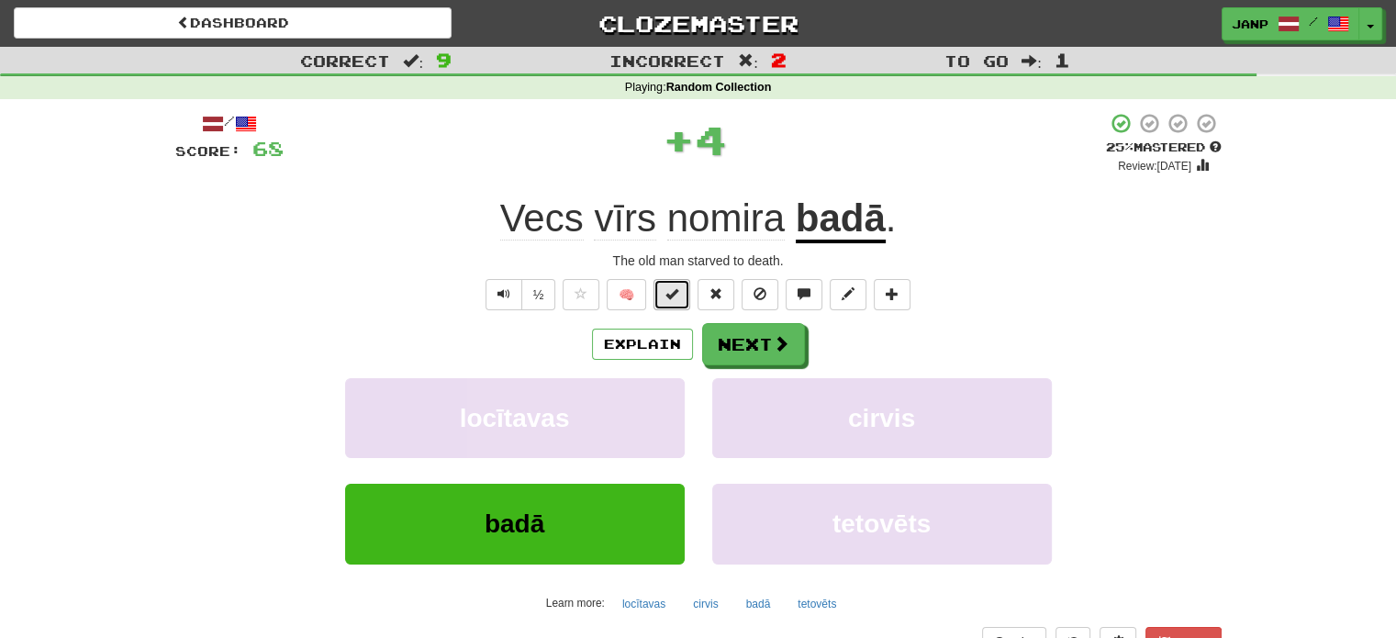
click at [674, 302] on button at bounding box center [672, 294] width 37 height 31
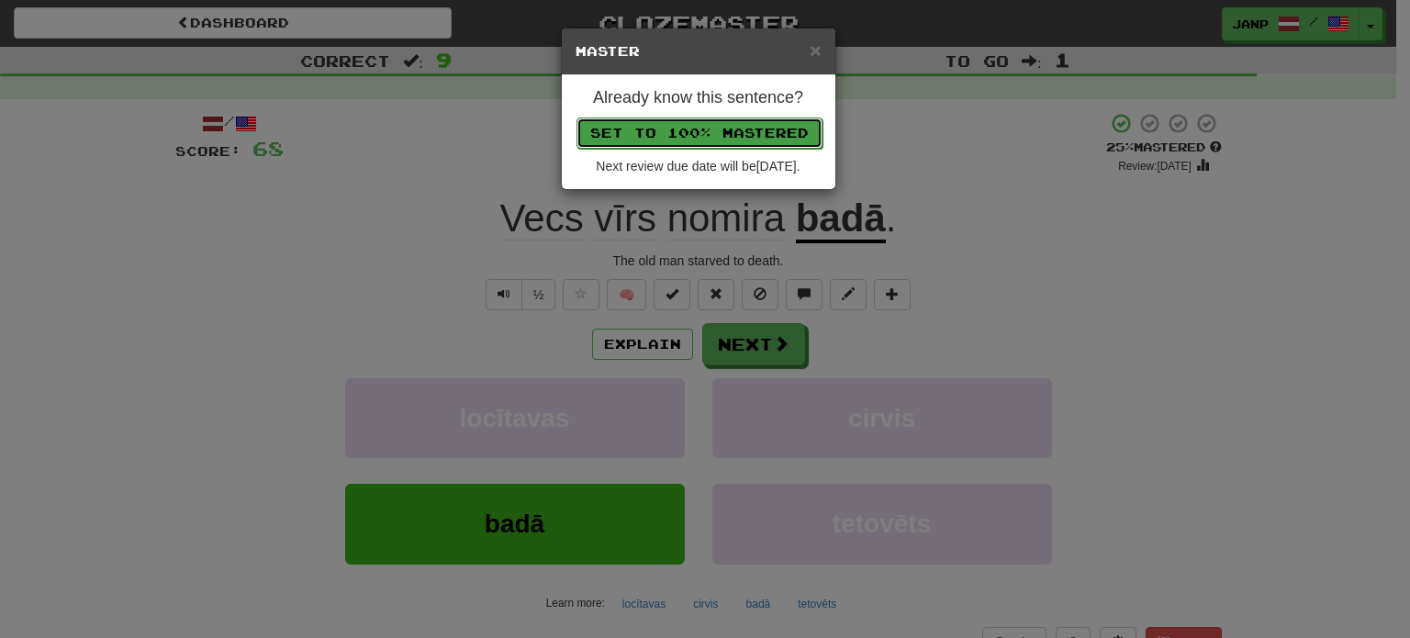
click at [742, 124] on button "Set to 100% Mastered" at bounding box center [700, 133] width 246 height 31
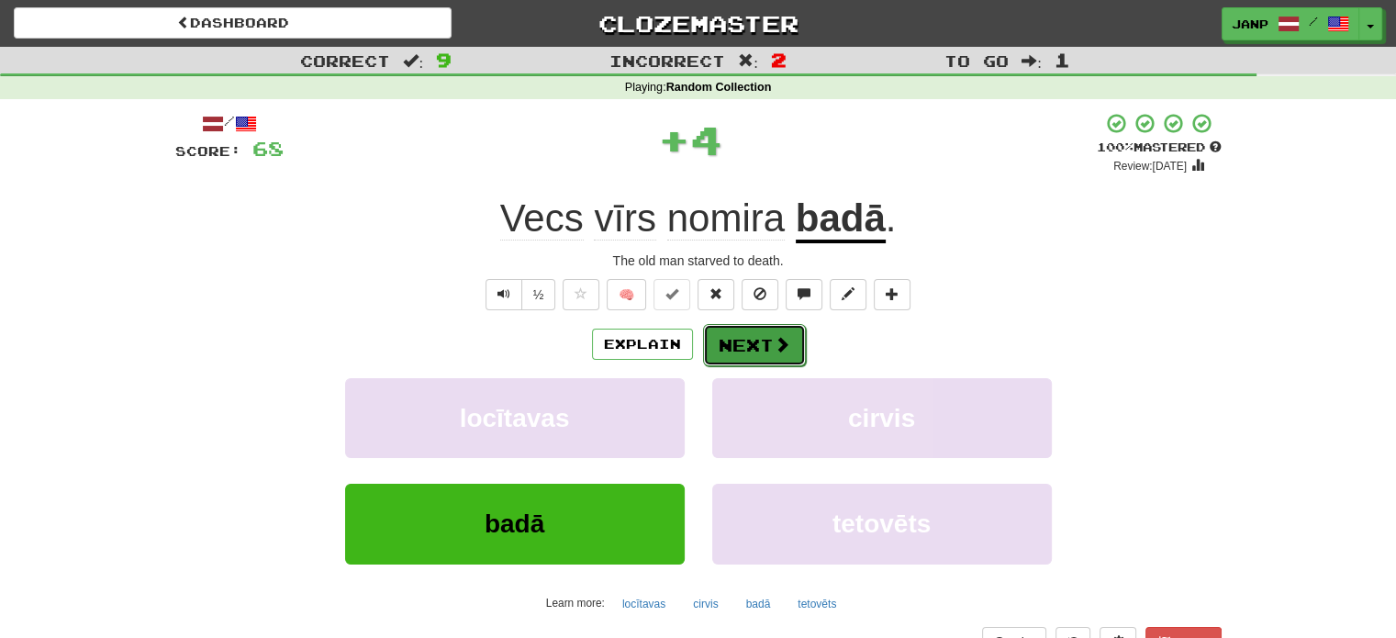
click at [753, 342] on button "Next" at bounding box center [754, 345] width 103 height 42
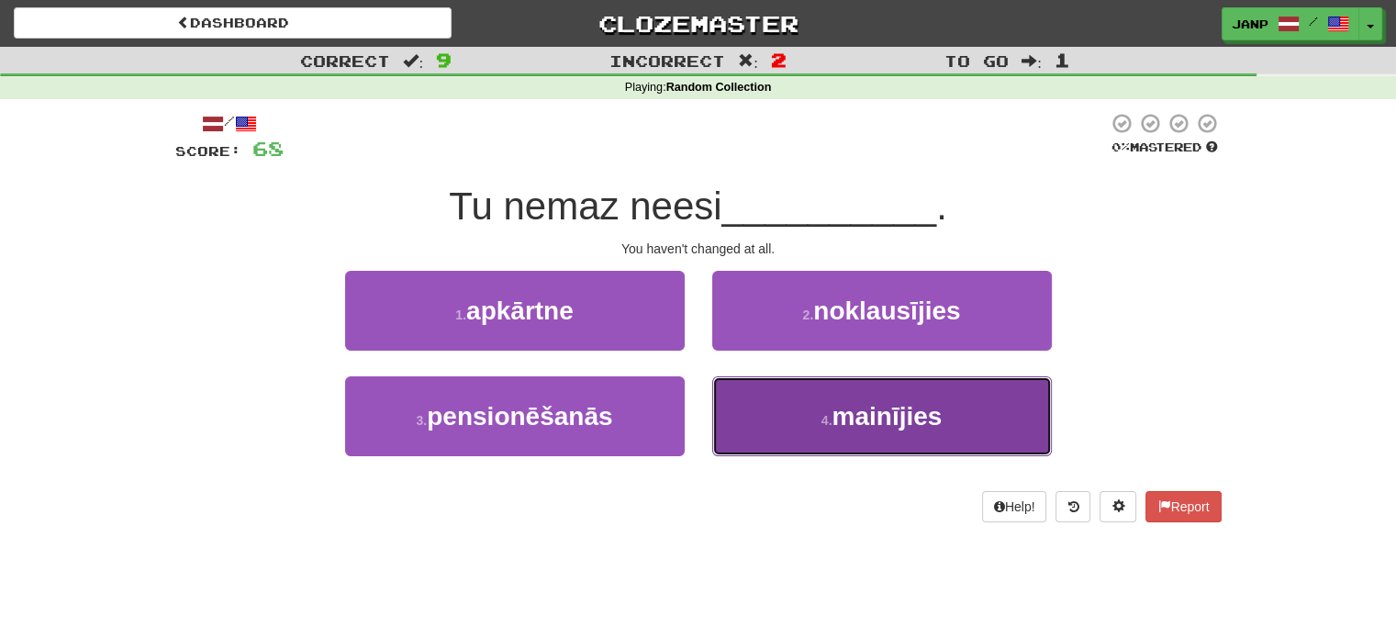
click at [756, 410] on button "4 . mainījies" at bounding box center [882, 416] width 340 height 80
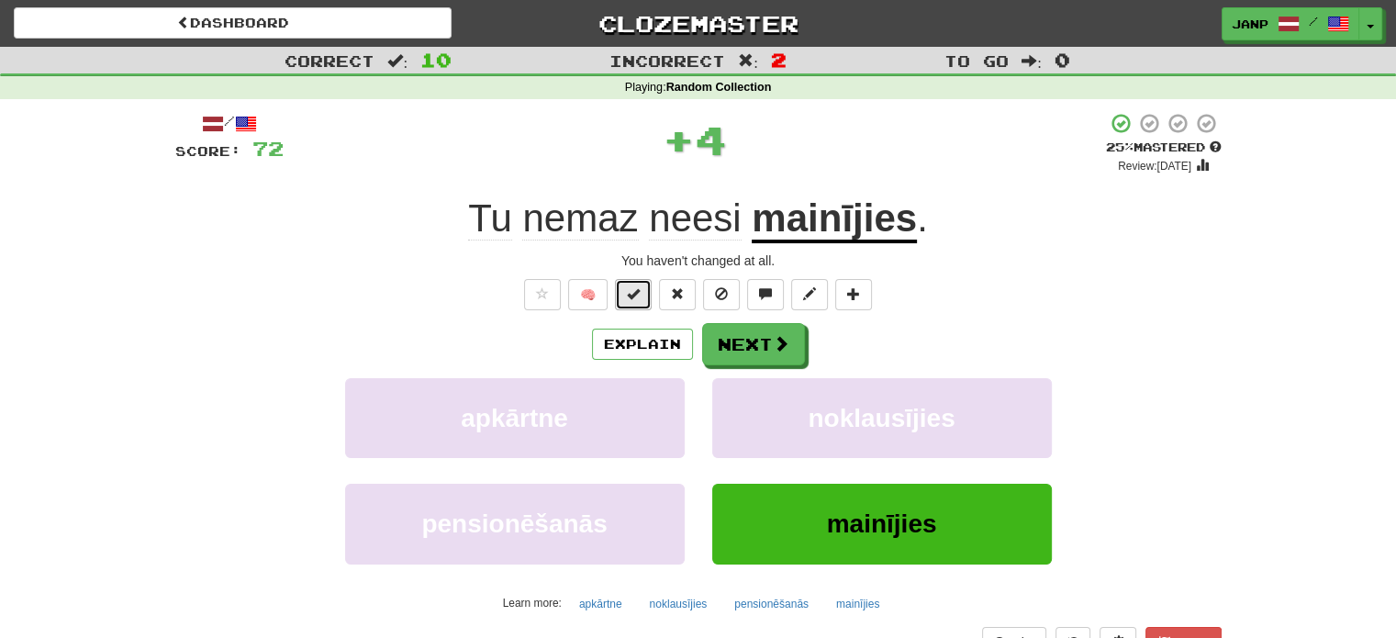
click at [628, 292] on span at bounding box center [633, 293] width 13 height 13
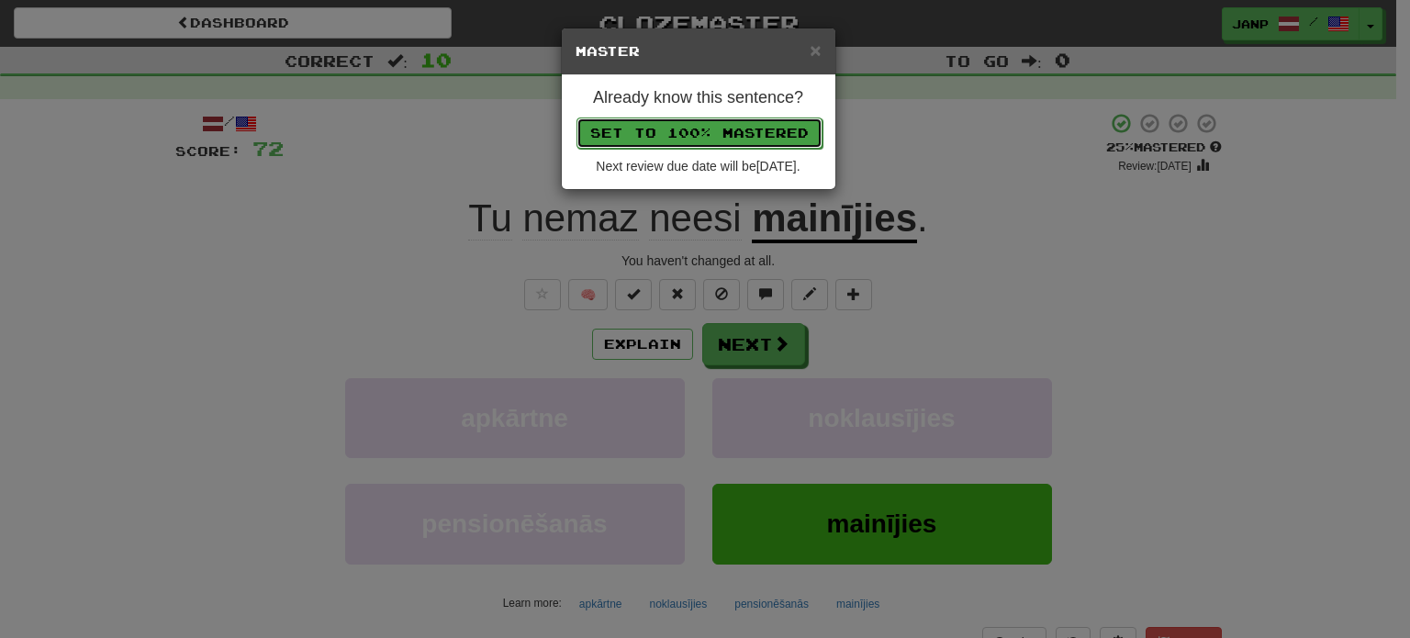
click at [687, 136] on button "Set to 100% Mastered" at bounding box center [700, 133] width 246 height 31
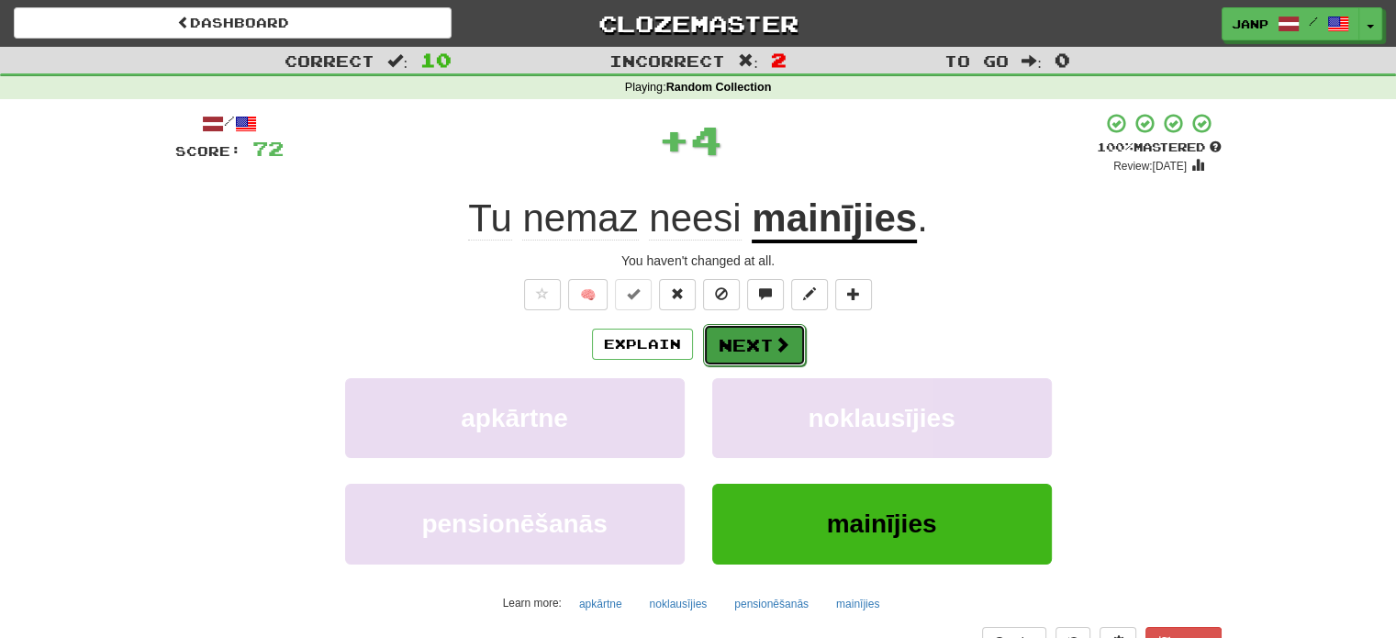
click at [735, 341] on button "Next" at bounding box center [754, 345] width 103 height 42
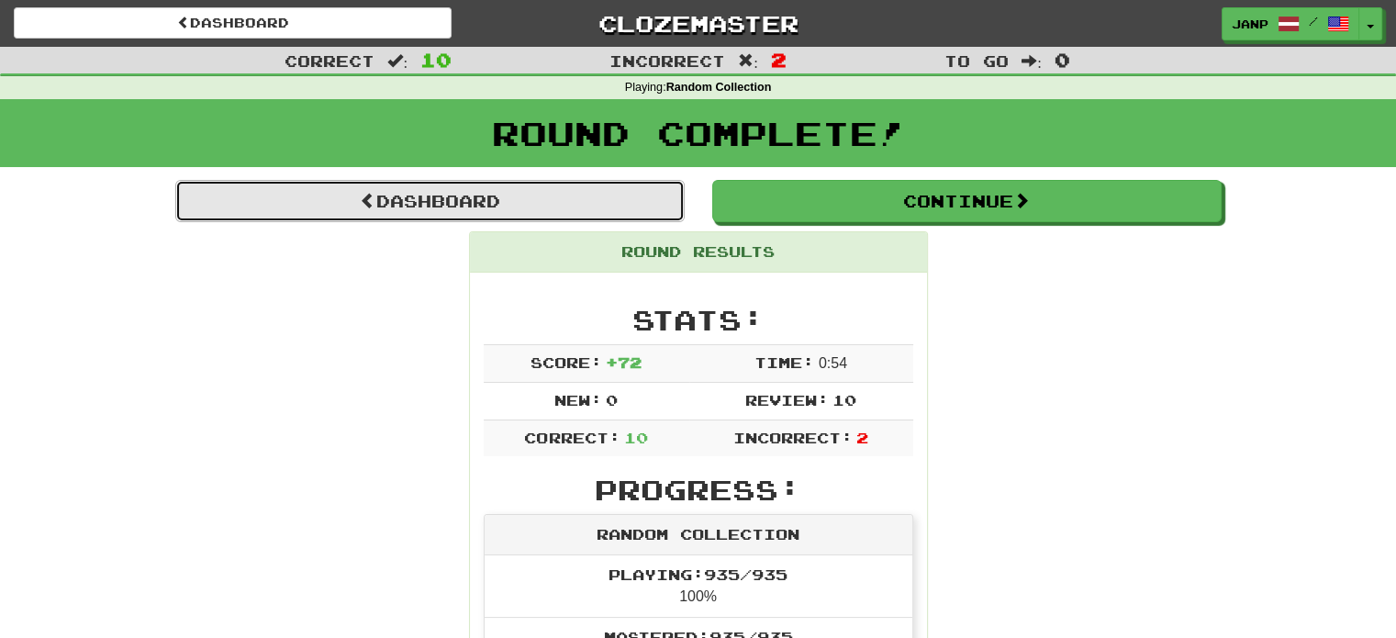
click at [566, 194] on link "Dashboard" at bounding box center [430, 201] width 510 height 42
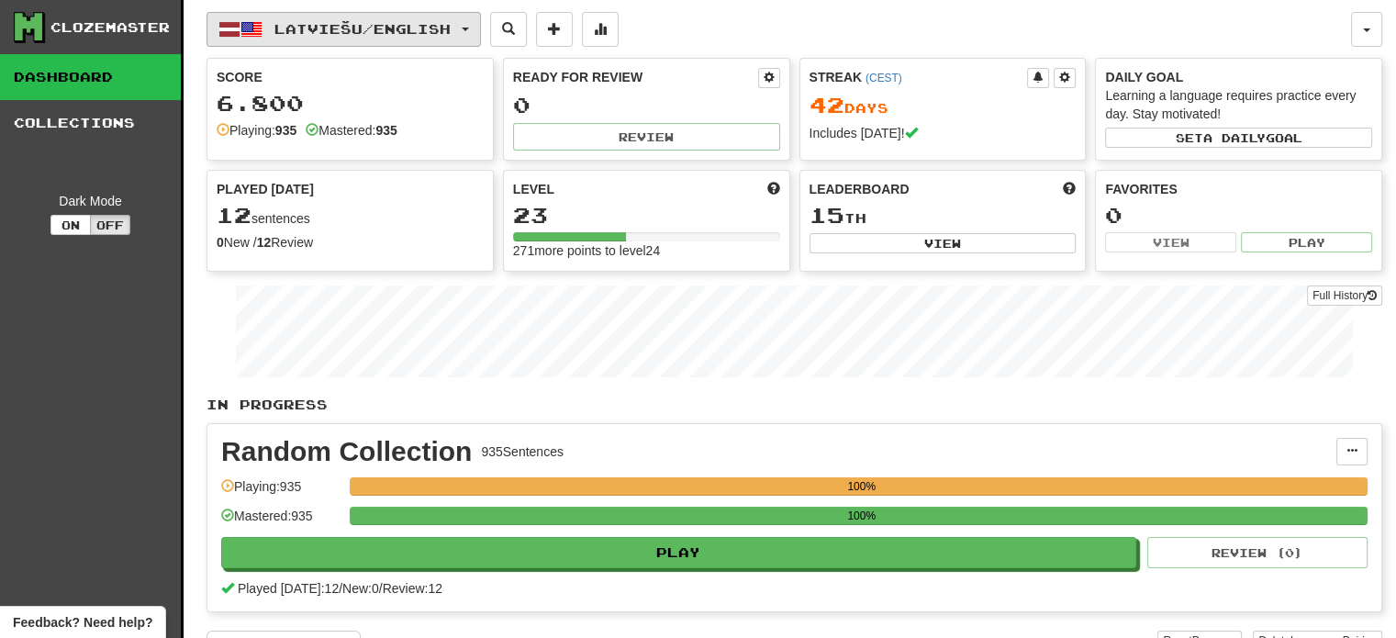
click at [405, 28] on span "Latviešu / English" at bounding box center [362, 29] width 176 height 16
